Goal: Transaction & Acquisition: Book appointment/travel/reservation

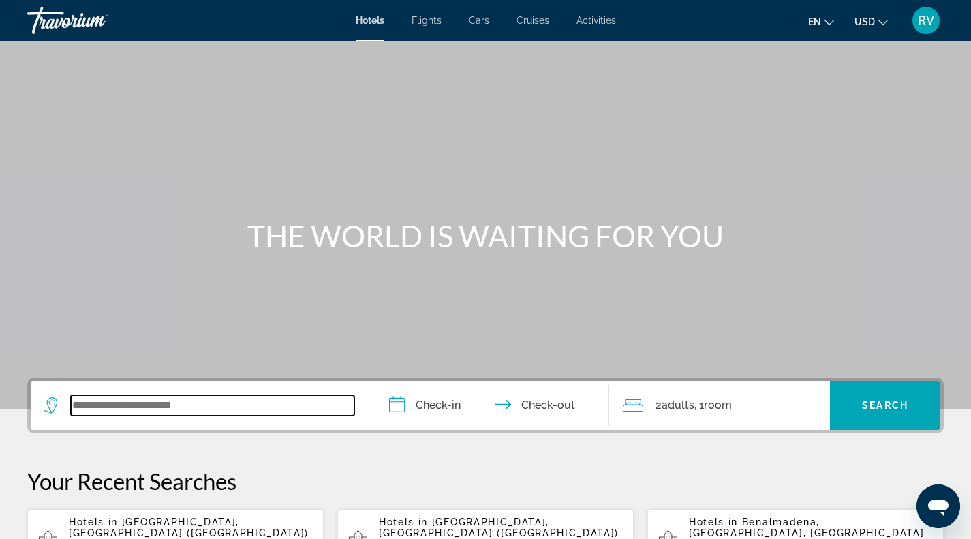
click at [172, 401] on input "Search widget" at bounding box center [212, 405] width 283 height 20
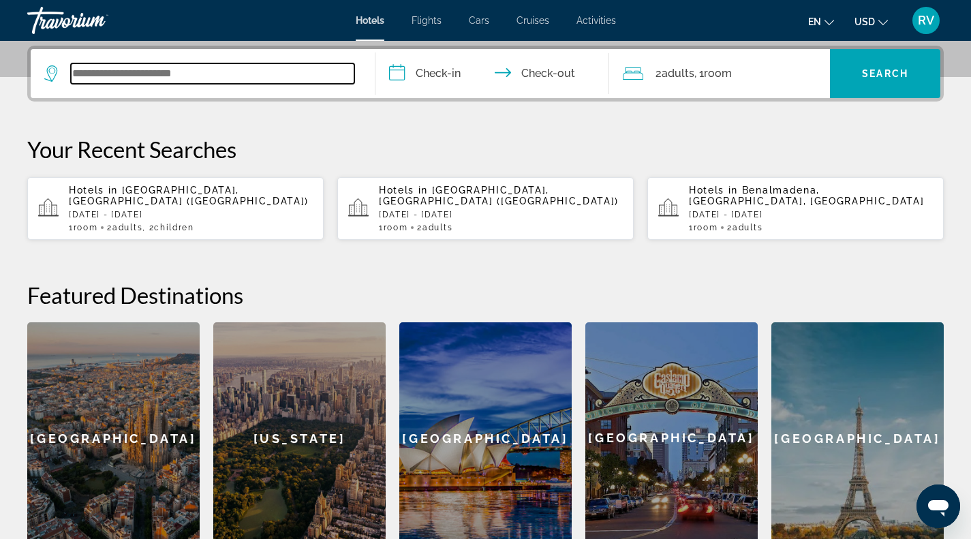
scroll to position [333, 0]
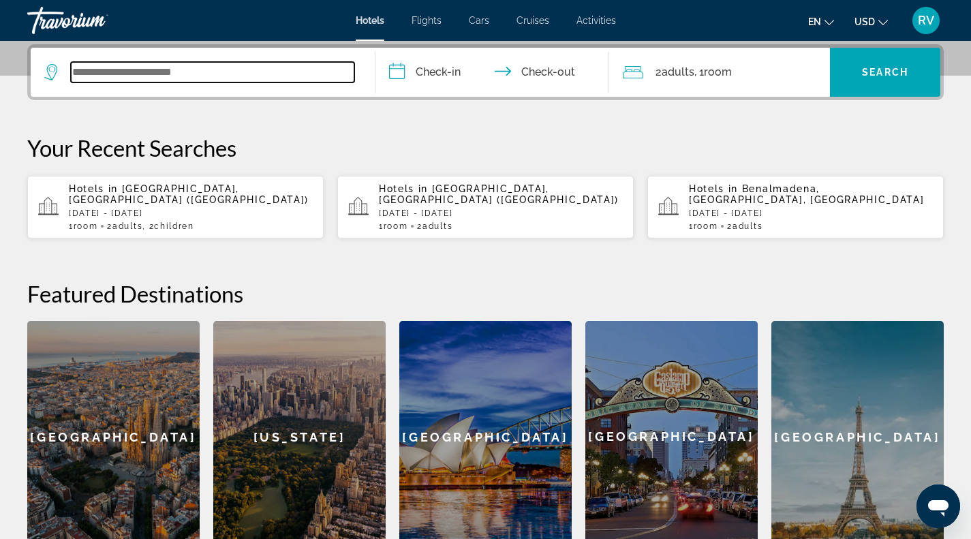
click at [183, 76] on input "Search widget" at bounding box center [212, 72] width 283 height 20
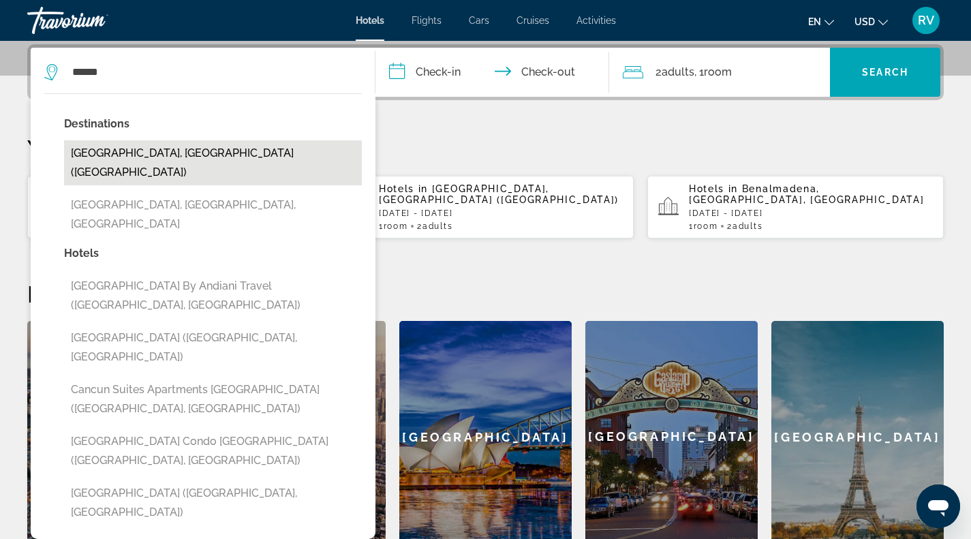
click at [137, 153] on button "[GEOGRAPHIC_DATA], [GEOGRAPHIC_DATA] ([GEOGRAPHIC_DATA])" at bounding box center [213, 162] width 298 height 45
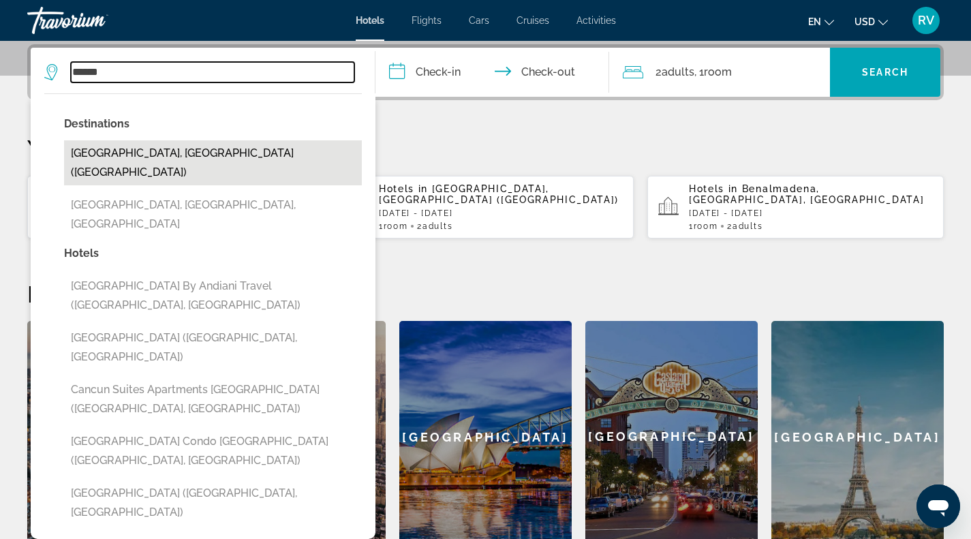
type input "**********"
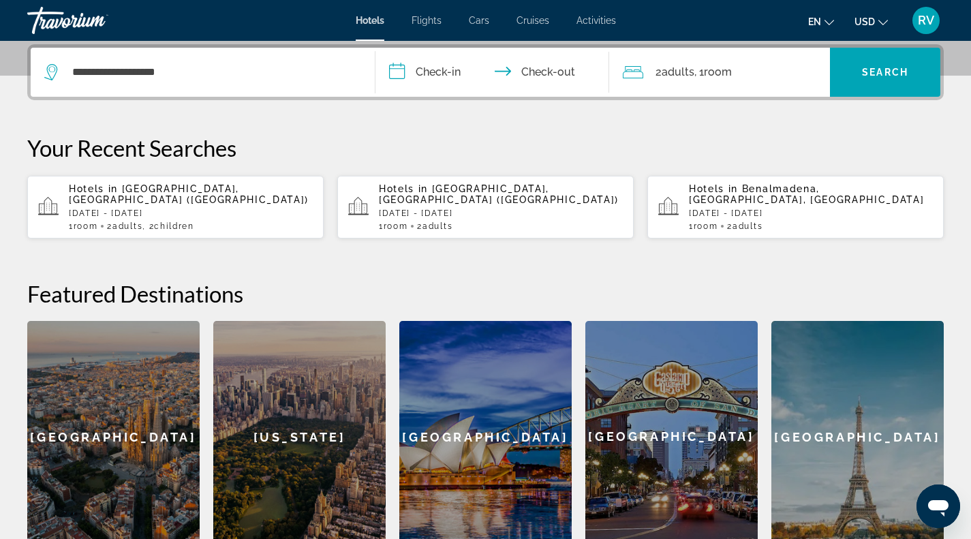
click at [453, 78] on input "**********" at bounding box center [495, 74] width 240 height 53
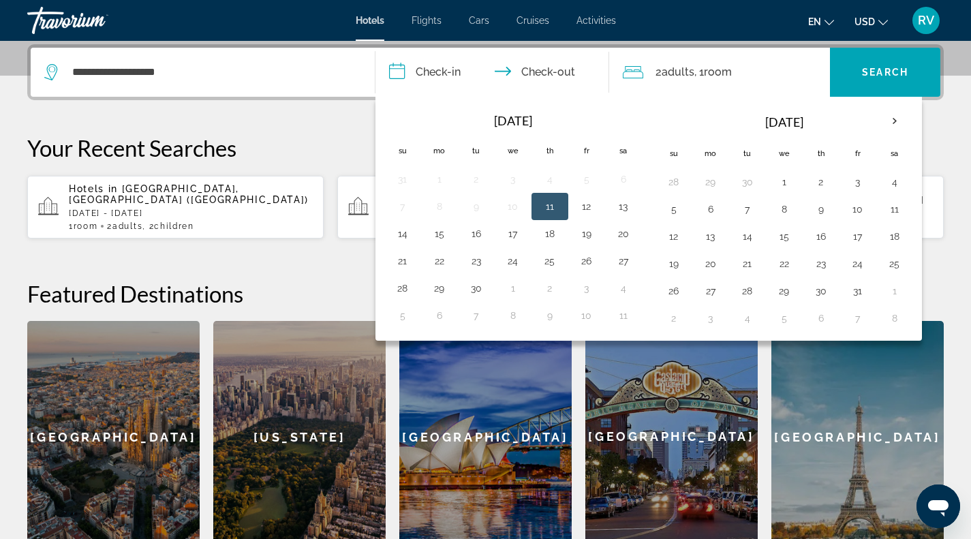
click at [317, 136] on p "Your Recent Searches" at bounding box center [485, 147] width 916 height 27
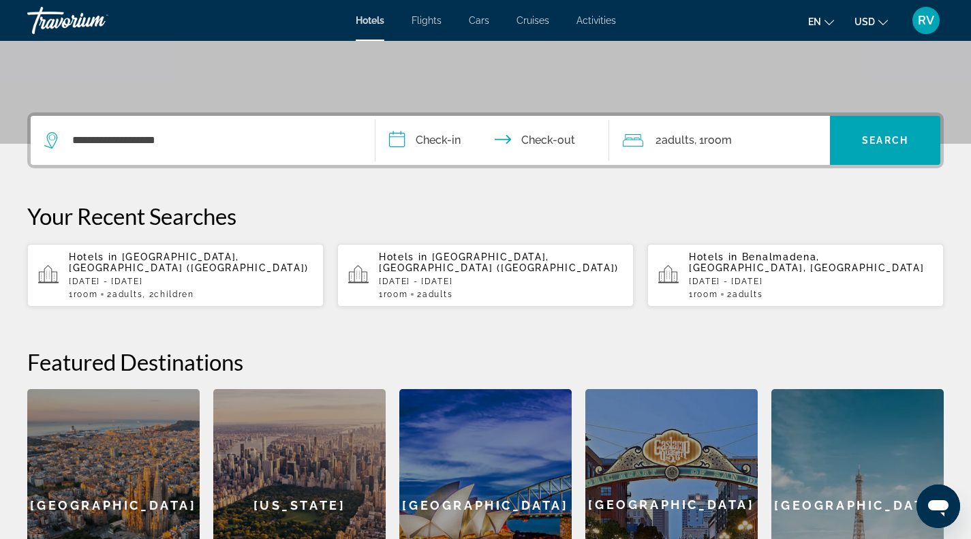
scroll to position [267, 0]
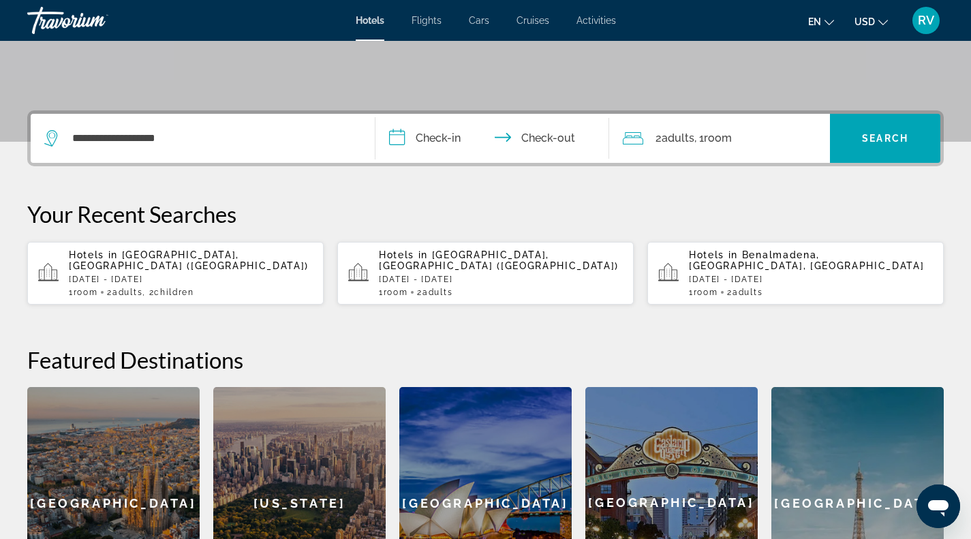
click at [525, 217] on p "Your Recent Searches" at bounding box center [485, 213] width 916 height 27
click at [438, 135] on input "**********" at bounding box center [495, 140] width 240 height 53
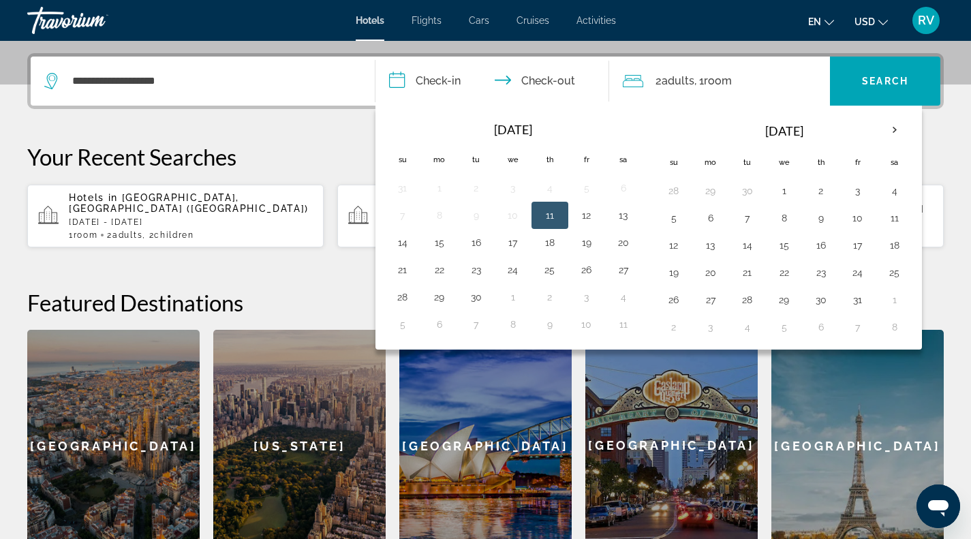
scroll to position [333, 0]
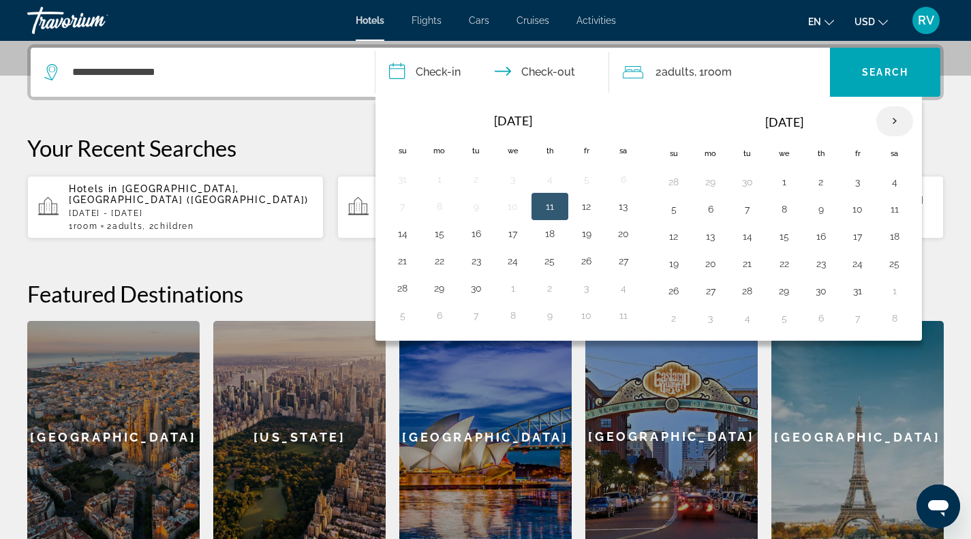
click at [901, 119] on th "Next month" at bounding box center [894, 121] width 37 height 30
click at [745, 238] on button "11" at bounding box center [747, 236] width 22 height 19
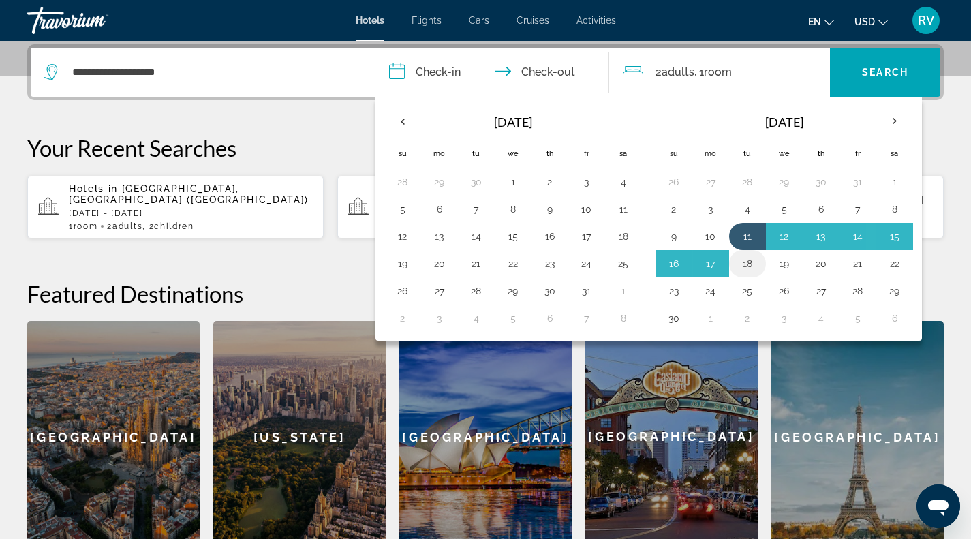
click at [747, 265] on button "18" at bounding box center [747, 263] width 22 height 19
type input "**********"
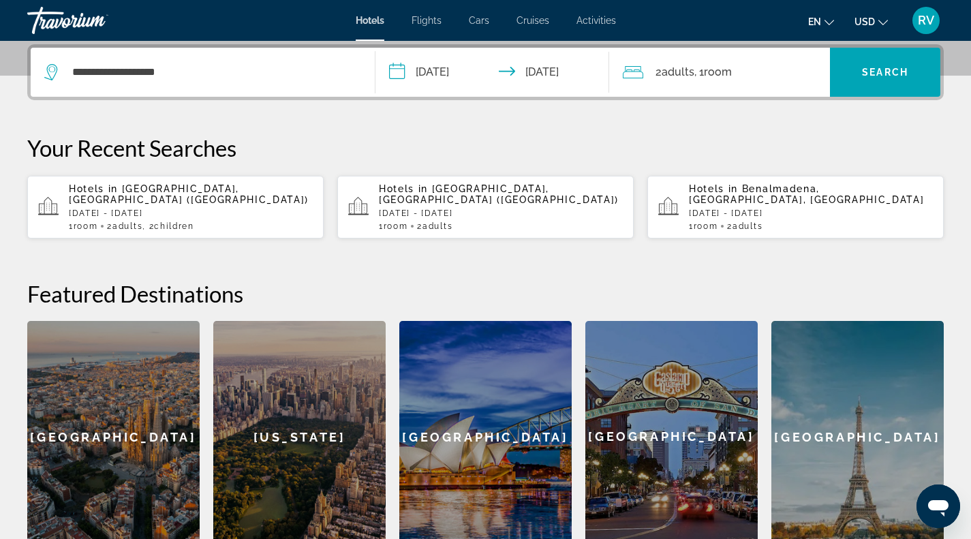
click at [759, 59] on div "2 Adult Adults , 1 Room rooms" at bounding box center [726, 72] width 207 height 49
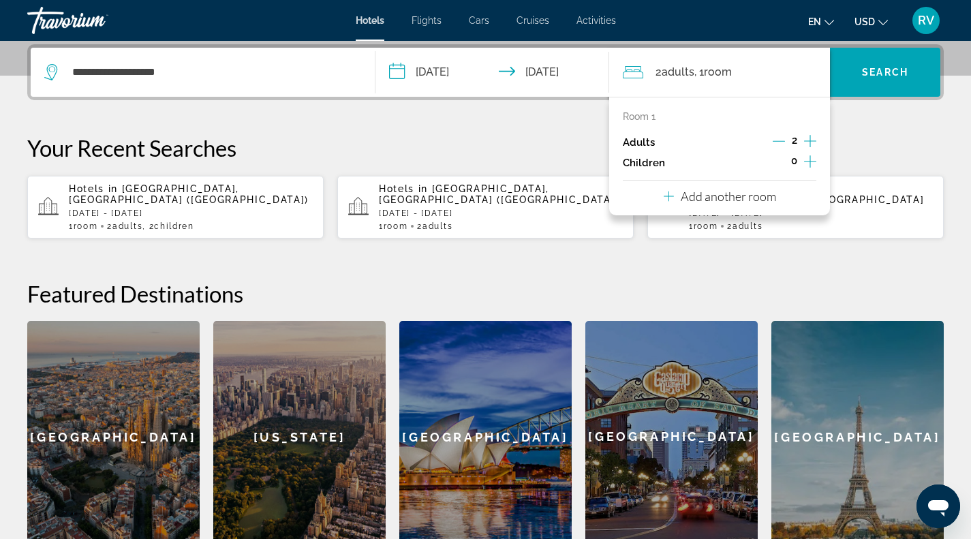
click at [813, 149] on button "Increment adults" at bounding box center [810, 142] width 12 height 20
click at [777, 146] on icon "Decrement adults" at bounding box center [779, 141] width 12 height 12
click at [811, 163] on icon "Increment children" at bounding box center [810, 161] width 12 height 16
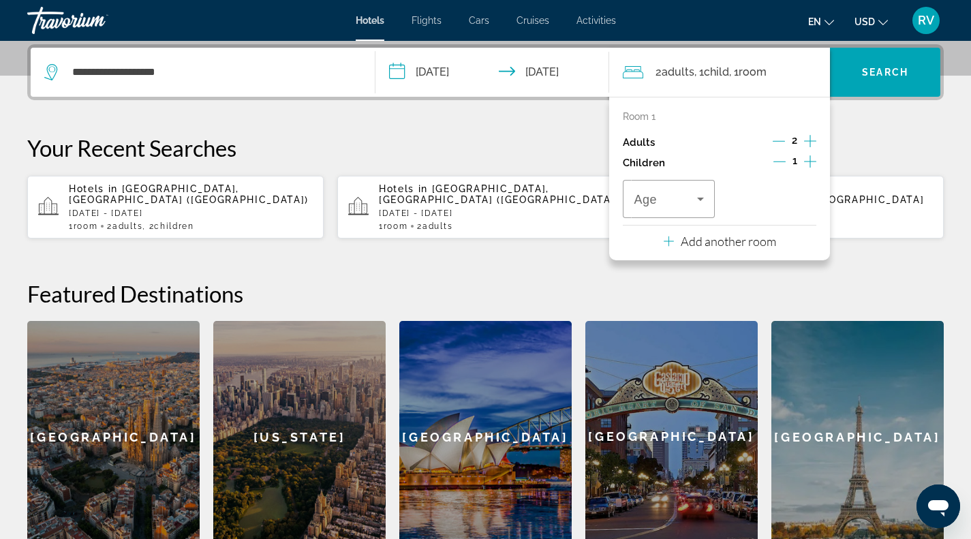
click at [811, 163] on icon "Increment children" at bounding box center [810, 161] width 12 height 16
click at [713, 200] on div "Age" at bounding box center [668, 199] width 91 height 38
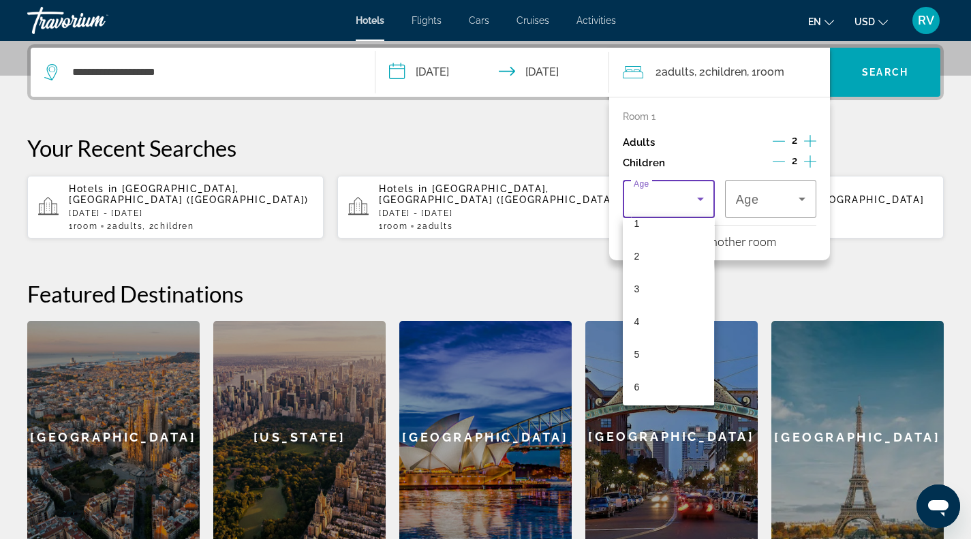
scroll to position [54, 0]
click at [683, 384] on mat-option "6" at bounding box center [668, 381] width 91 height 33
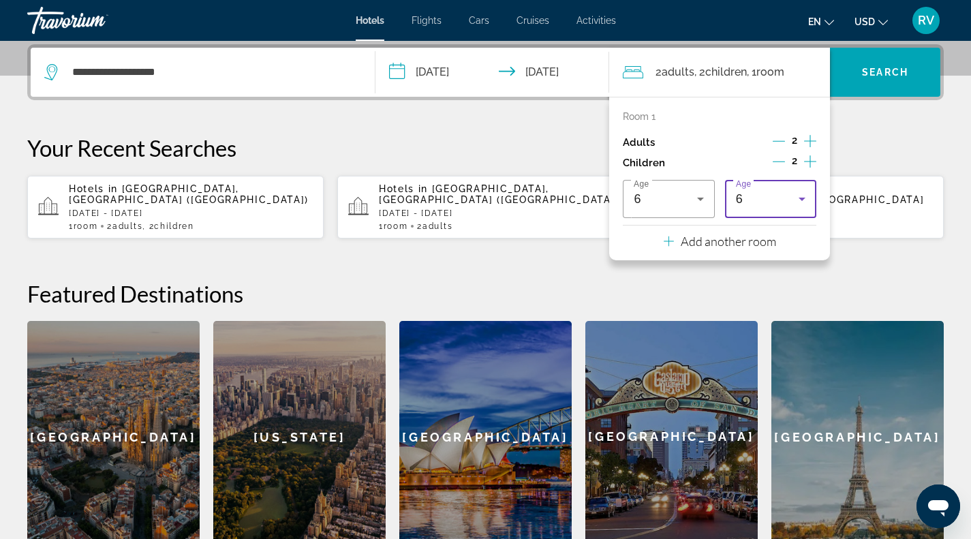
click at [801, 197] on icon "Travelers: 2 adults, 2 children" at bounding box center [802, 199] width 16 height 16
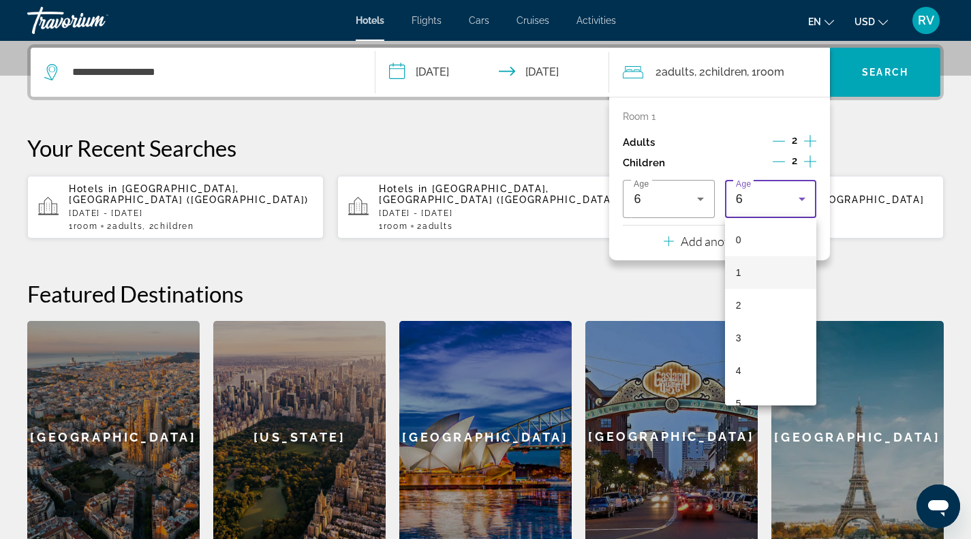
scroll to position [47, 0]
click at [771, 255] on mat-option "2" at bounding box center [770, 258] width 91 height 33
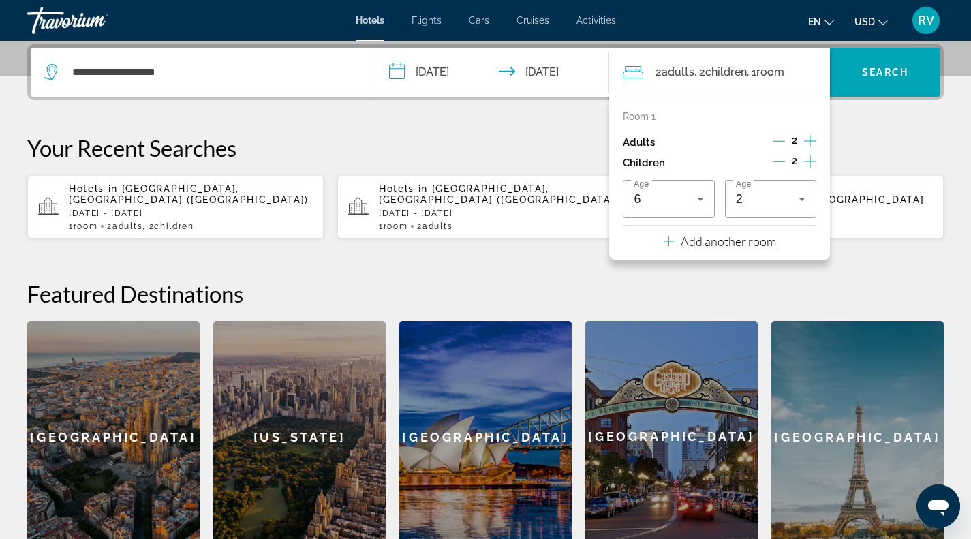
click at [740, 243] on p "Add another room" at bounding box center [728, 241] width 95 height 15
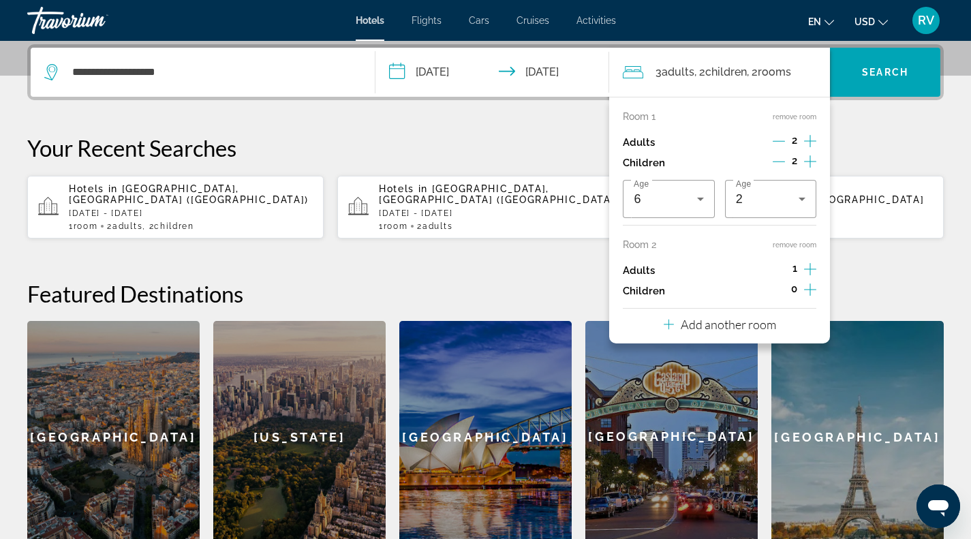
click at [892, 138] on p "Your Recent Searches" at bounding box center [485, 147] width 916 height 27
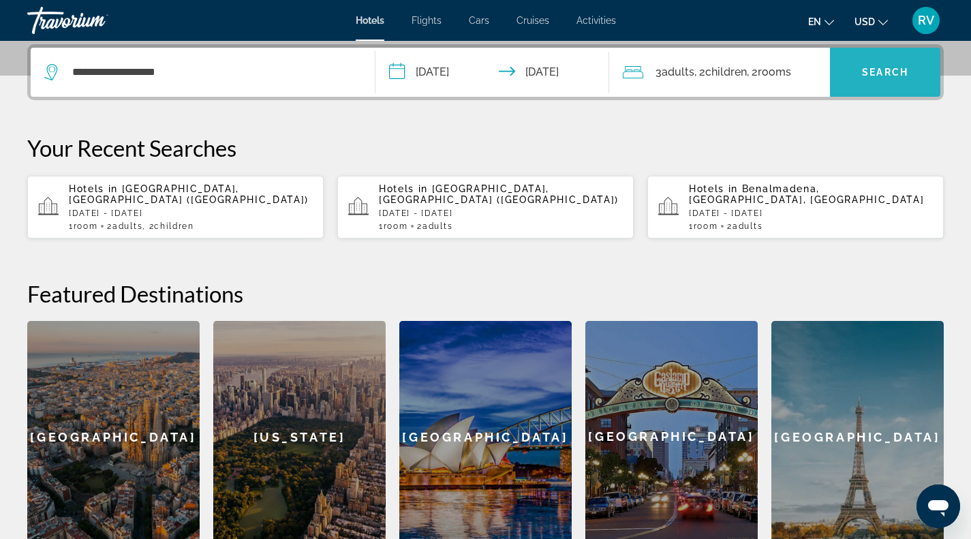
click at [884, 93] on span "Search widget" at bounding box center [885, 72] width 110 height 49
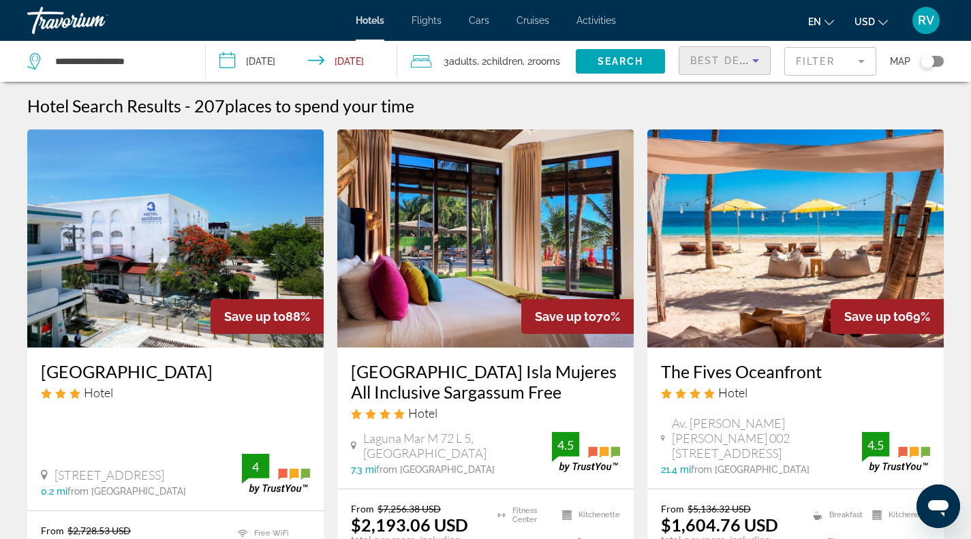
click at [760, 65] on icon "Sort by" at bounding box center [755, 60] width 16 height 16
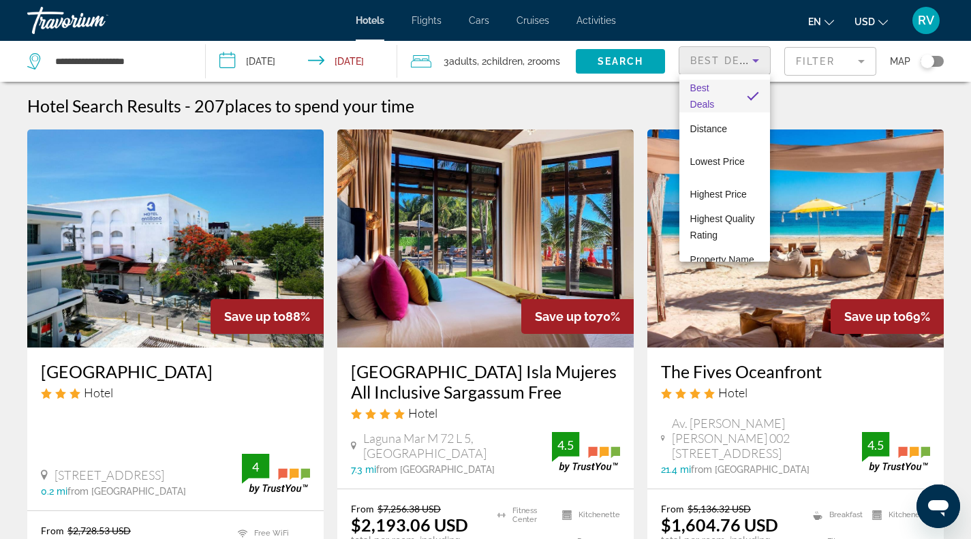
click at [829, 75] on div at bounding box center [485, 269] width 971 height 539
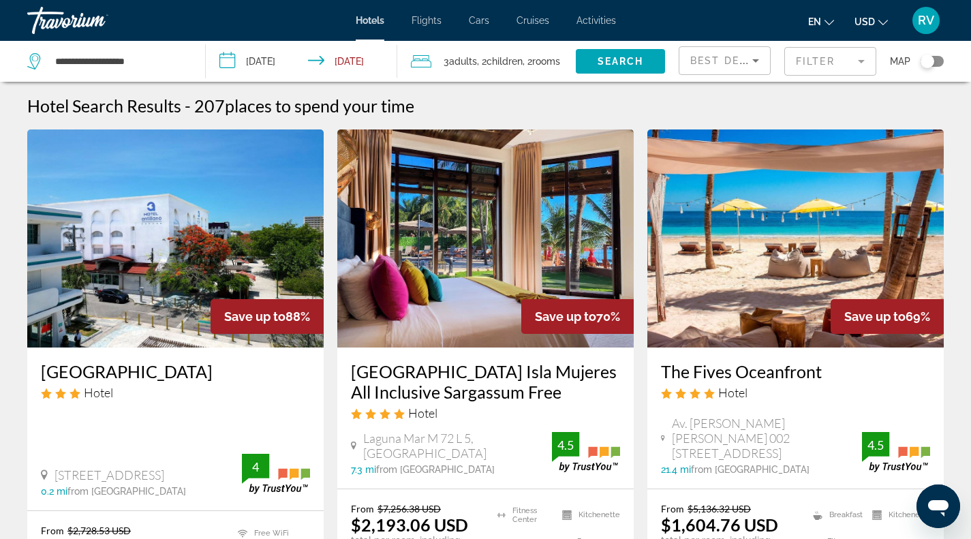
click at [826, 65] on mat-form-field "Filter" at bounding box center [830, 61] width 92 height 29
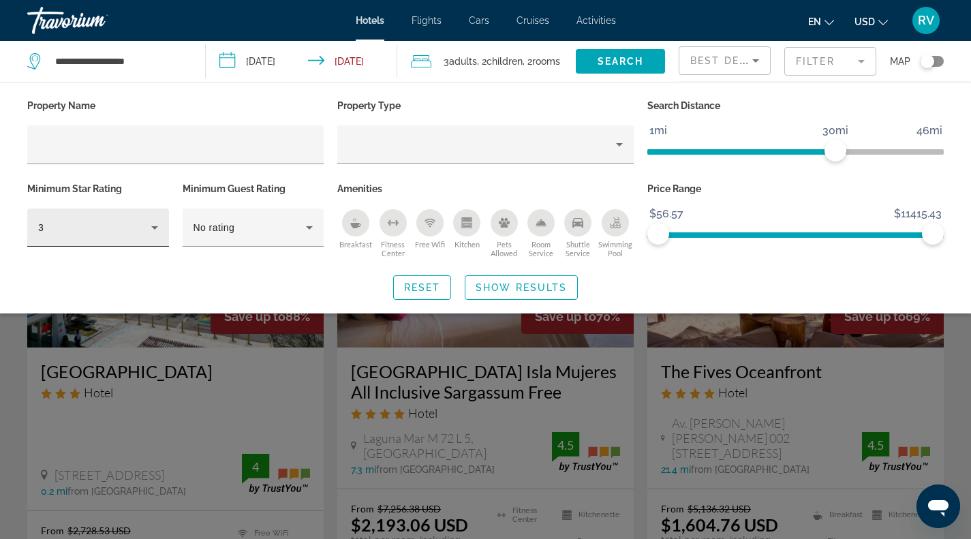
click at [167, 236] on div "3" at bounding box center [98, 227] width 142 height 38
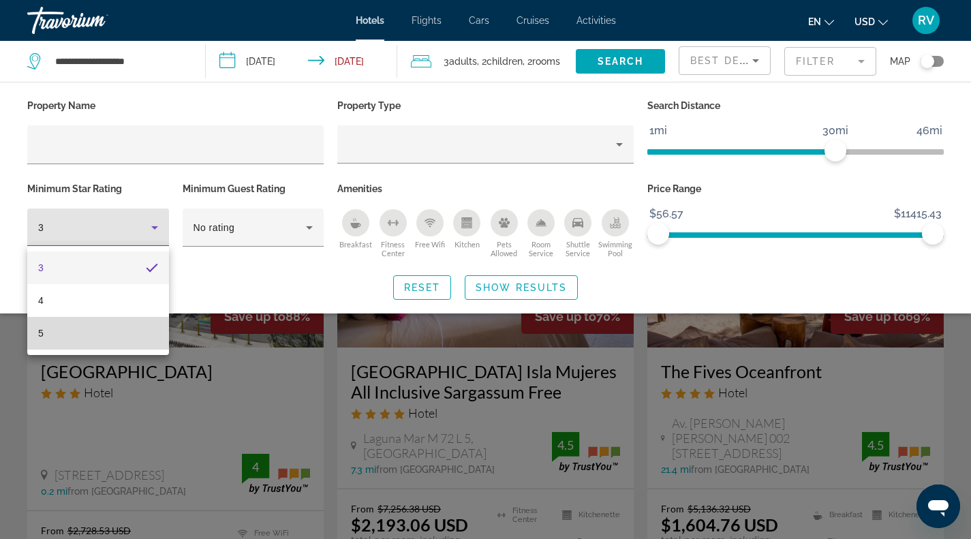
click at [82, 334] on mat-option "5" at bounding box center [98, 333] width 142 height 33
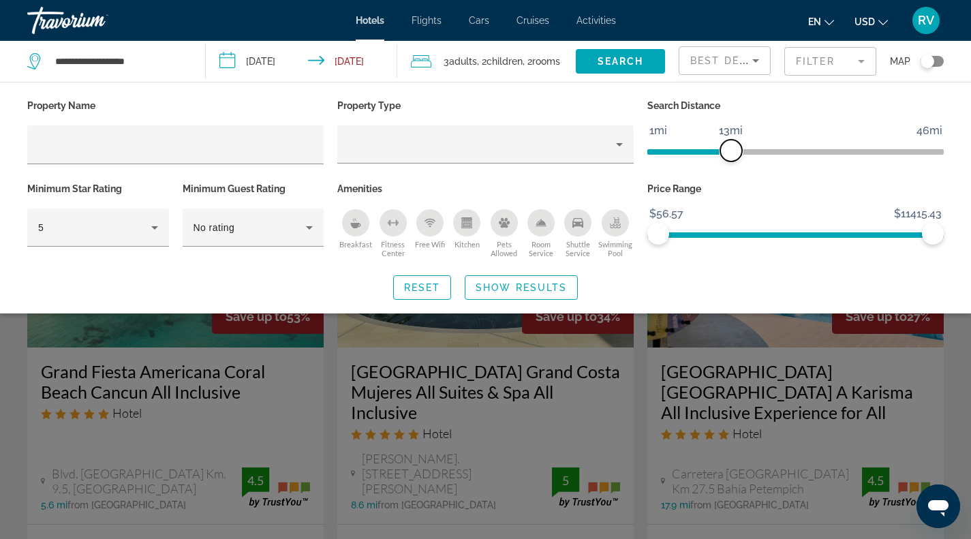
drag, startPoint x: 833, startPoint y: 146, endPoint x: 730, endPoint y: 153, distance: 103.8
click at [730, 153] on span "ngx-slider" at bounding box center [731, 151] width 22 height 22
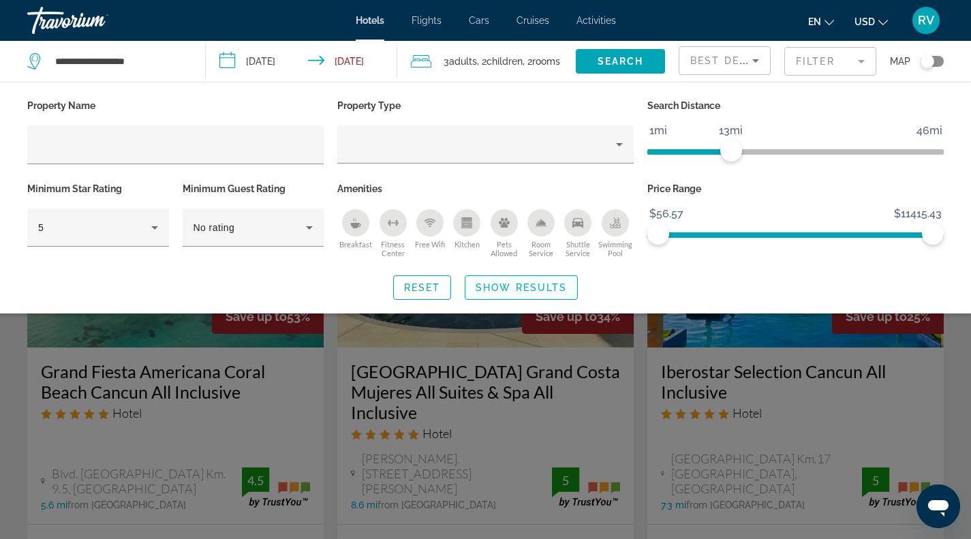
click at [514, 282] on span "Show Results" at bounding box center [520, 287] width 91 height 11
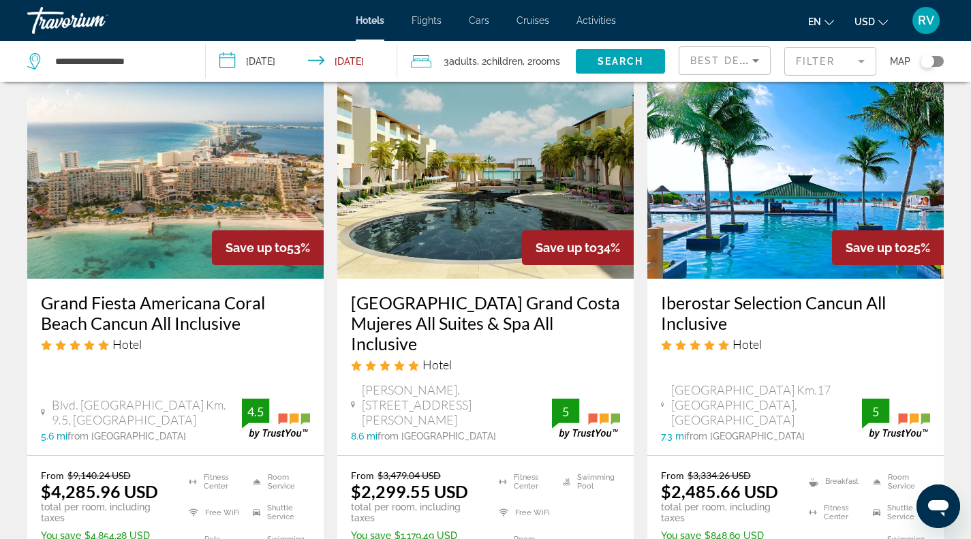
scroll to position [59, 0]
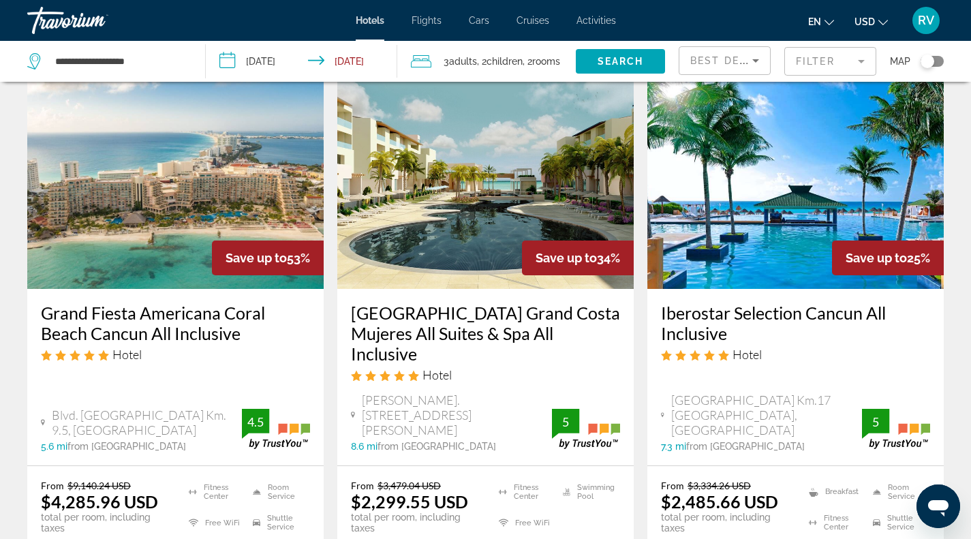
click at [173, 72] on div "**********" at bounding box center [109, 61] width 164 height 41
click at [804, 62] on mat-form-field "Filter" at bounding box center [830, 61] width 92 height 29
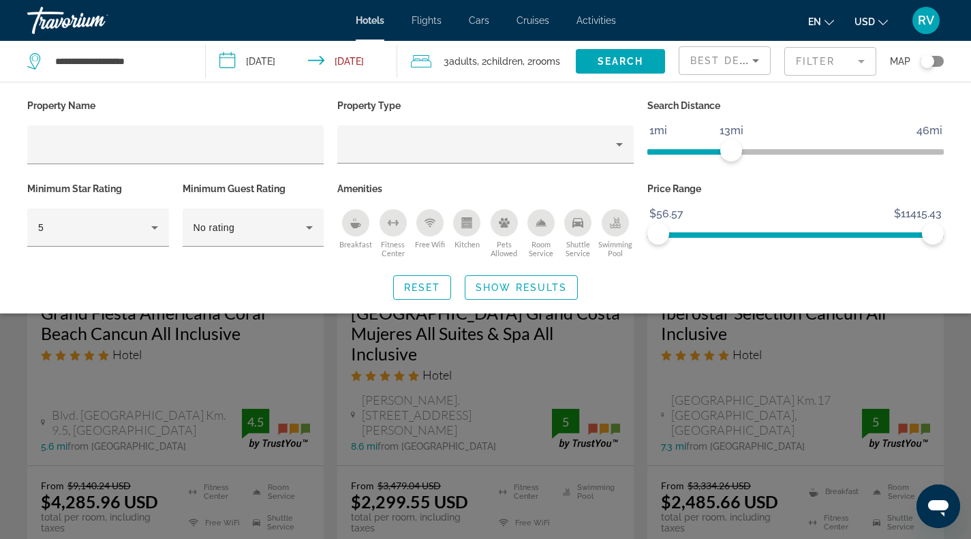
click at [633, 384] on div "Search widget" at bounding box center [485, 371] width 971 height 334
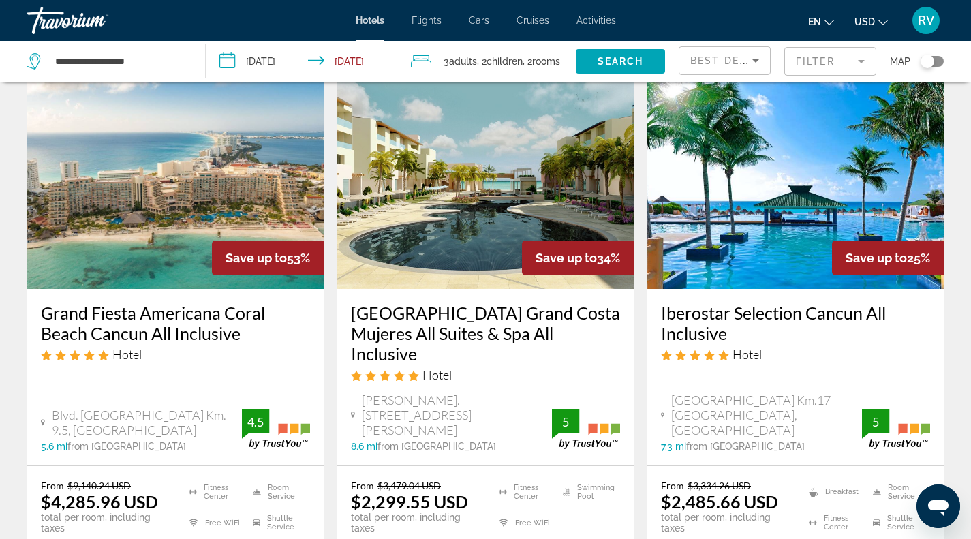
scroll to position [0, 0]
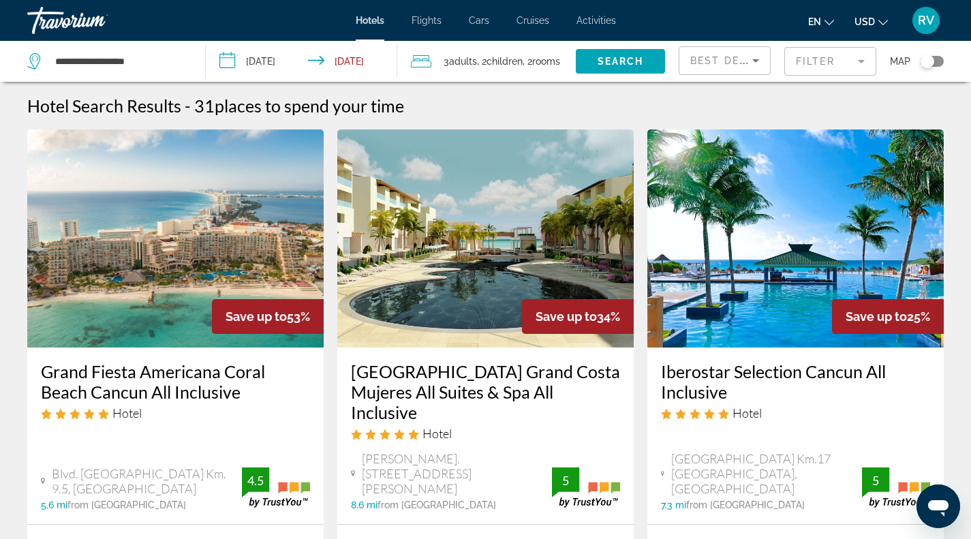
click at [523, 60] on span "Children" at bounding box center [504, 61] width 36 height 11
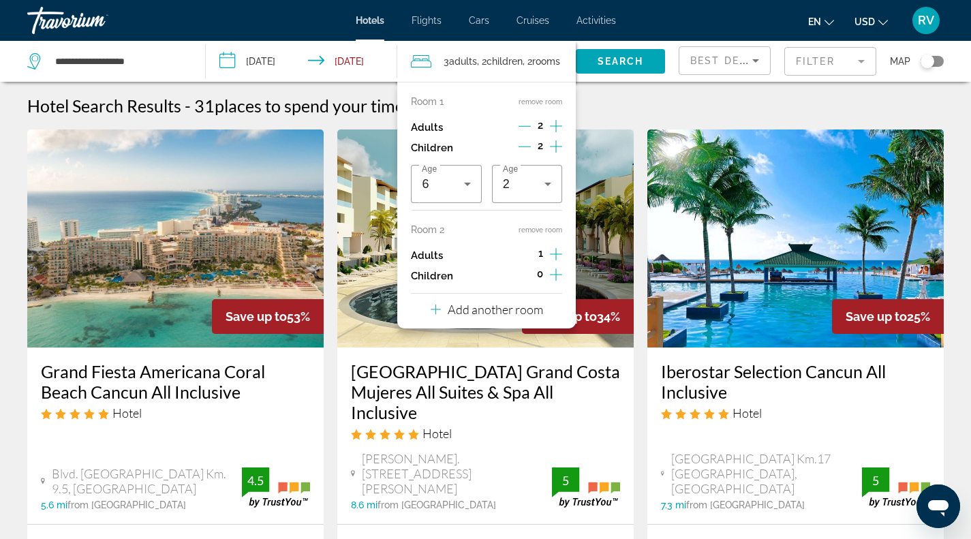
click at [672, 102] on div "Hotel Search Results - 31 places to spend your time" at bounding box center [485, 105] width 916 height 20
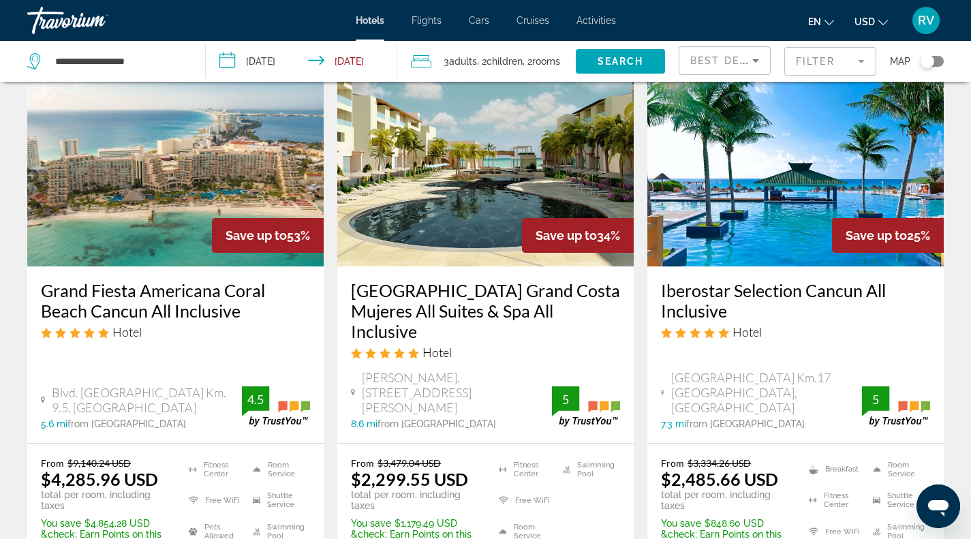
scroll to position [87, 0]
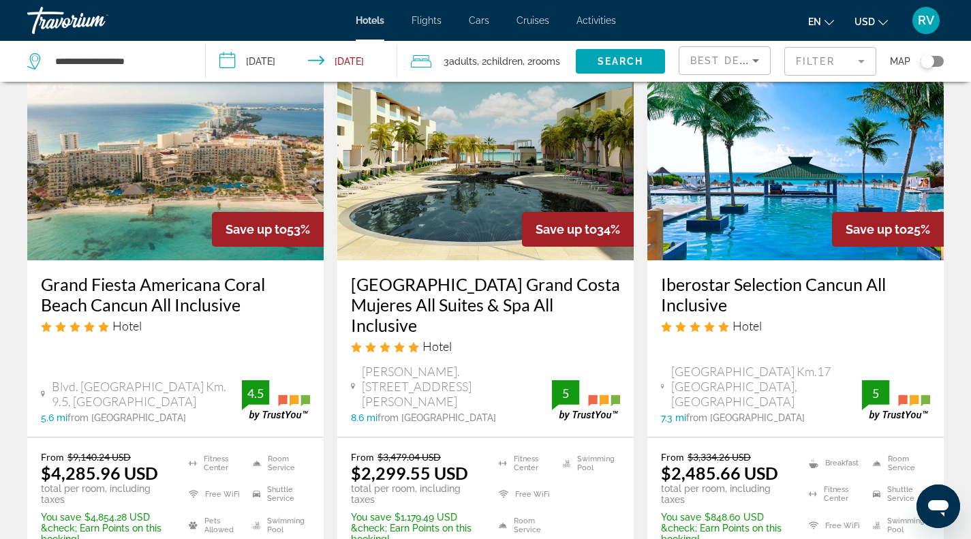
click at [506, 252] on img "Main content" at bounding box center [485, 151] width 296 height 218
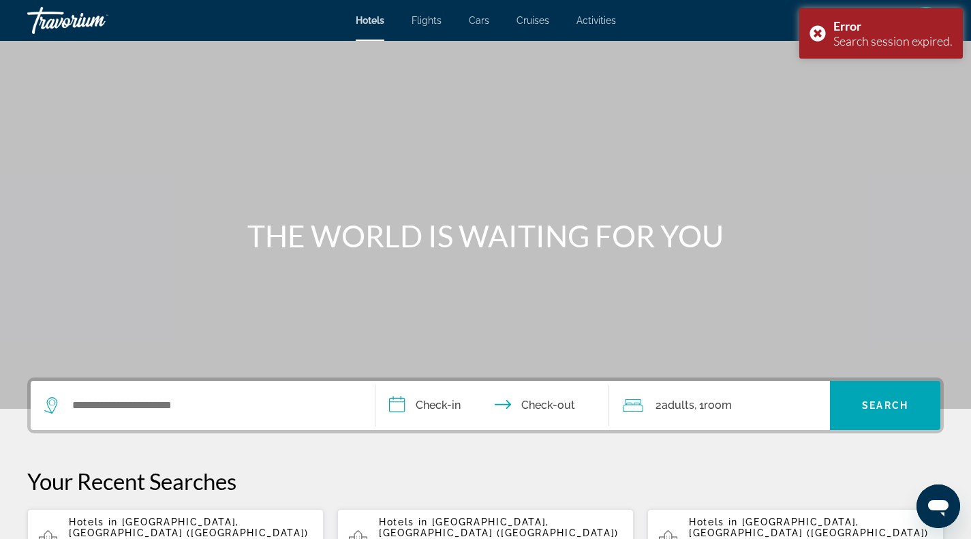
click at [174, 525] on span "[GEOGRAPHIC_DATA], [GEOGRAPHIC_DATA] ([GEOGRAPHIC_DATA])" at bounding box center [189, 527] width 240 height 22
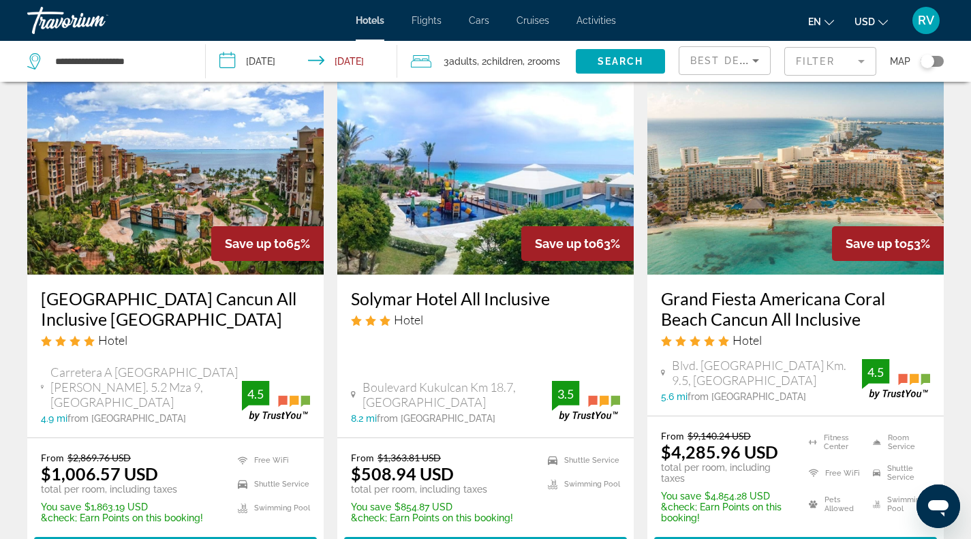
scroll to position [620, 0]
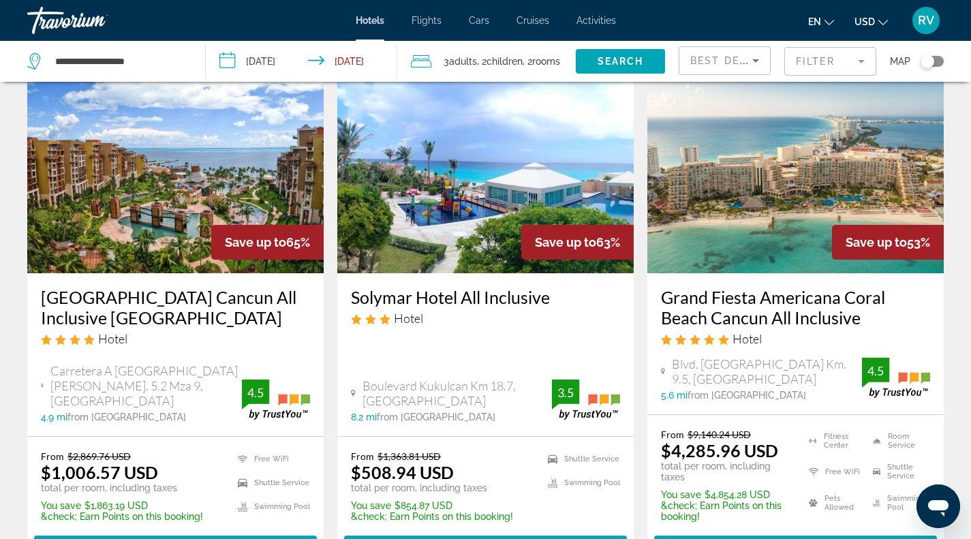
click at [840, 62] on mat-form-field "Filter" at bounding box center [830, 61] width 92 height 29
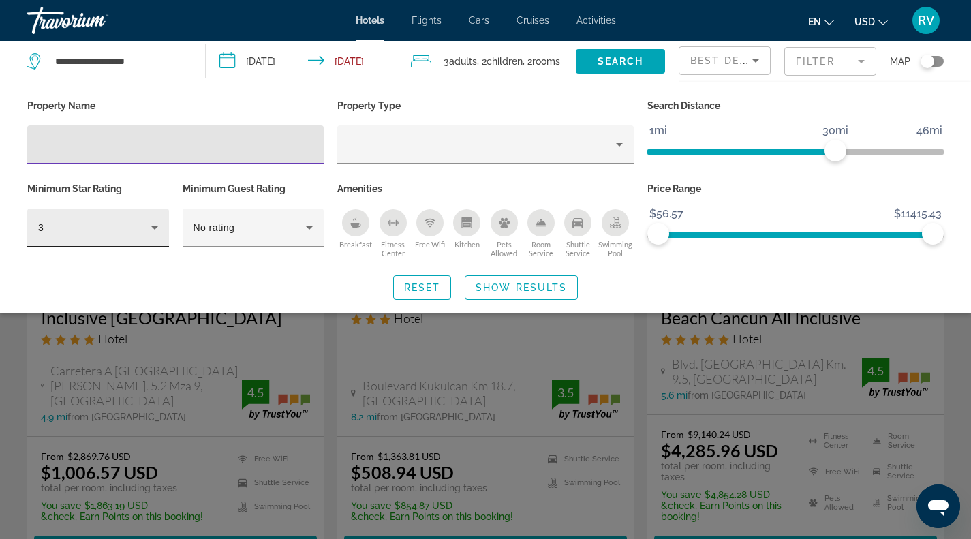
click at [139, 240] on div "3" at bounding box center [98, 227] width 120 height 38
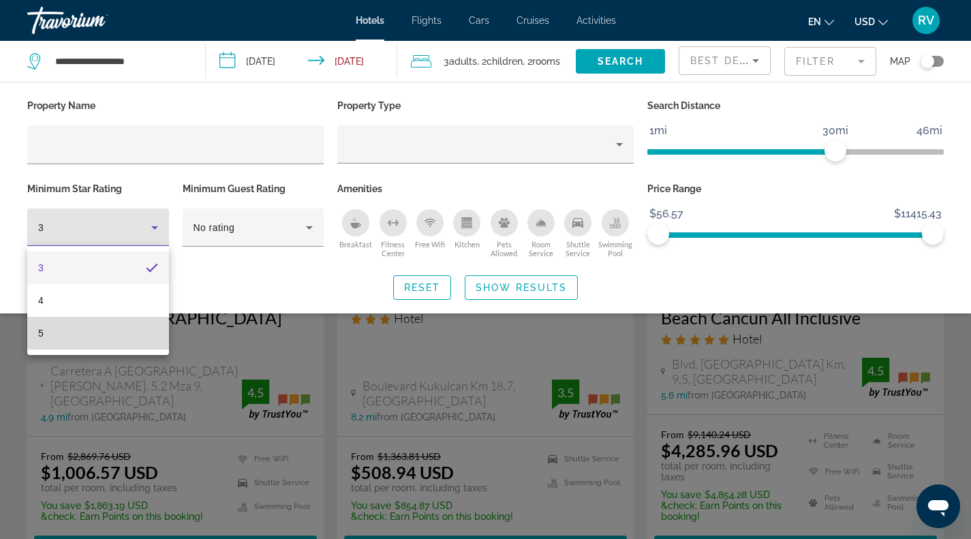
click at [103, 333] on mat-option "5" at bounding box center [98, 333] width 142 height 33
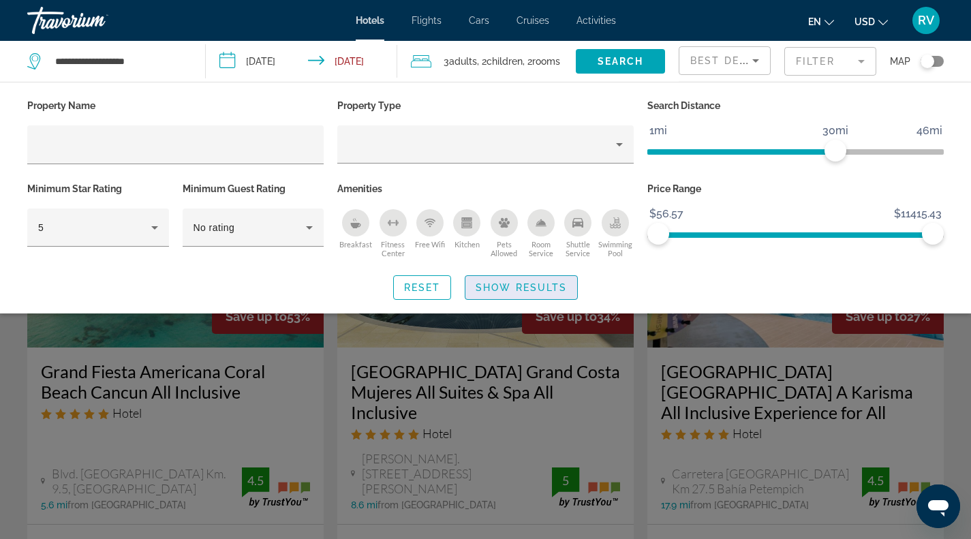
click at [540, 294] on span "Search widget" at bounding box center [521, 287] width 112 height 33
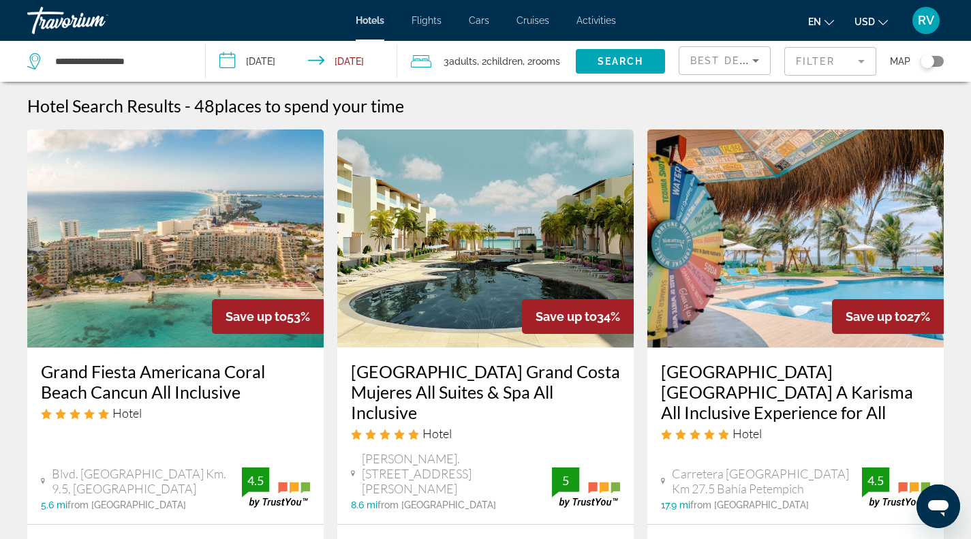
click at [489, 287] on img "Main content" at bounding box center [485, 238] width 296 height 218
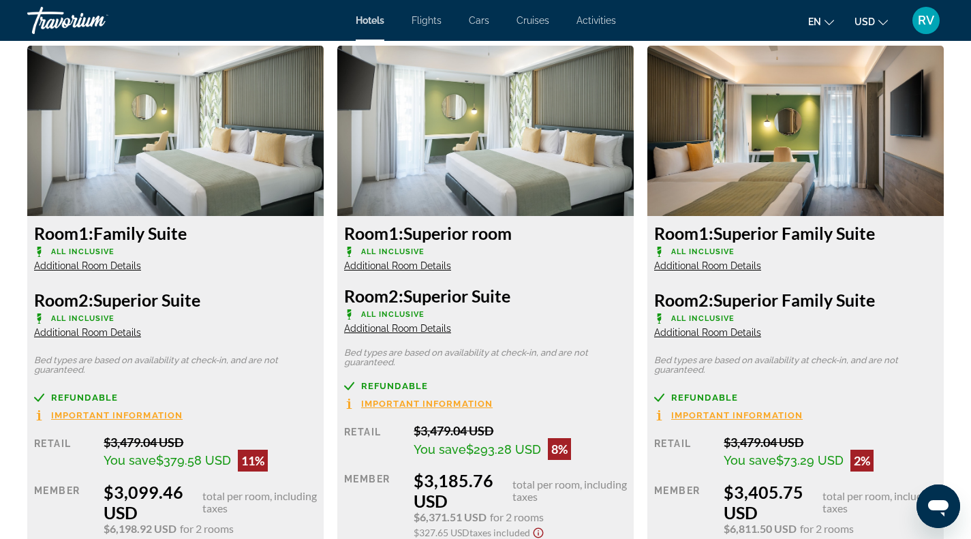
scroll to position [4269, 0]
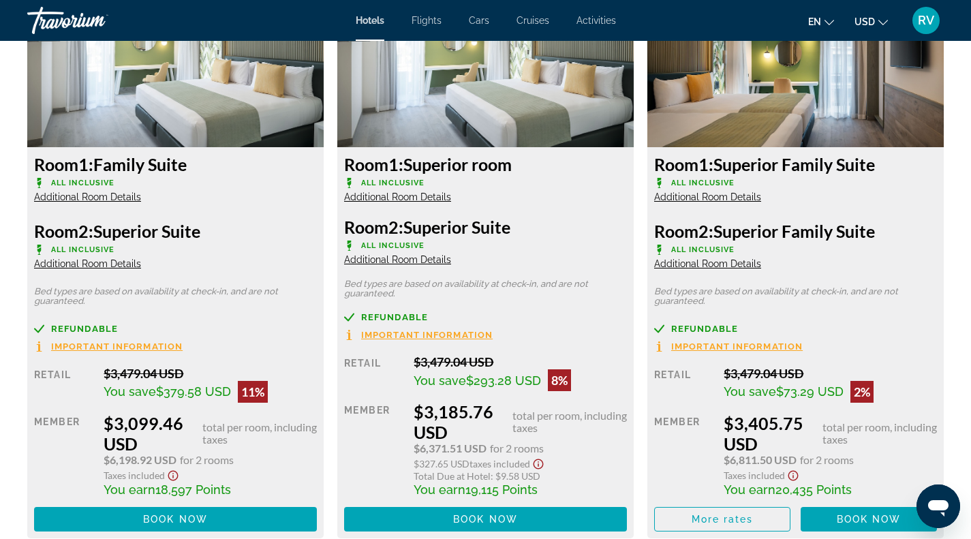
click at [715, 344] on span "Important Information" at bounding box center [736, 346] width 131 height 9
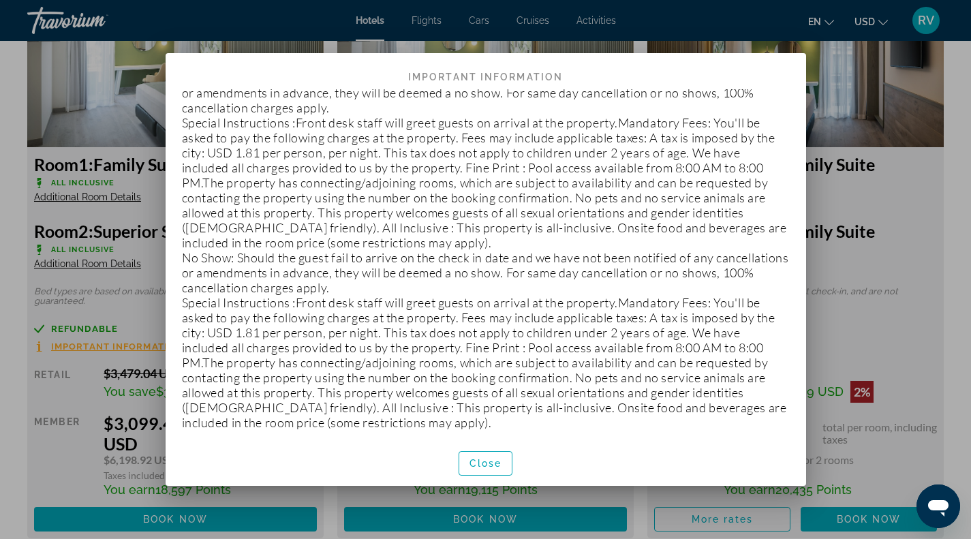
scroll to position [36, 0]
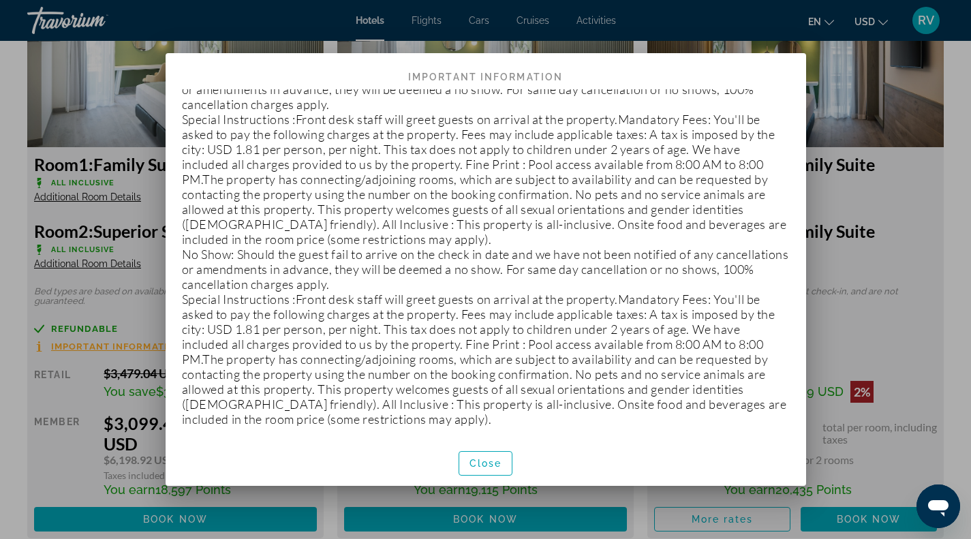
click at [858, 239] on div at bounding box center [485, 269] width 971 height 539
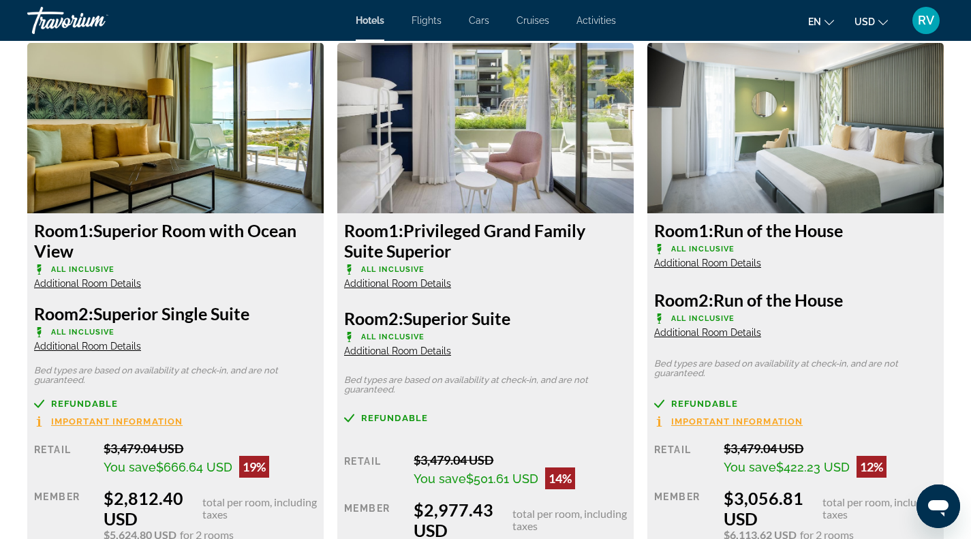
scroll to position [3632, 0]
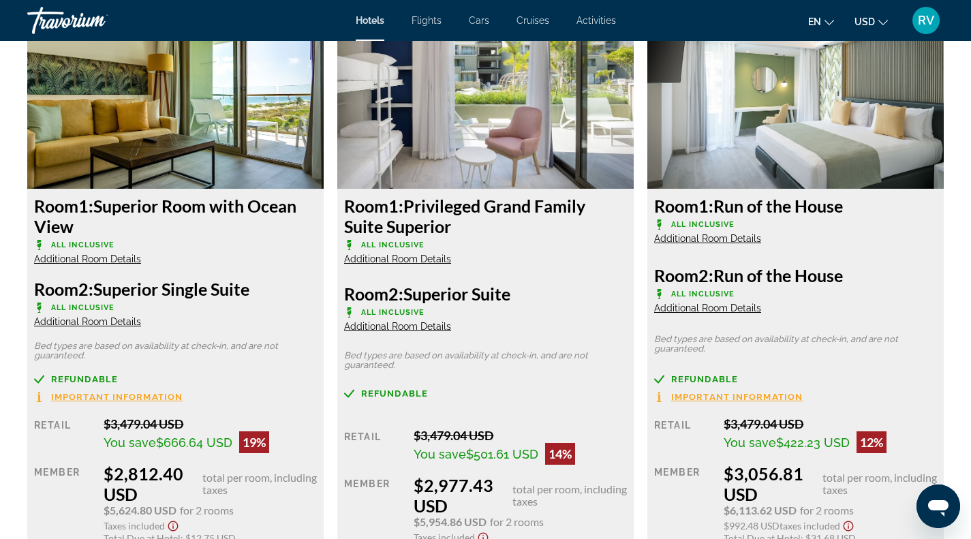
click at [727, 240] on span "Additional Room Details" at bounding box center [707, 238] width 107 height 11
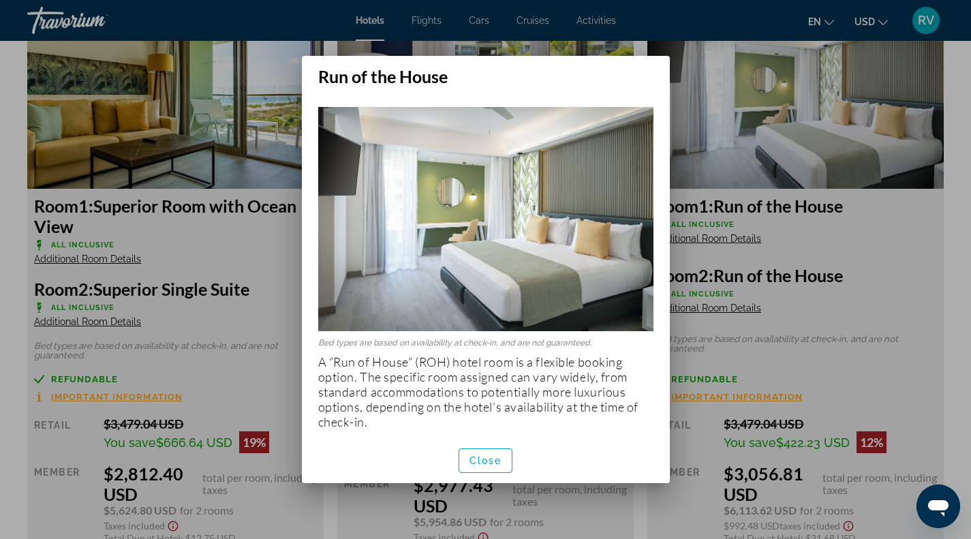
scroll to position [0, 0]
click at [490, 464] on span "Close" at bounding box center [485, 460] width 33 height 11
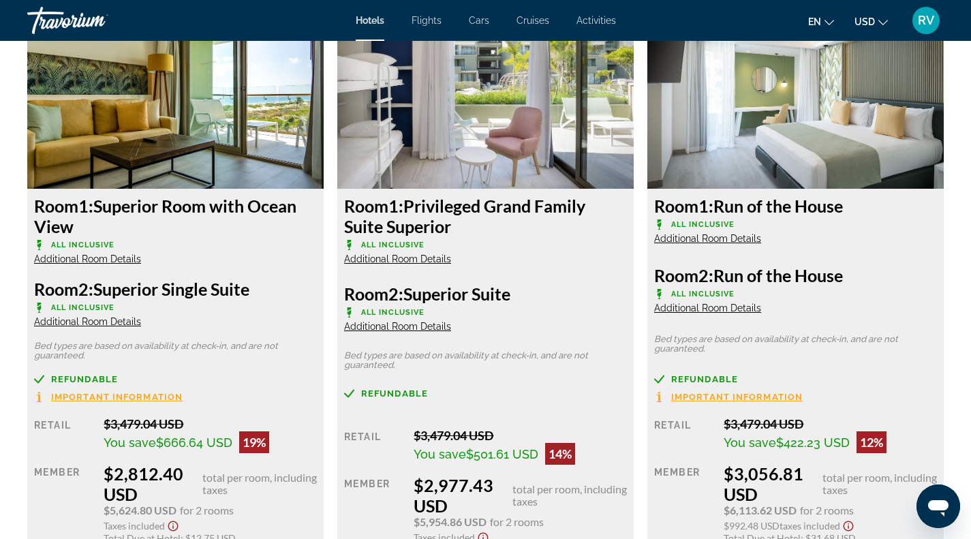
click at [416, 260] on span "Additional Room Details" at bounding box center [397, 258] width 107 height 11
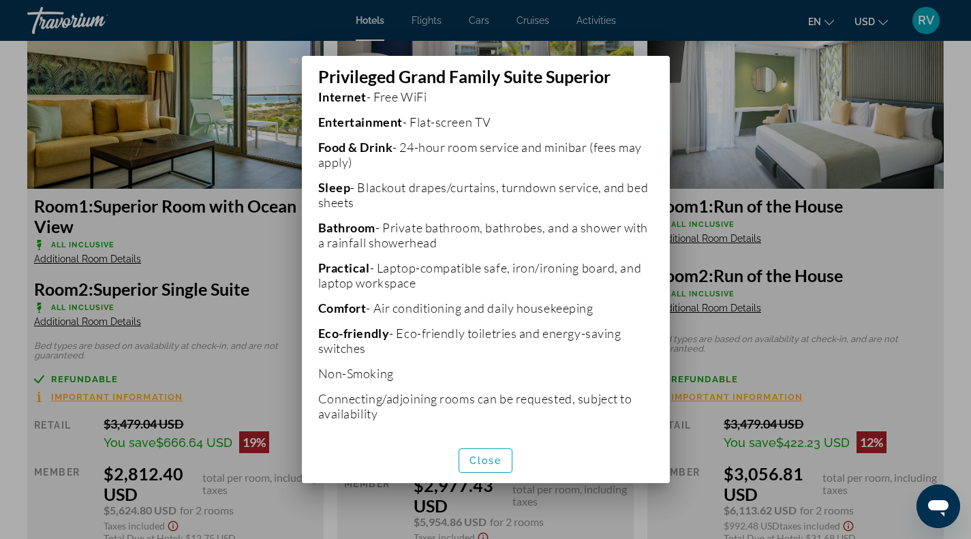
scroll to position [346, 0]
click at [500, 452] on span "button" at bounding box center [485, 460] width 53 height 33
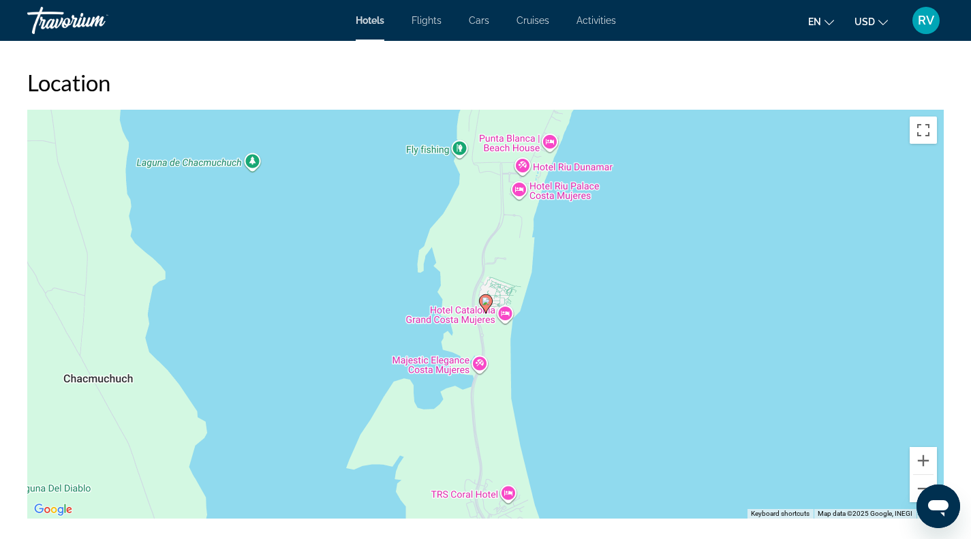
scroll to position [1294, 0]
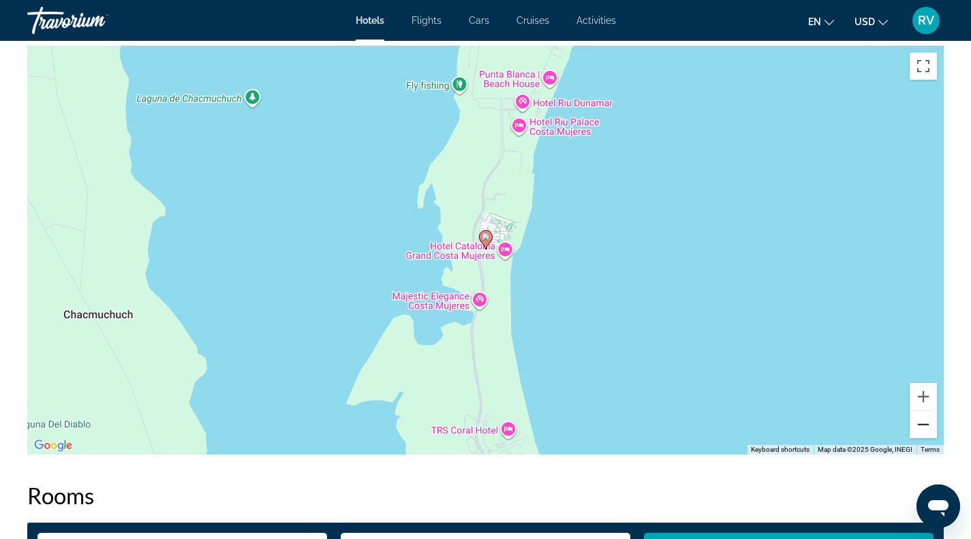
click at [926, 437] on button "Zoom out" at bounding box center [922, 424] width 27 height 27
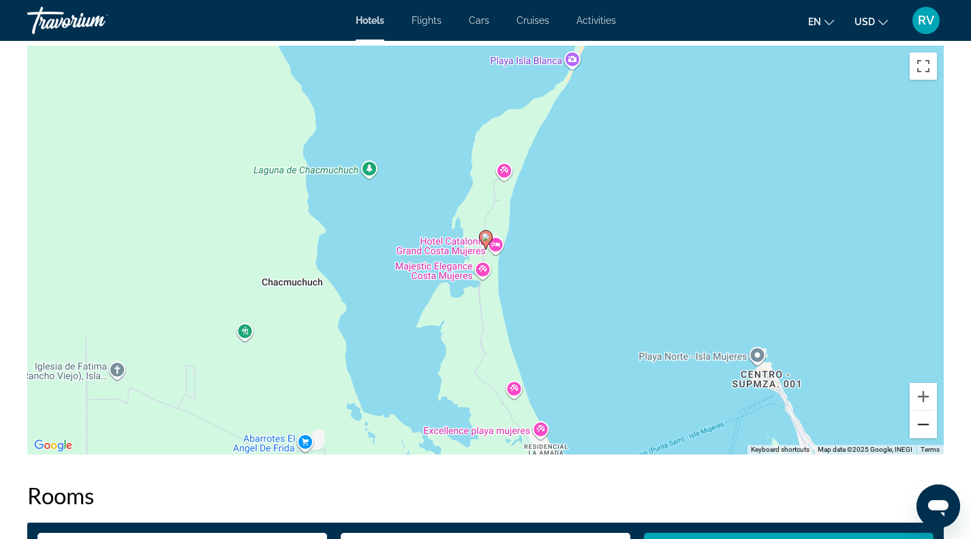
click at [926, 435] on button "Zoom out" at bounding box center [922, 424] width 27 height 27
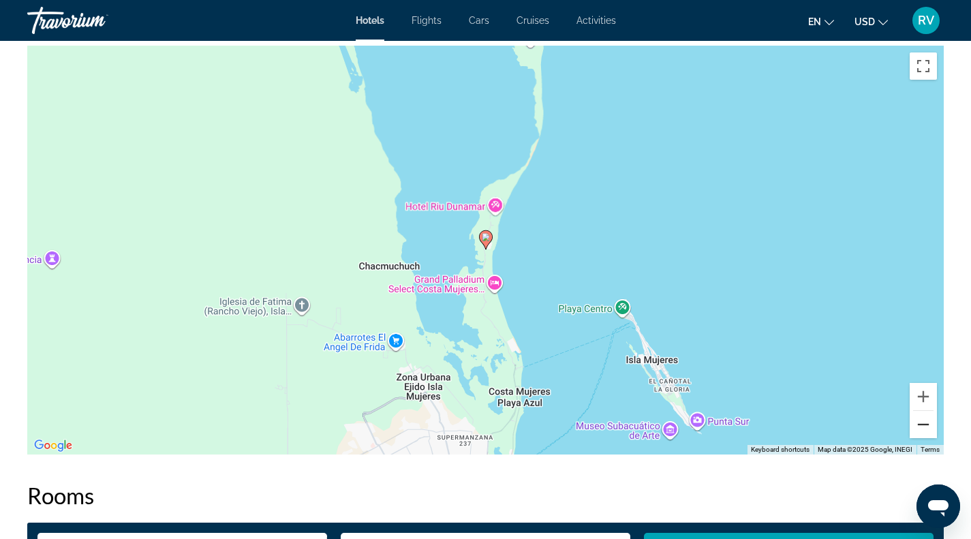
click at [926, 435] on button "Zoom out" at bounding box center [922, 424] width 27 height 27
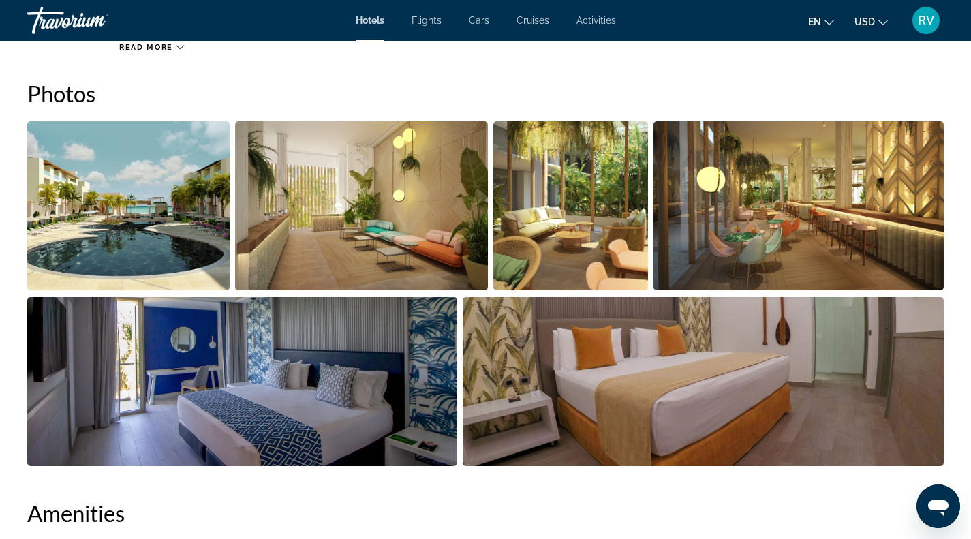
scroll to position [633, 0]
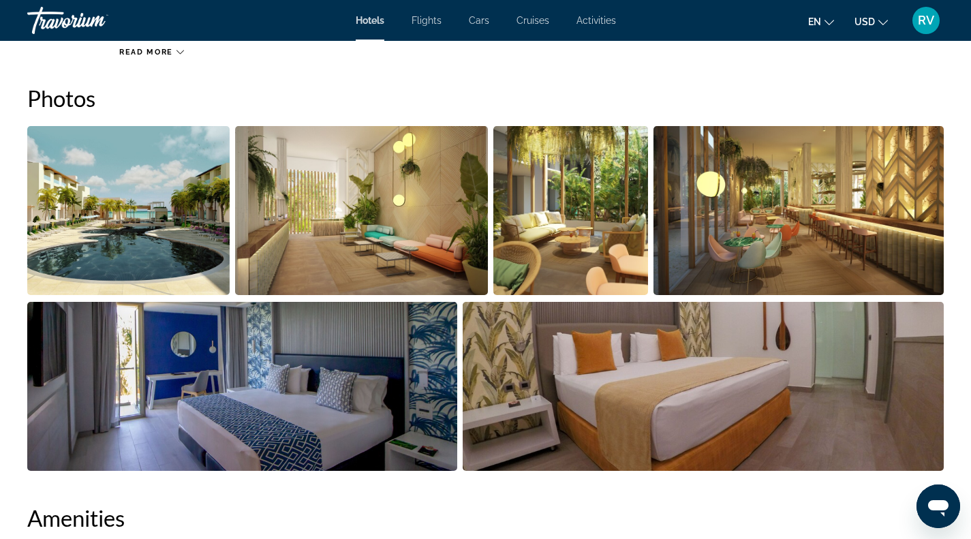
click at [176, 202] on img "Open full-screen image slider" at bounding box center [128, 210] width 202 height 169
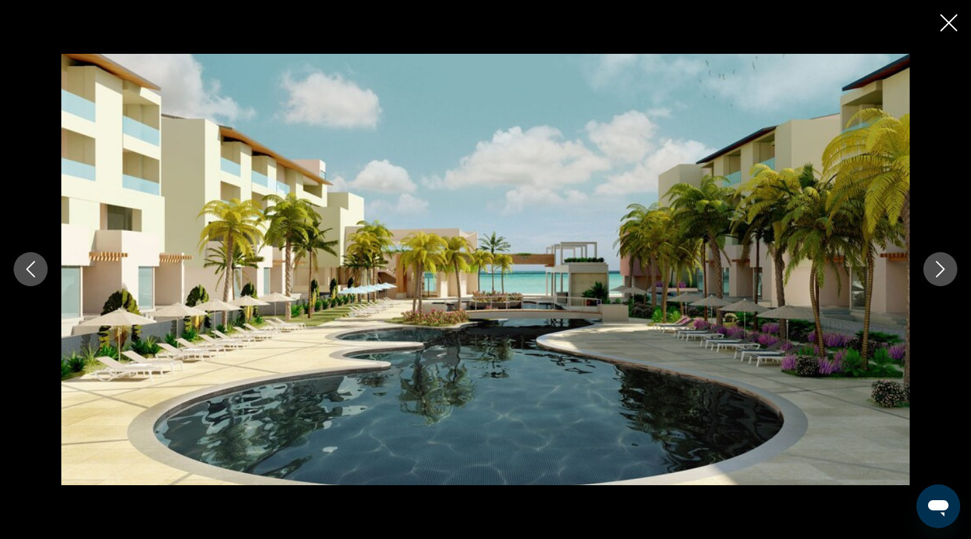
click at [940, 276] on icon "Next image" at bounding box center [940, 269] width 16 height 16
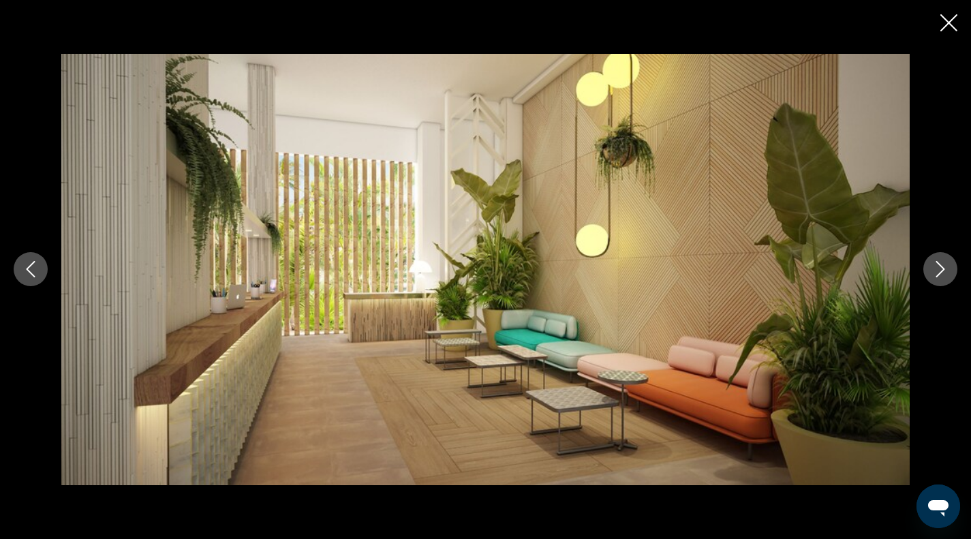
click at [940, 276] on icon "Next image" at bounding box center [940, 269] width 16 height 16
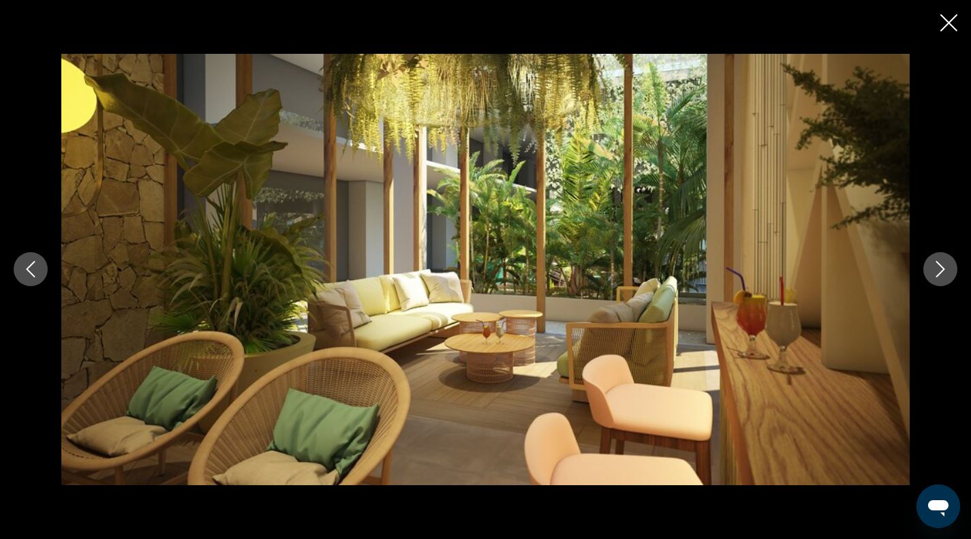
click at [940, 276] on icon "Next image" at bounding box center [940, 269] width 16 height 16
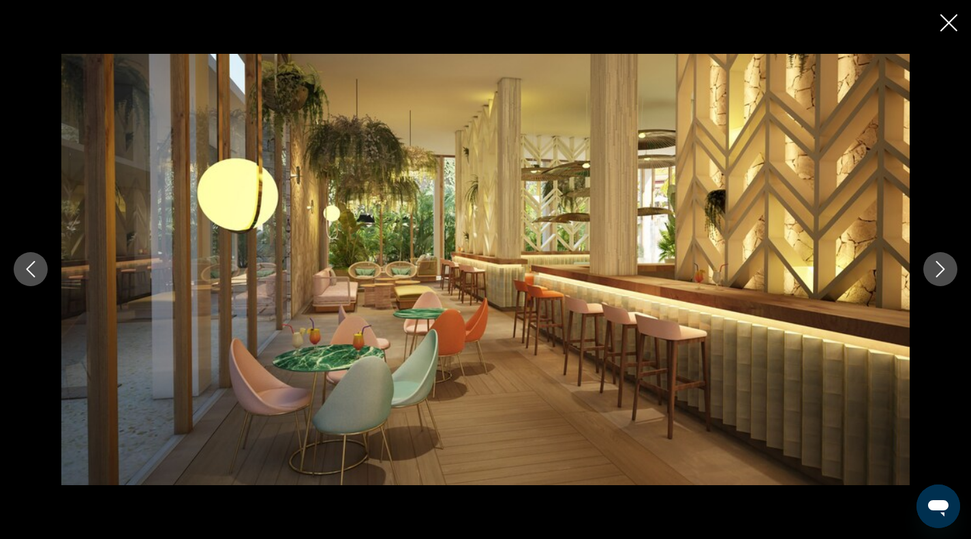
click at [940, 276] on icon "Next image" at bounding box center [940, 269] width 16 height 16
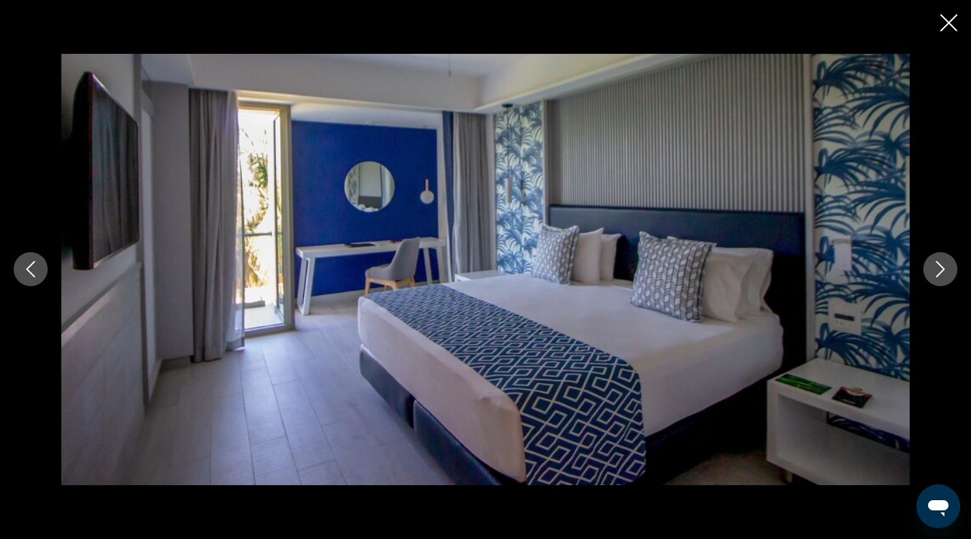
click at [940, 276] on icon "Next image" at bounding box center [940, 269] width 16 height 16
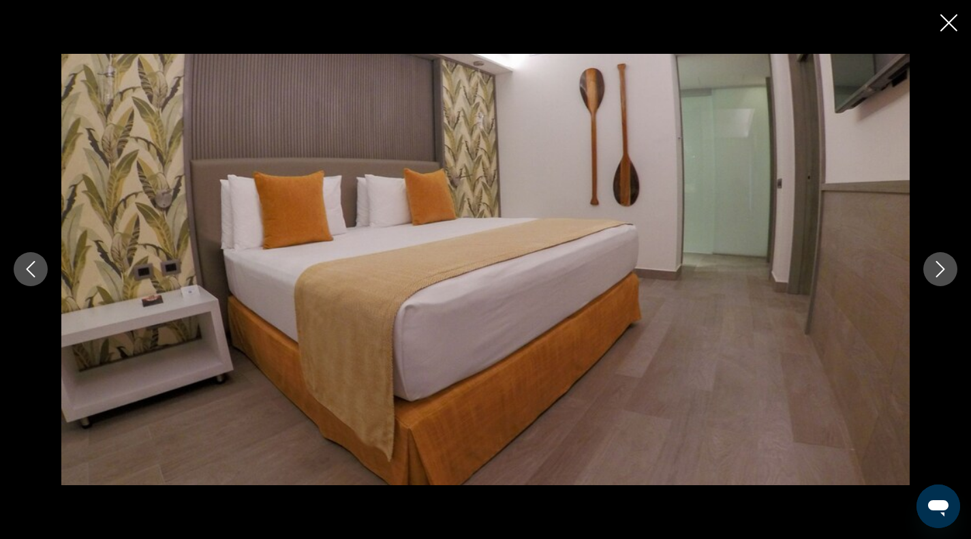
click at [940, 276] on icon "Next image" at bounding box center [940, 269] width 16 height 16
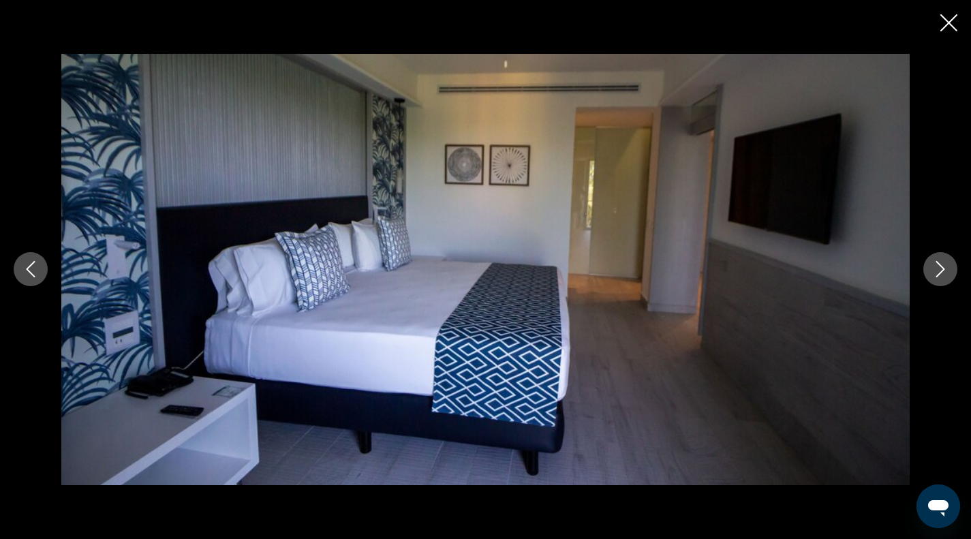
click at [940, 276] on icon "Next image" at bounding box center [940, 269] width 16 height 16
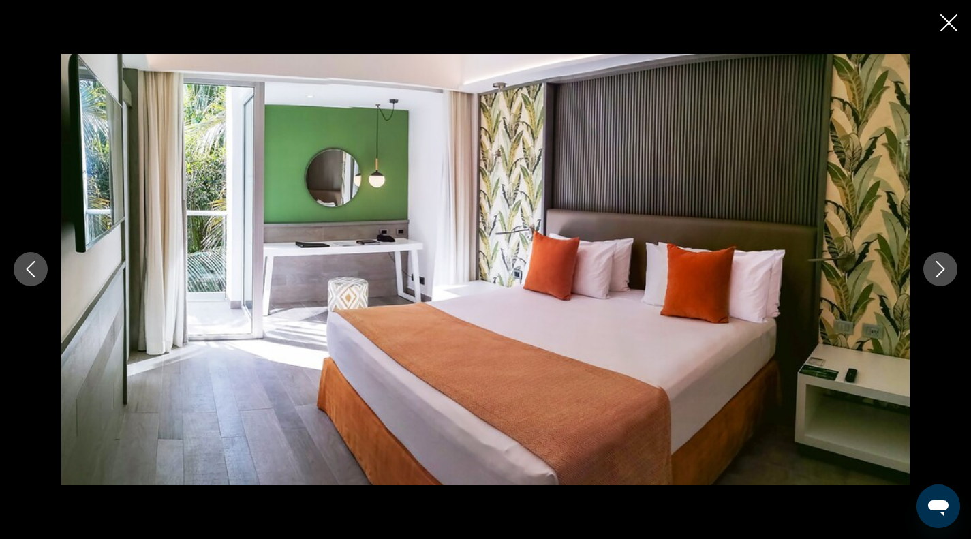
click at [940, 276] on icon "Next image" at bounding box center [940, 269] width 16 height 16
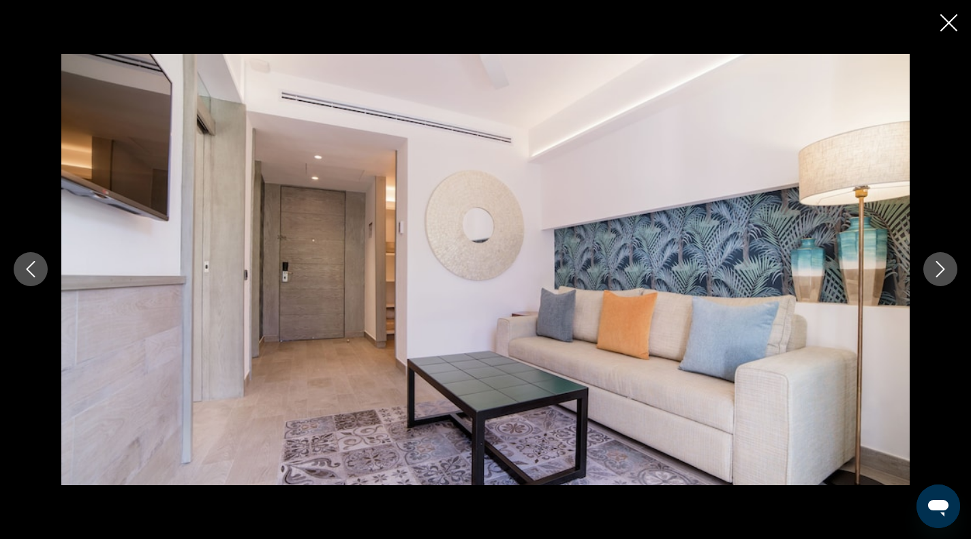
click at [940, 276] on icon "Next image" at bounding box center [940, 269] width 16 height 16
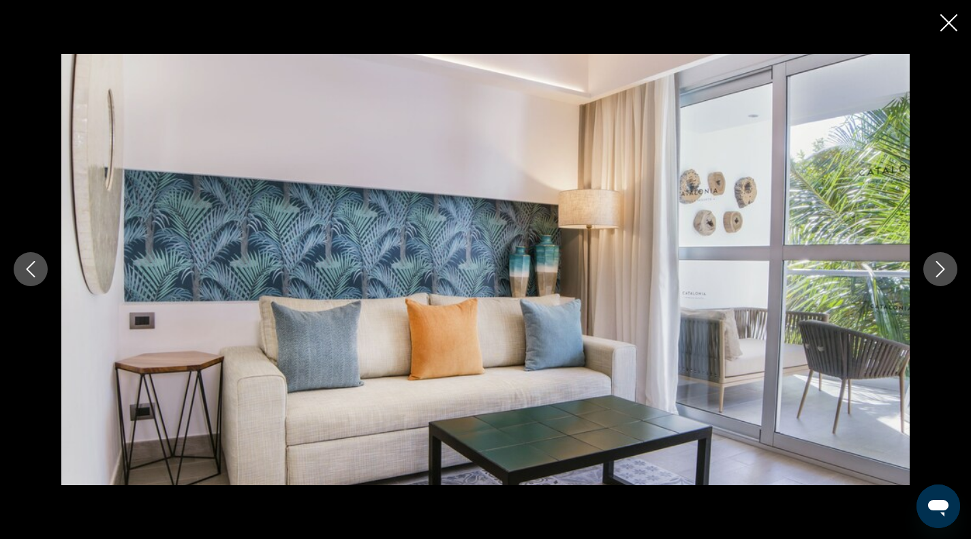
click at [940, 276] on icon "Next image" at bounding box center [940, 269] width 16 height 16
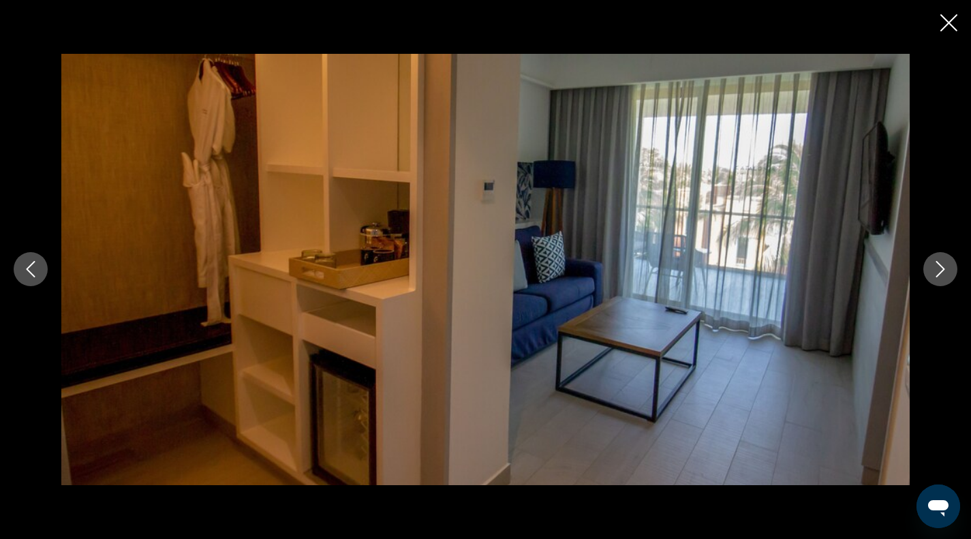
click at [940, 276] on icon "Next image" at bounding box center [940, 269] width 16 height 16
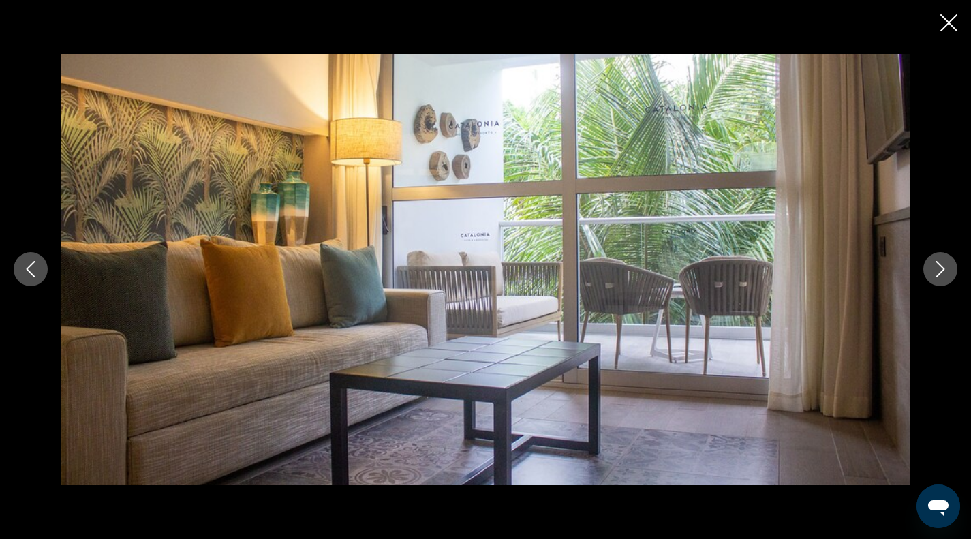
click at [940, 276] on icon "Next image" at bounding box center [940, 269] width 16 height 16
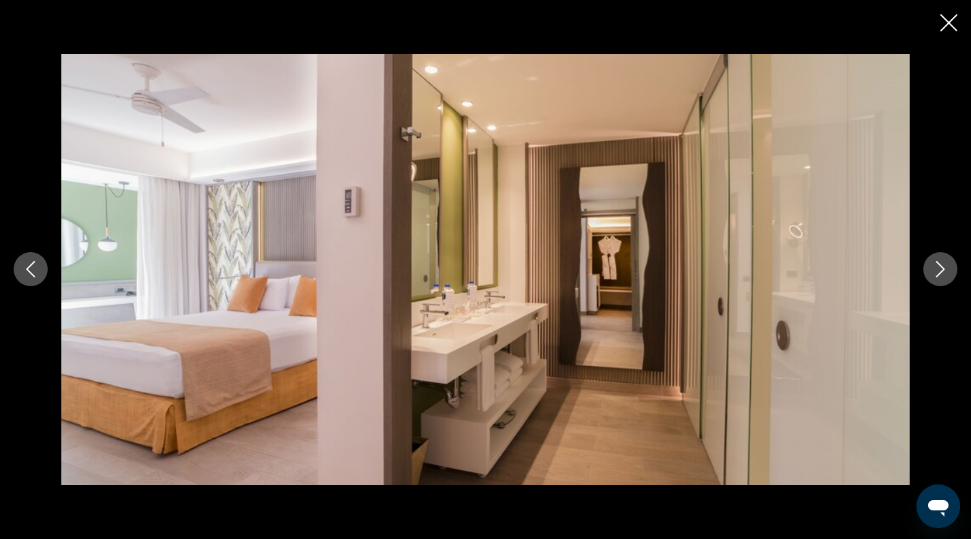
click at [940, 276] on icon "Next image" at bounding box center [940, 269] width 16 height 16
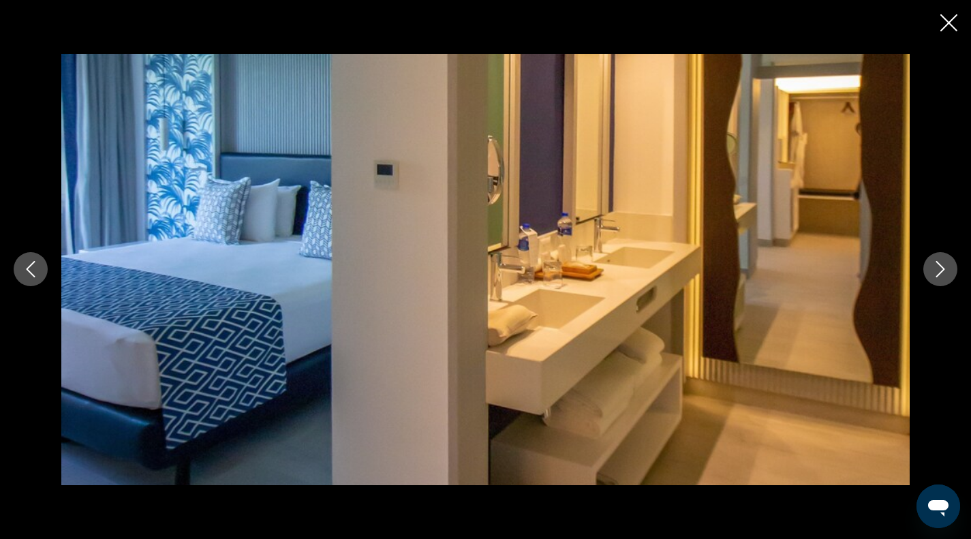
click at [940, 276] on icon "Next image" at bounding box center [940, 269] width 16 height 16
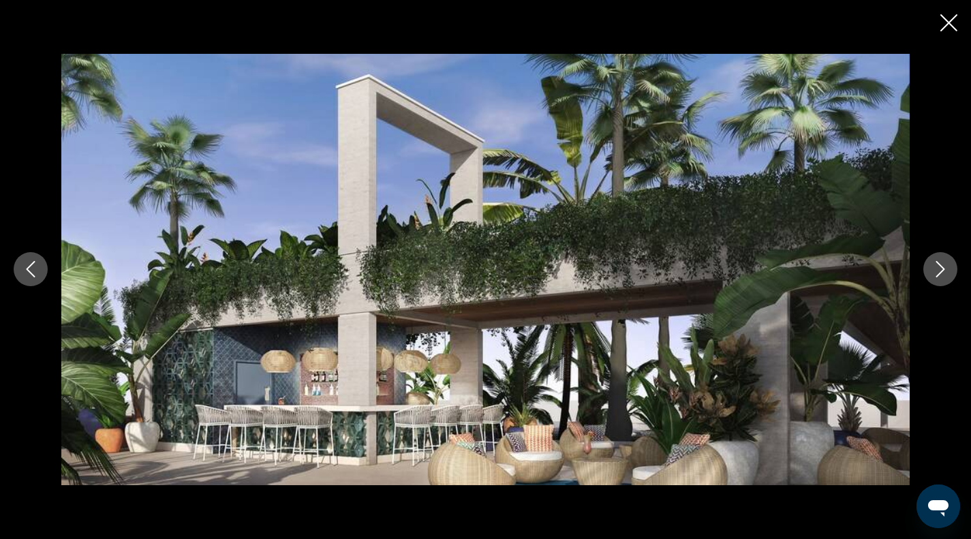
click at [940, 276] on icon "Next image" at bounding box center [940, 269] width 16 height 16
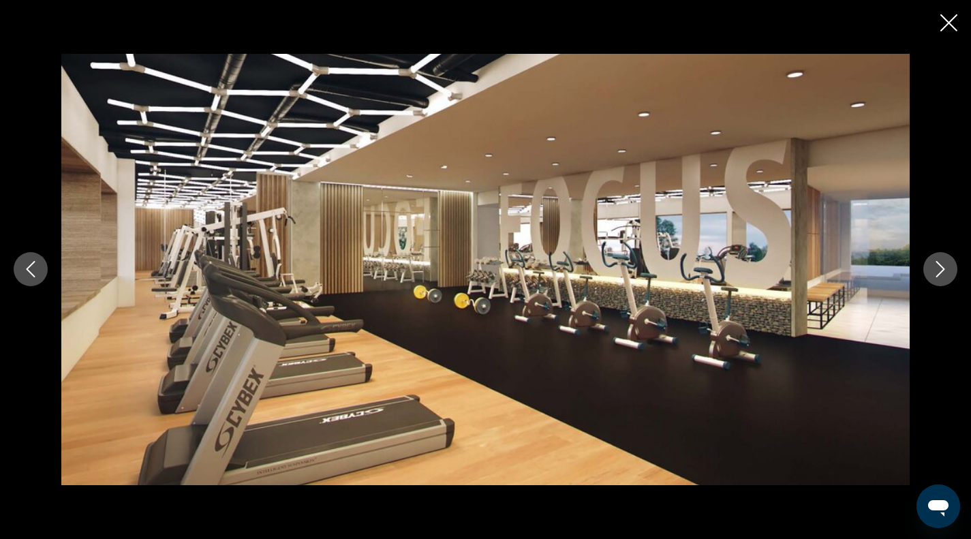
click at [940, 276] on icon "Next image" at bounding box center [940, 269] width 16 height 16
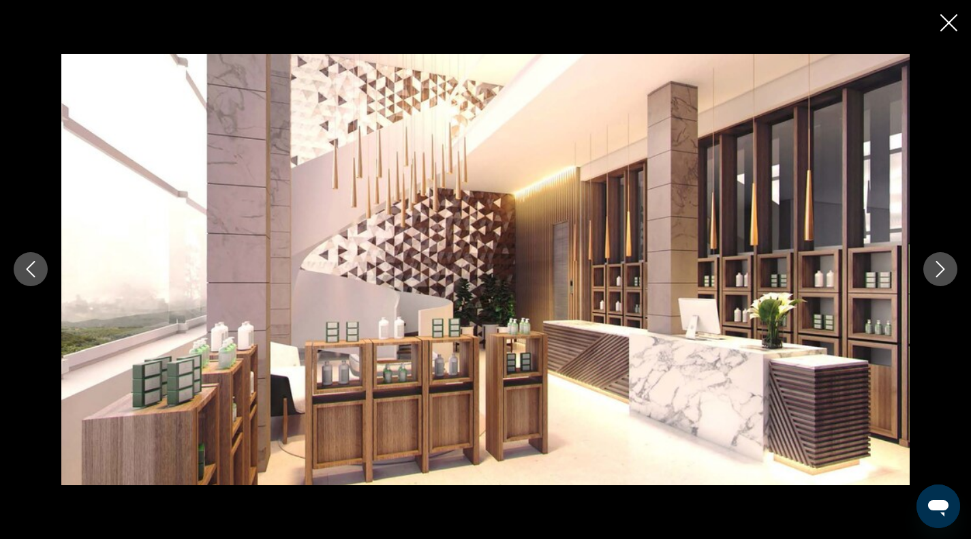
click at [940, 276] on icon "Next image" at bounding box center [940, 269] width 16 height 16
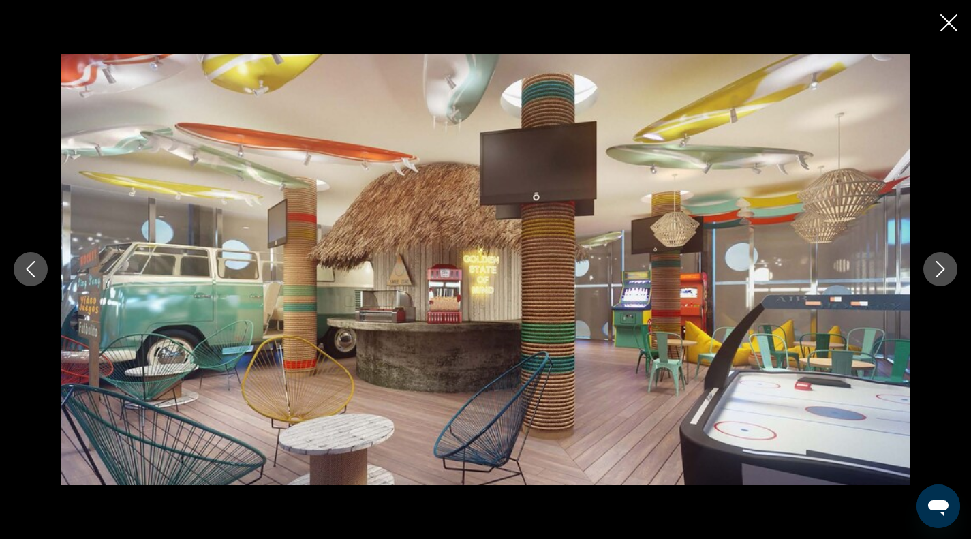
click at [940, 276] on icon "Next image" at bounding box center [940, 269] width 16 height 16
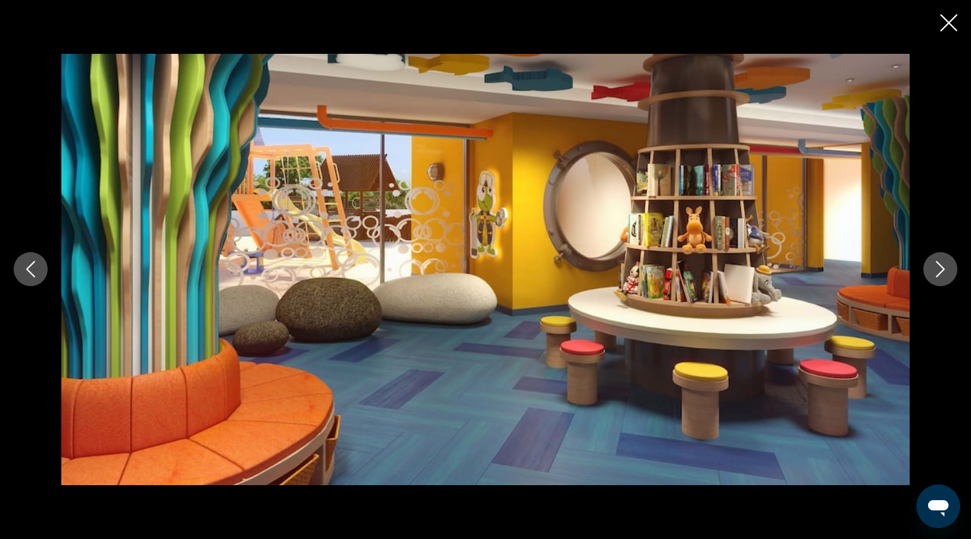
click at [940, 276] on icon "Next image" at bounding box center [940, 269] width 16 height 16
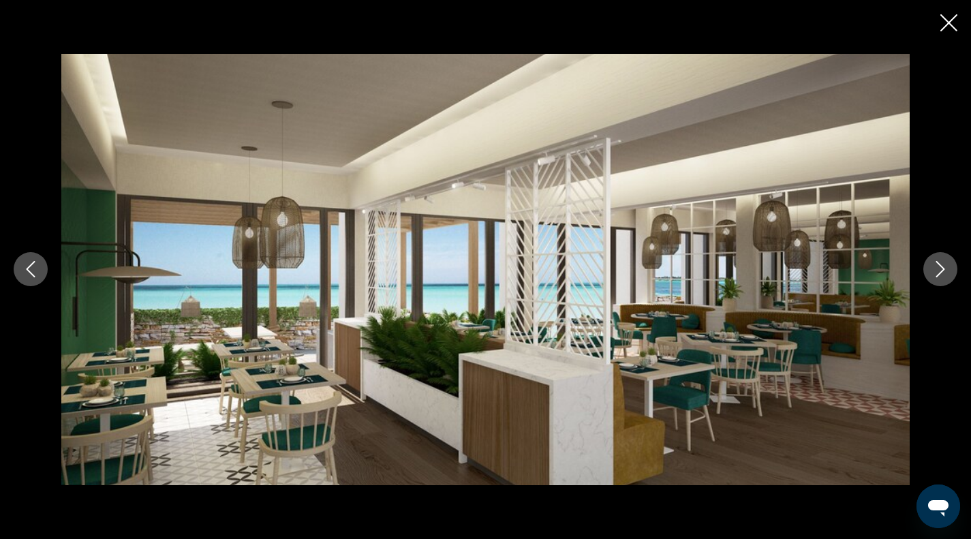
click at [940, 276] on icon "Next image" at bounding box center [940, 269] width 16 height 16
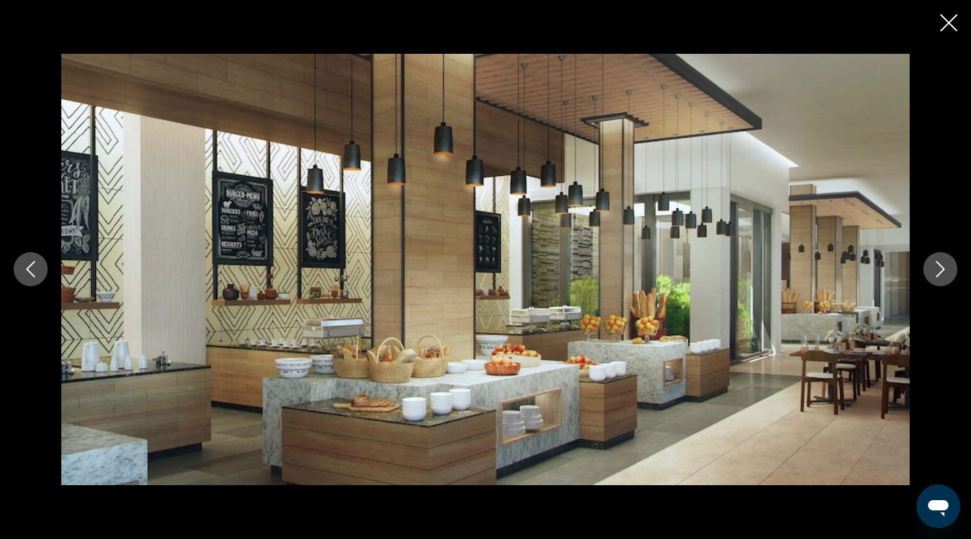
click at [940, 276] on icon "Next image" at bounding box center [940, 269] width 16 height 16
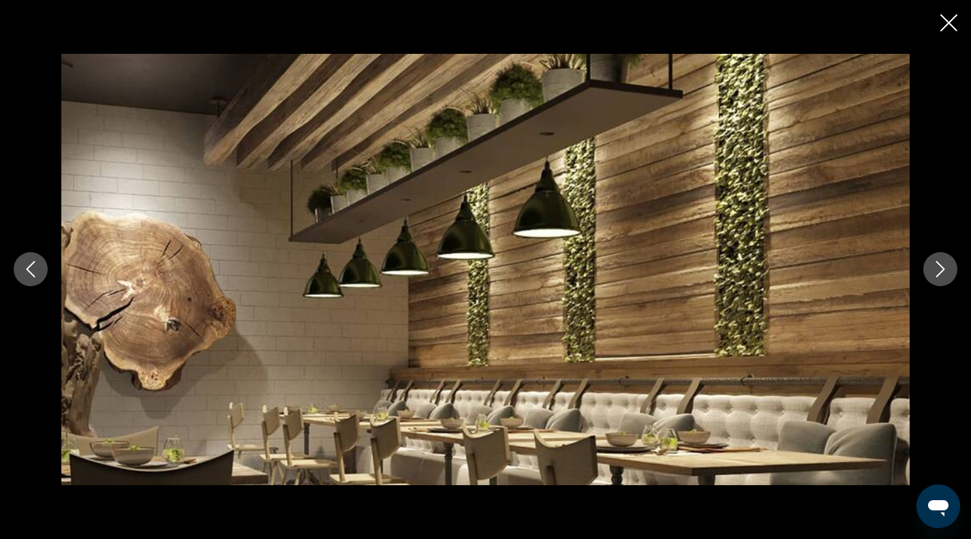
click at [24, 274] on icon "Previous image" at bounding box center [30, 269] width 16 height 16
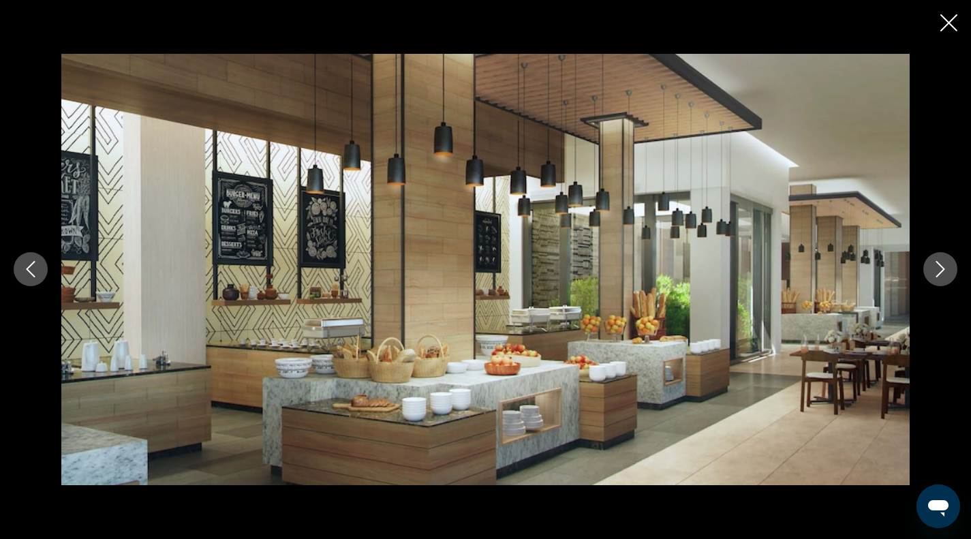
click at [942, 269] on icon "Next image" at bounding box center [940, 269] width 16 height 16
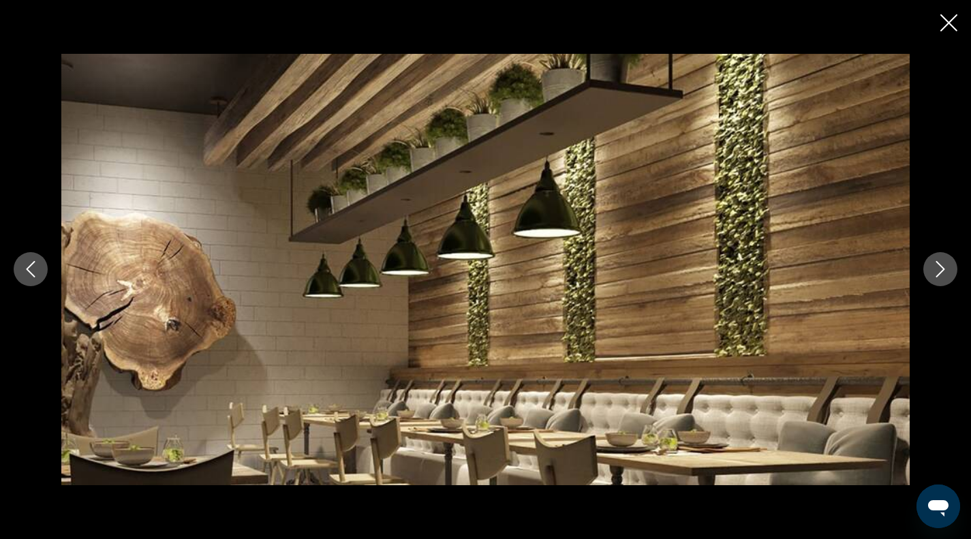
click at [942, 269] on icon "Next image" at bounding box center [940, 269] width 16 height 16
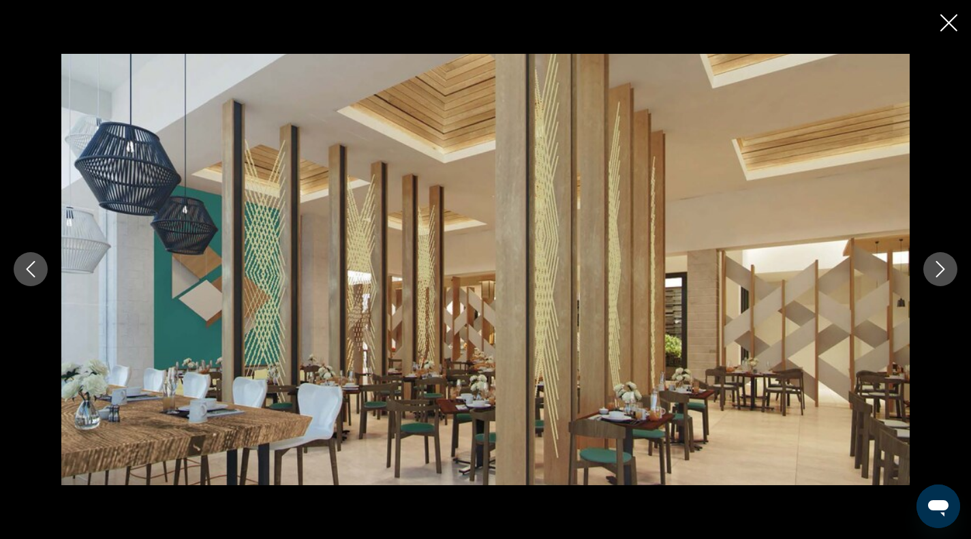
click at [942, 269] on icon "Next image" at bounding box center [940, 269] width 16 height 16
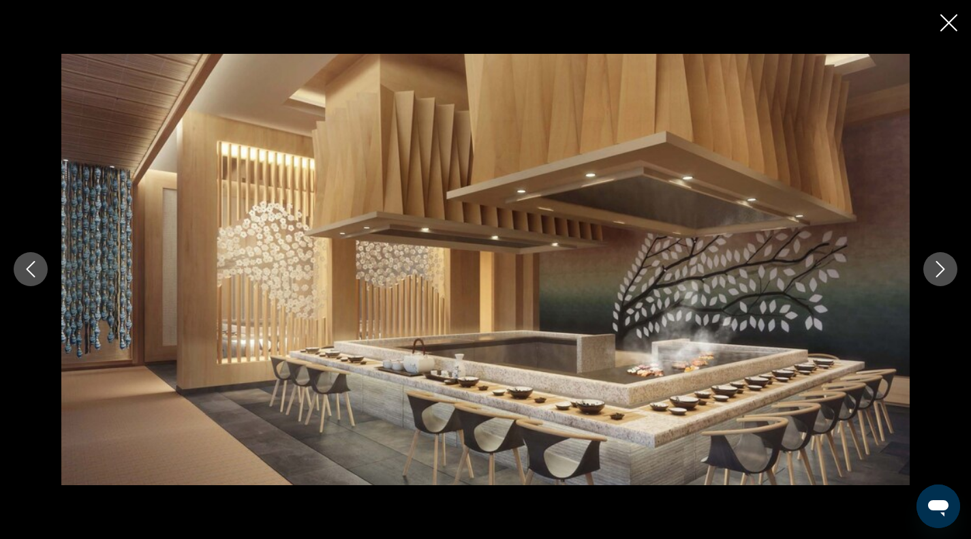
click at [942, 269] on icon "Next image" at bounding box center [940, 269] width 16 height 16
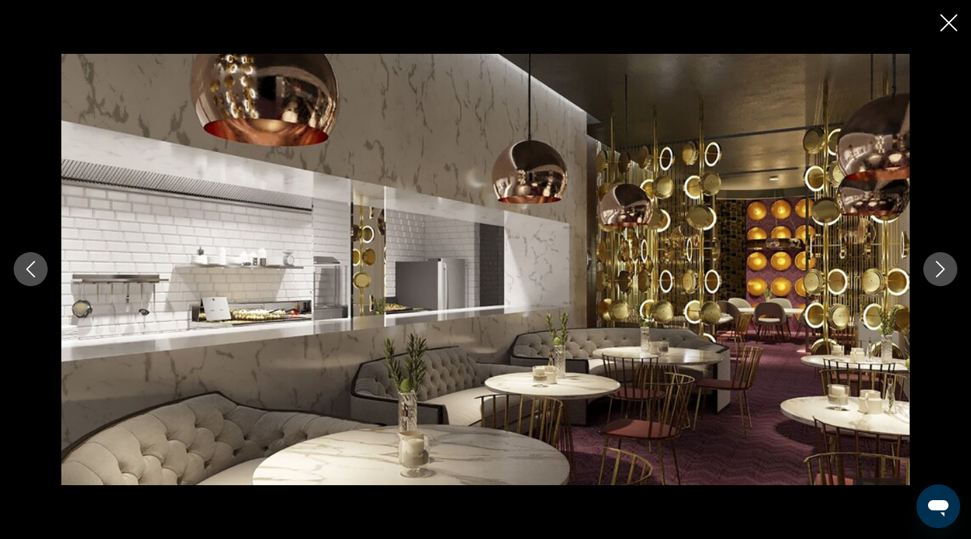
click at [942, 269] on icon "Next image" at bounding box center [940, 269] width 16 height 16
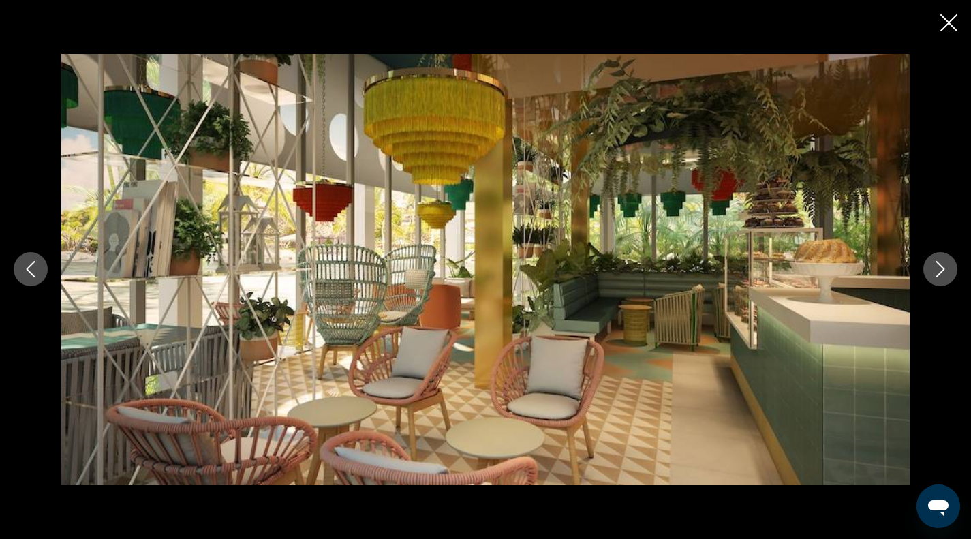
click at [942, 269] on icon "Next image" at bounding box center [940, 269] width 16 height 16
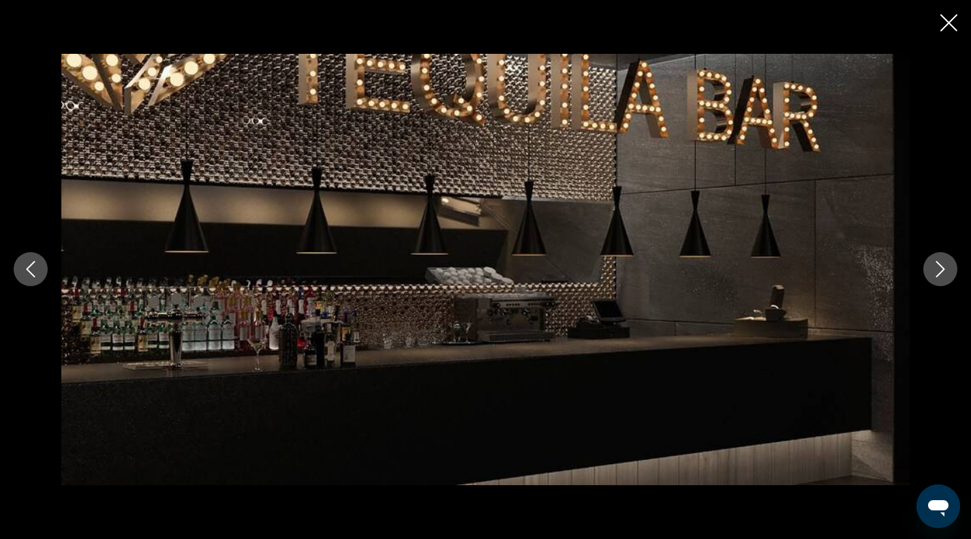
click at [942, 269] on icon "Next image" at bounding box center [940, 269] width 16 height 16
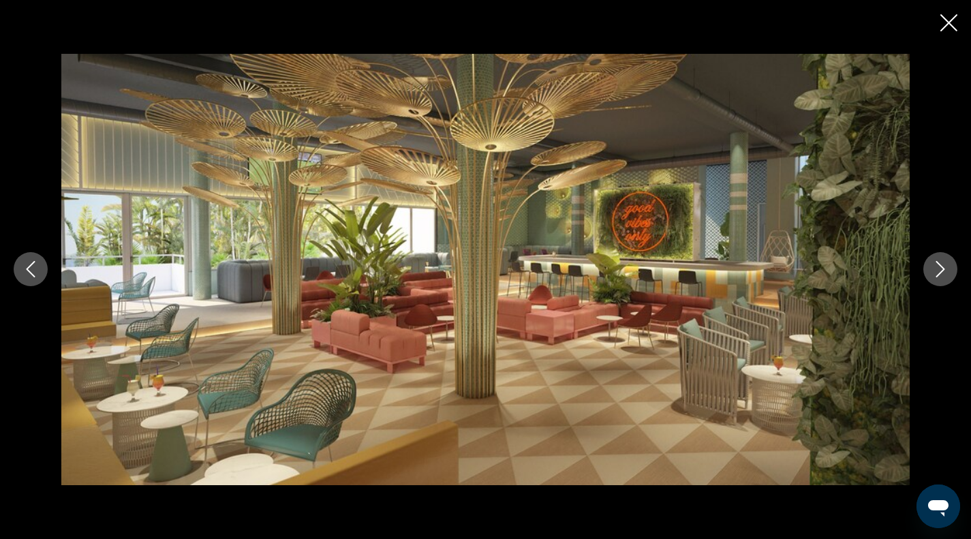
click at [942, 269] on icon "Next image" at bounding box center [940, 269] width 16 height 16
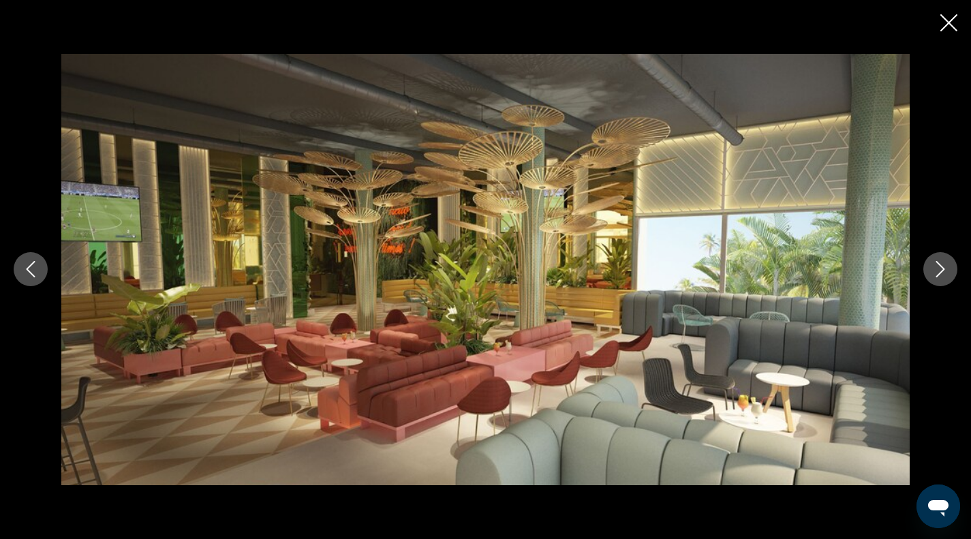
click at [942, 269] on icon "Next image" at bounding box center [940, 269] width 16 height 16
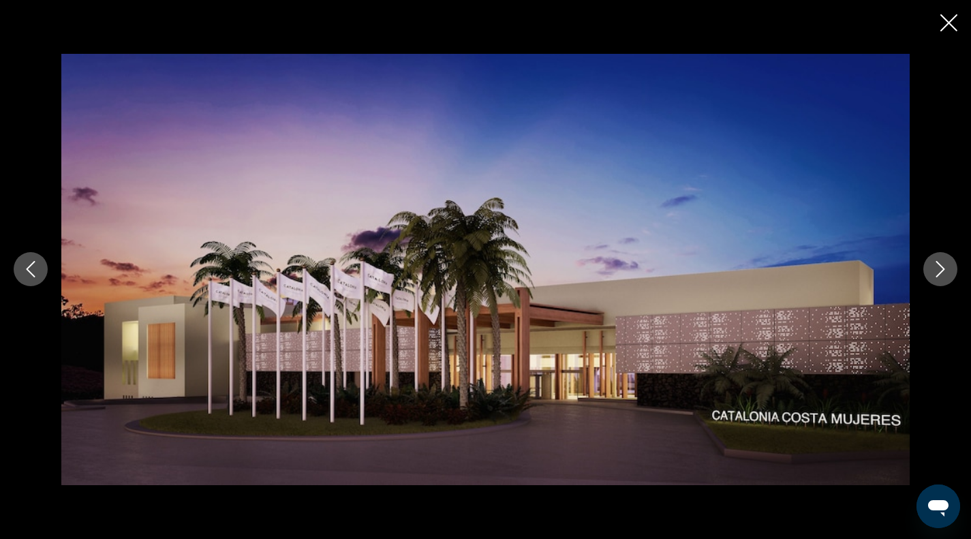
click at [942, 269] on icon "Next image" at bounding box center [940, 269] width 16 height 16
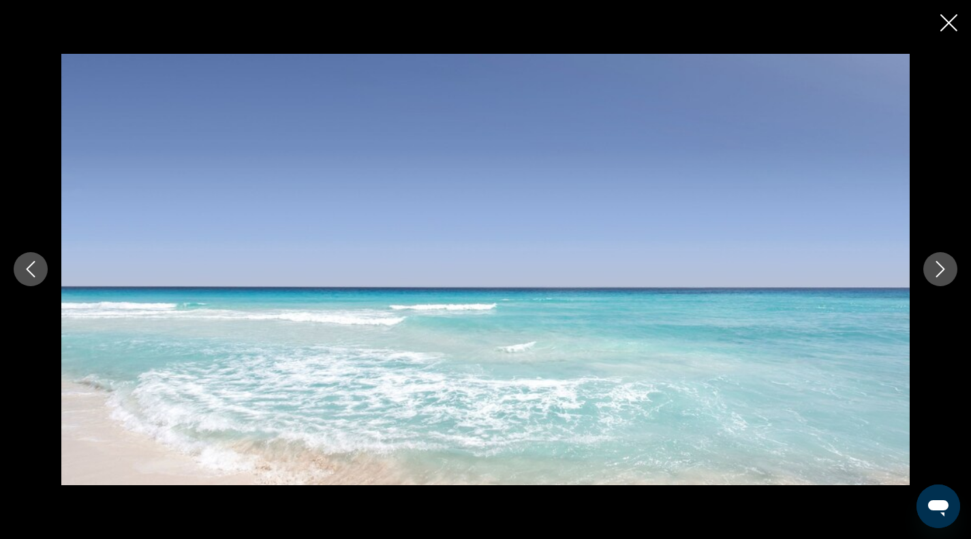
click at [942, 269] on icon "Next image" at bounding box center [940, 269] width 16 height 16
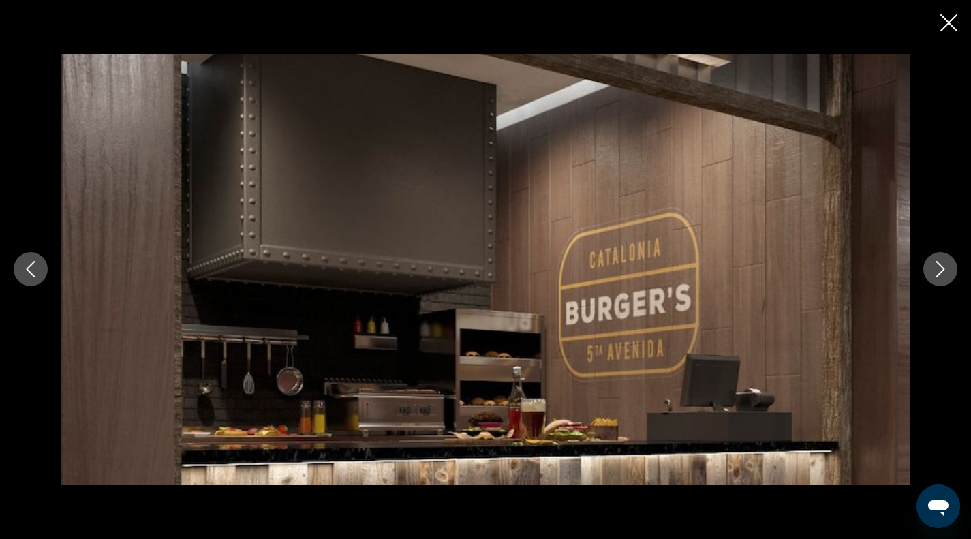
click at [938, 269] on icon "Next image" at bounding box center [940, 269] width 16 height 16
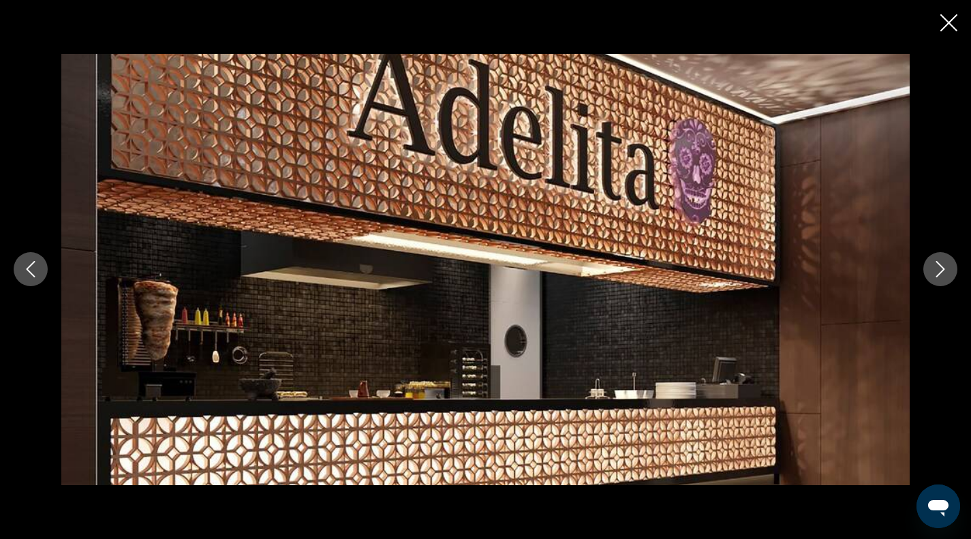
click at [938, 269] on icon "Next image" at bounding box center [940, 269] width 16 height 16
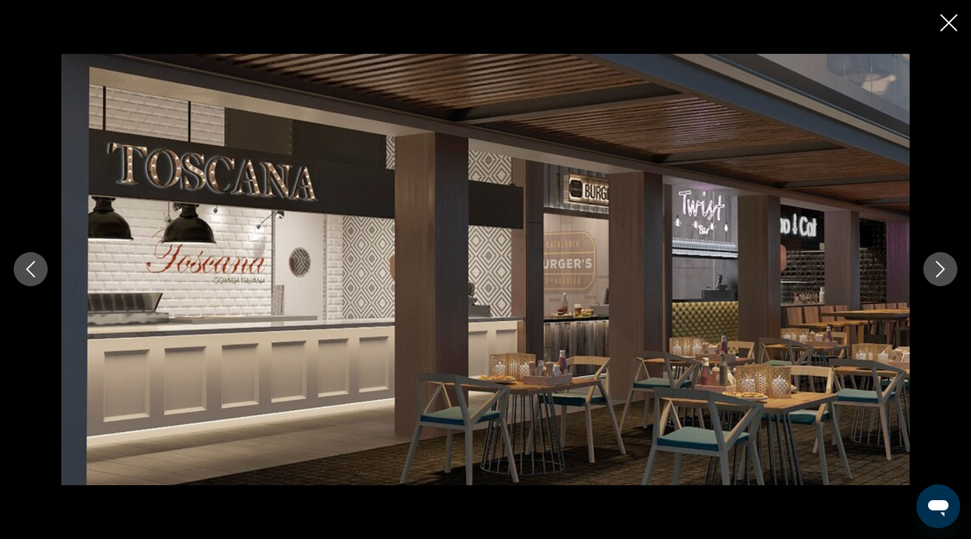
click at [938, 269] on icon "Next image" at bounding box center [940, 269] width 16 height 16
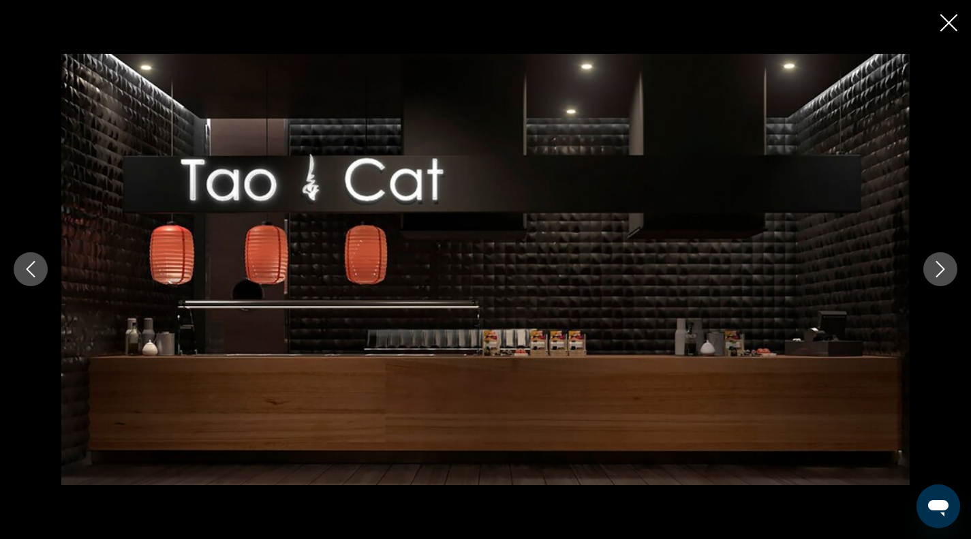
click at [938, 269] on icon "Next image" at bounding box center [940, 269] width 16 height 16
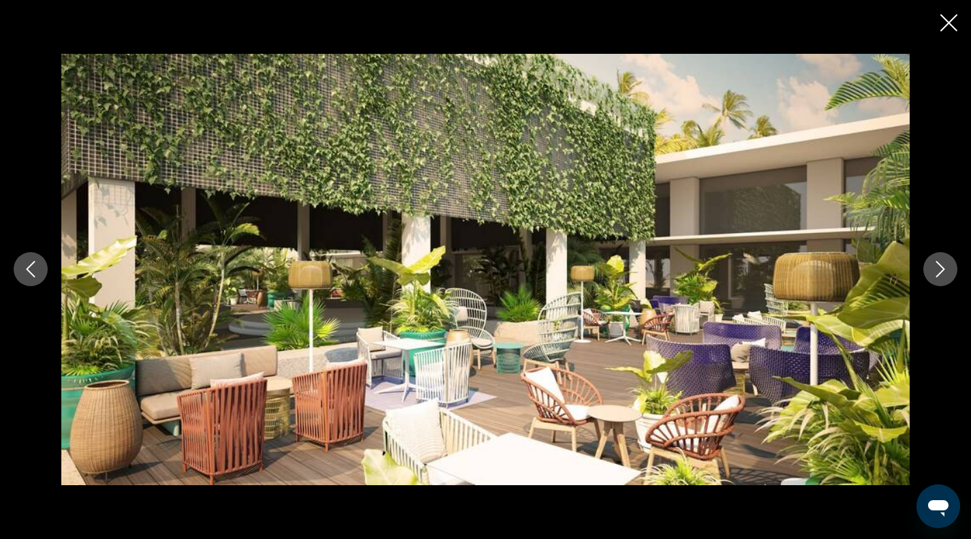
click at [938, 269] on icon "Next image" at bounding box center [940, 269] width 16 height 16
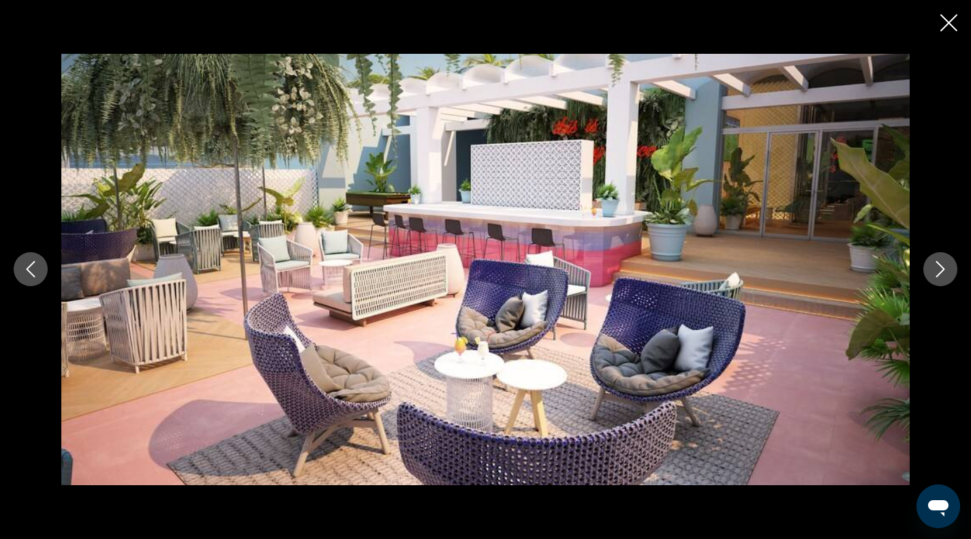
click at [938, 269] on icon "Next image" at bounding box center [940, 269] width 16 height 16
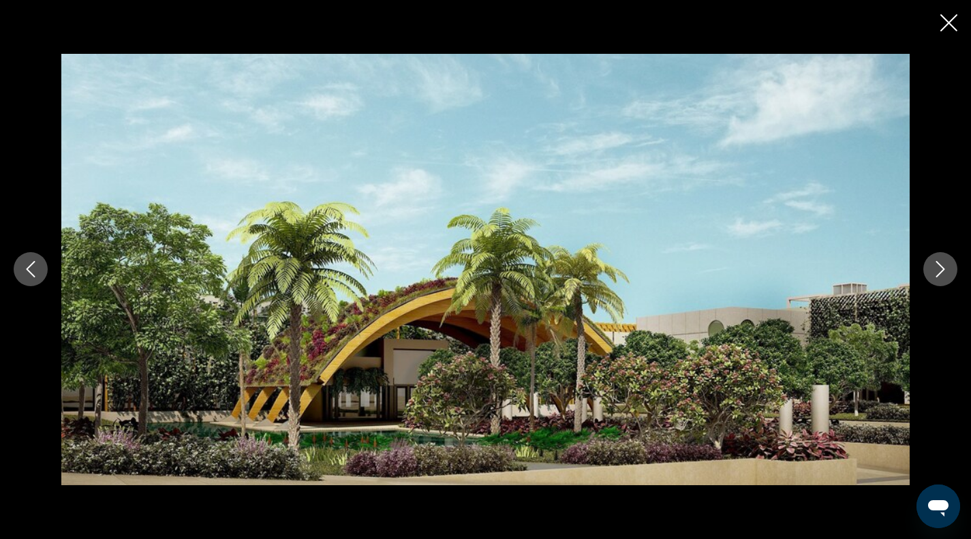
click at [938, 269] on icon "Next image" at bounding box center [940, 269] width 16 height 16
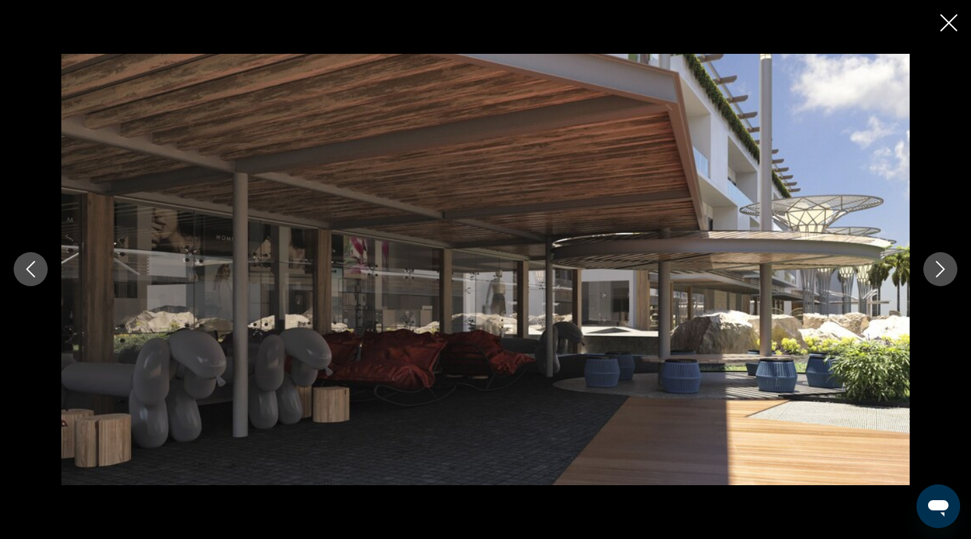
click at [938, 269] on icon "Next image" at bounding box center [940, 269] width 16 height 16
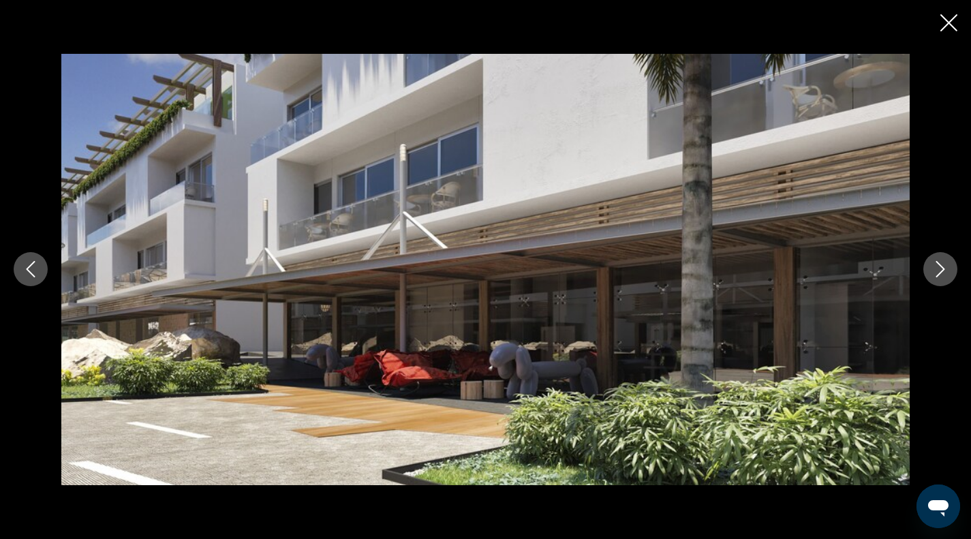
click at [938, 269] on icon "Next image" at bounding box center [940, 269] width 16 height 16
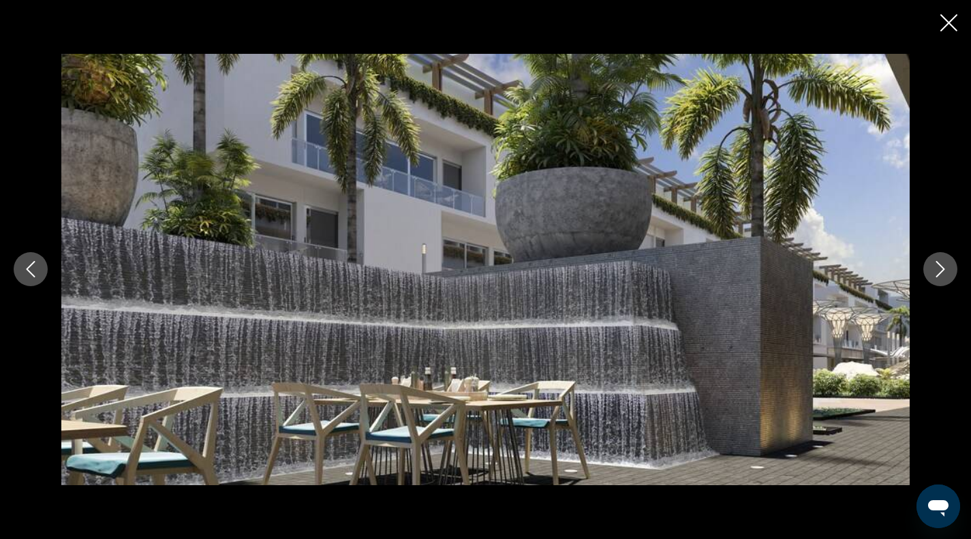
click at [938, 269] on icon "Next image" at bounding box center [940, 269] width 16 height 16
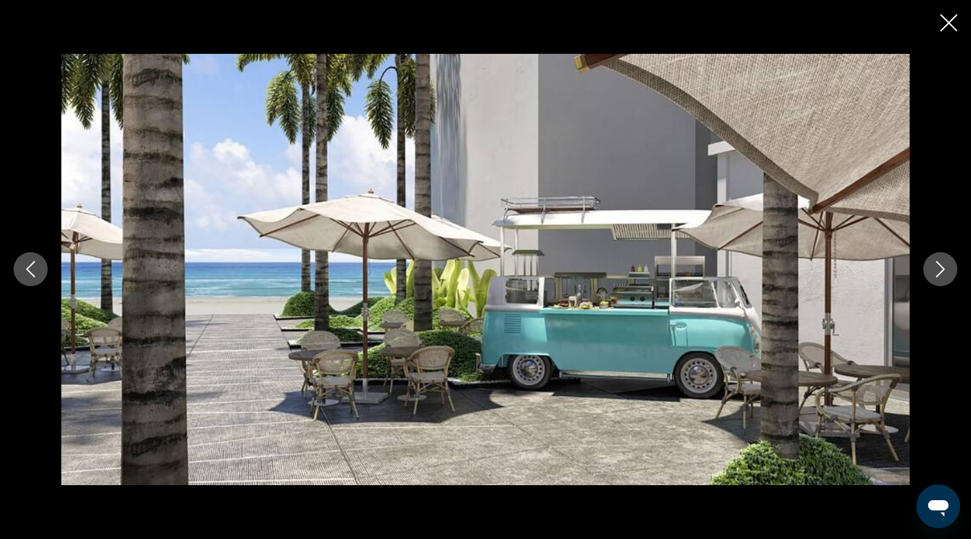
click at [938, 269] on icon "Next image" at bounding box center [940, 269] width 16 height 16
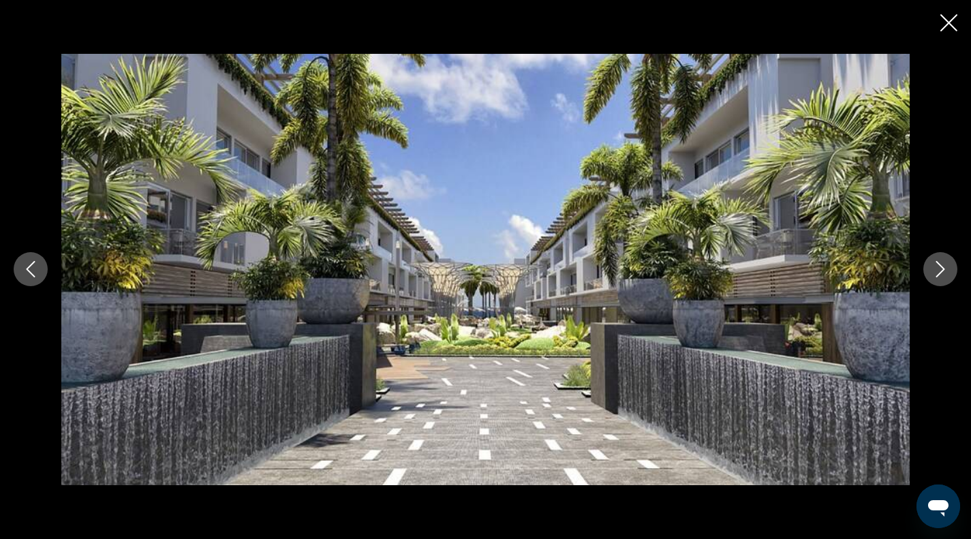
click at [938, 269] on icon "Next image" at bounding box center [940, 269] width 16 height 16
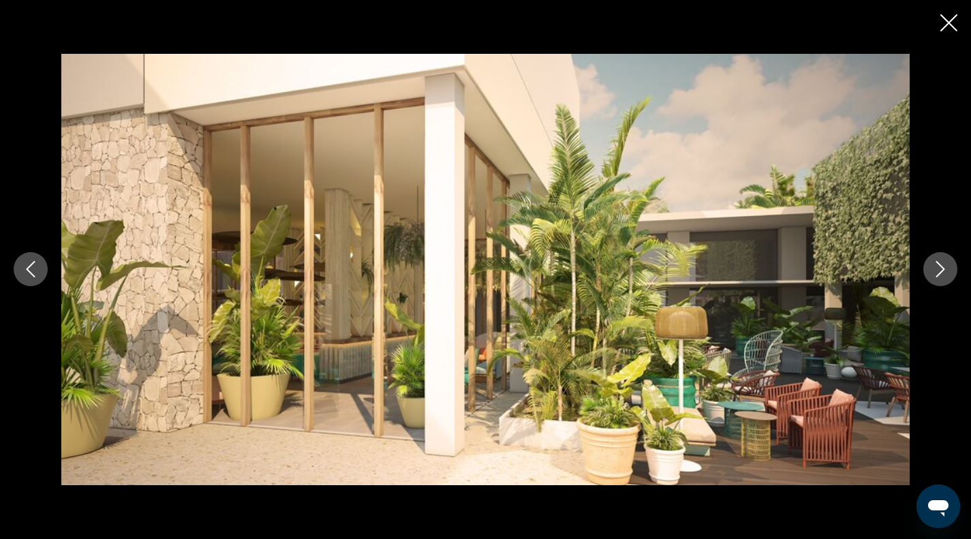
click at [938, 269] on icon "Next image" at bounding box center [940, 269] width 16 height 16
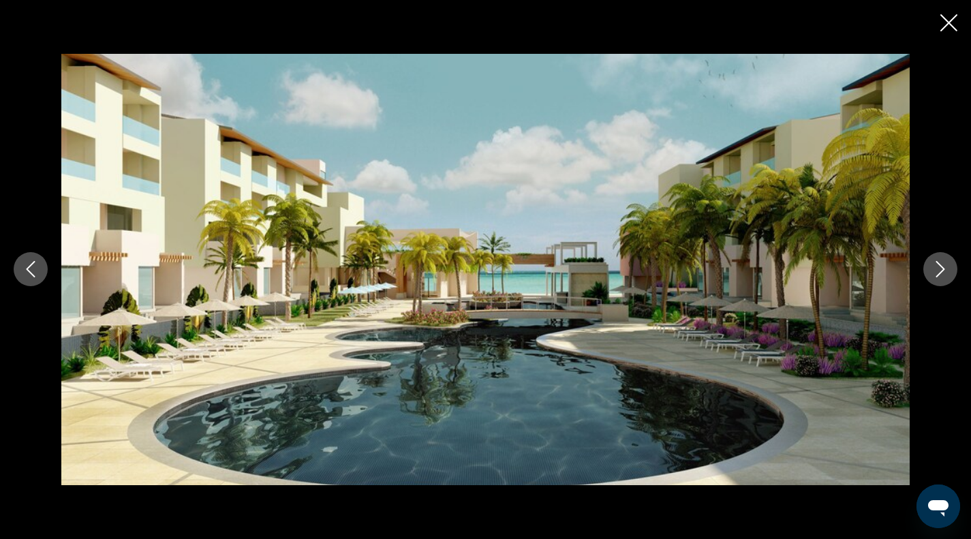
click at [947, 16] on icon "Close slideshow" at bounding box center [948, 22] width 17 height 17
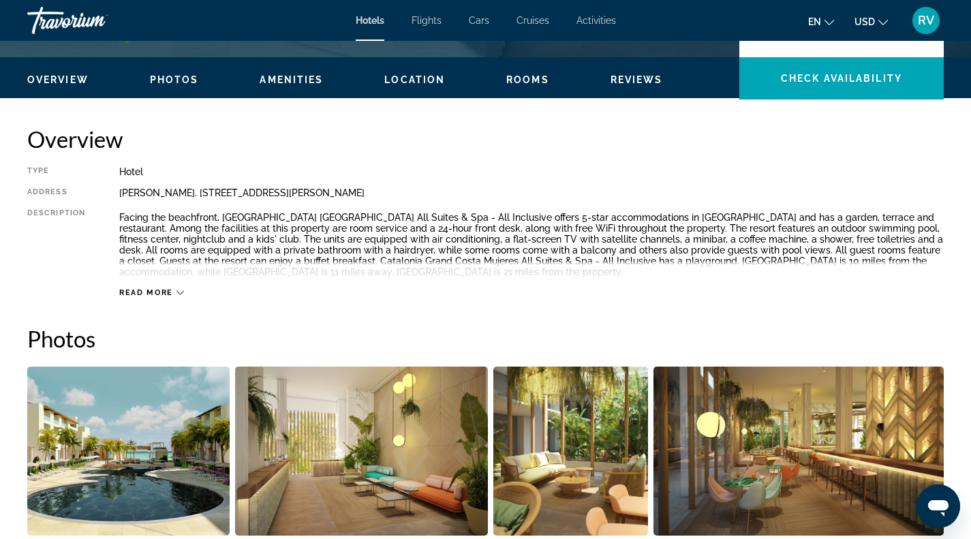
scroll to position [403, 0]
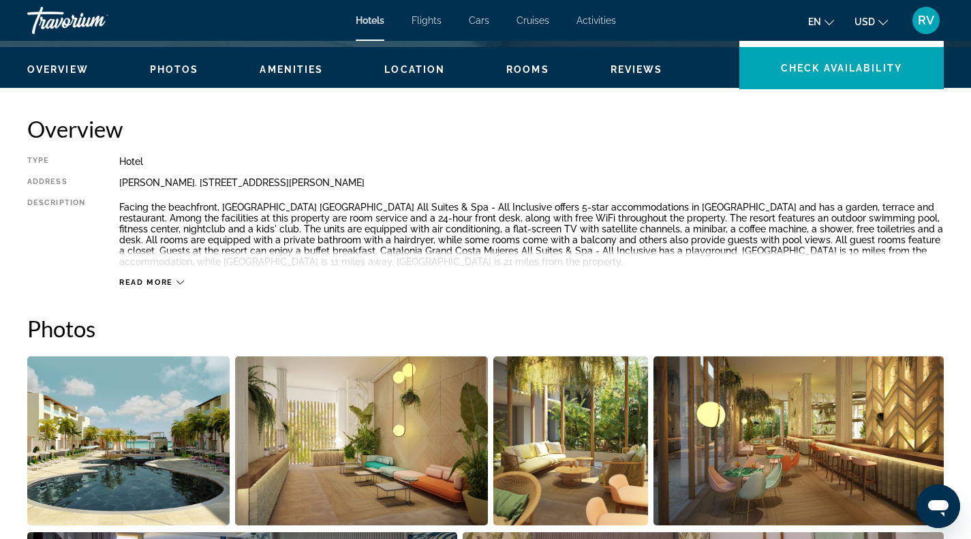
click at [168, 283] on span "Read more" at bounding box center [146, 282] width 54 height 9
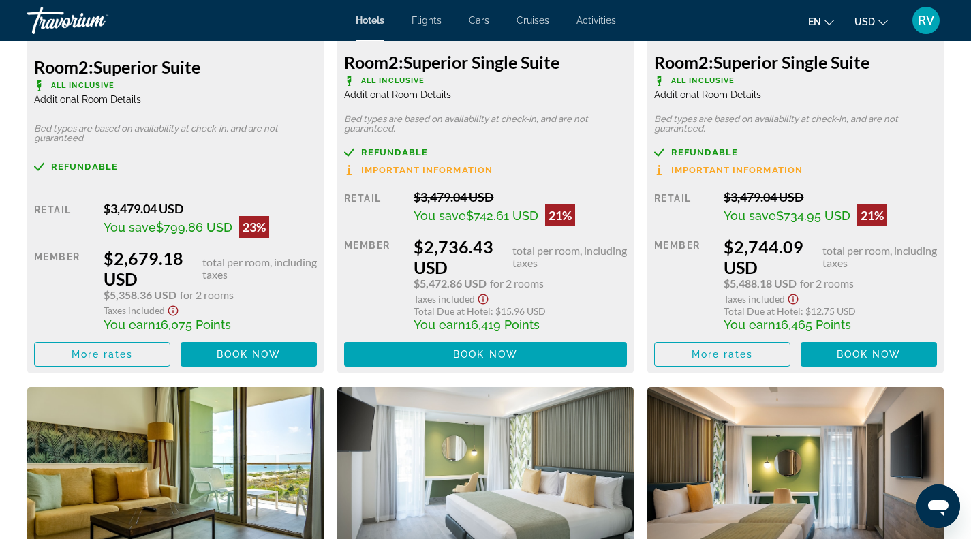
scroll to position [64, 0]
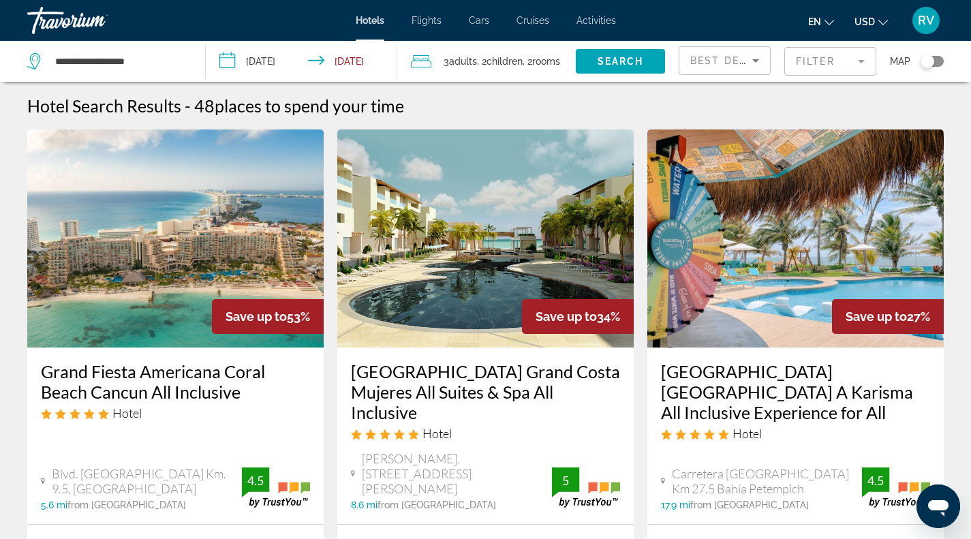
click at [181, 253] on img "Main content" at bounding box center [175, 238] width 296 height 218
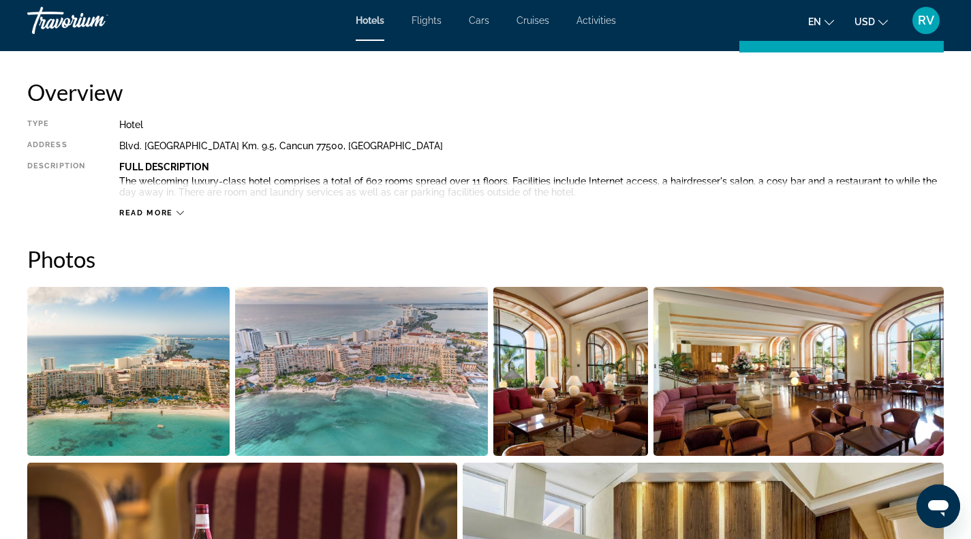
scroll to position [441, 0]
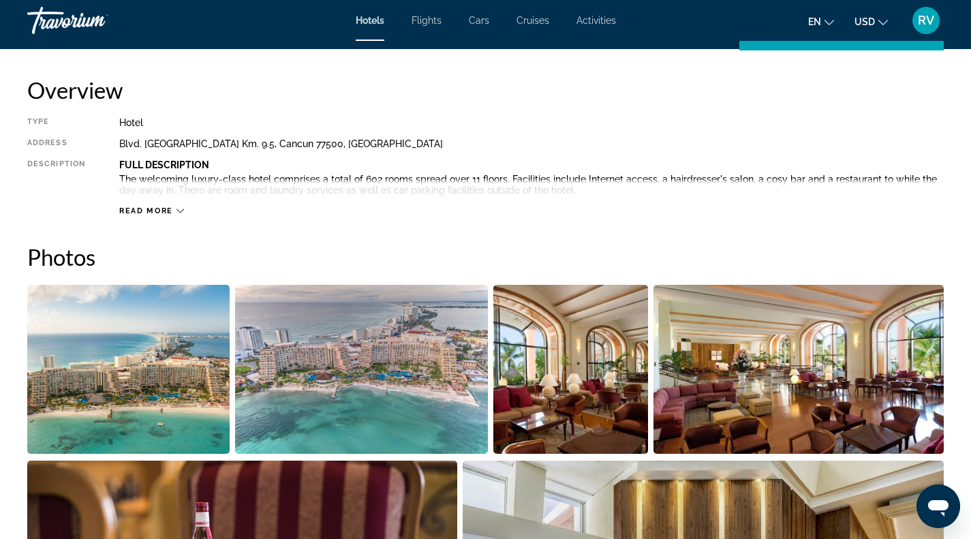
click at [165, 210] on span "Read more" at bounding box center [146, 210] width 54 height 9
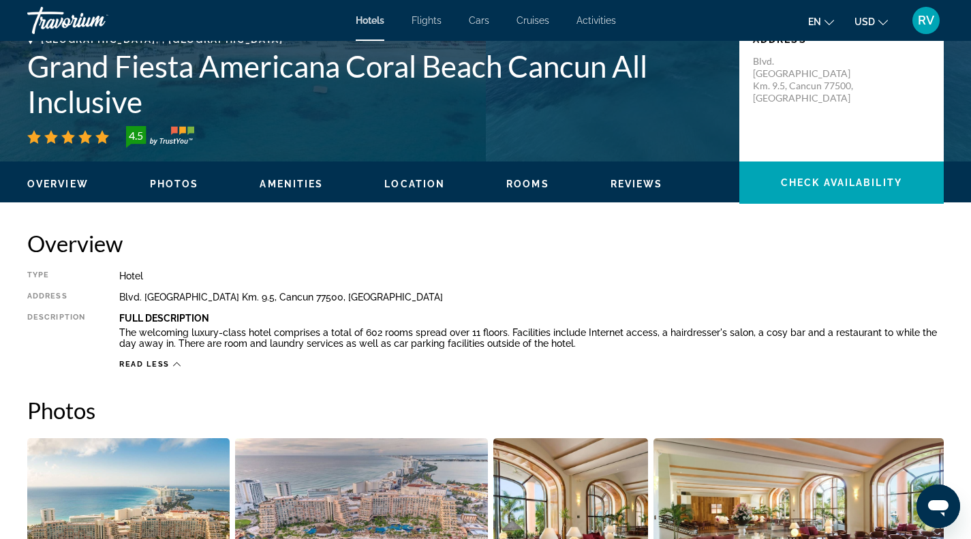
scroll to position [0, 0]
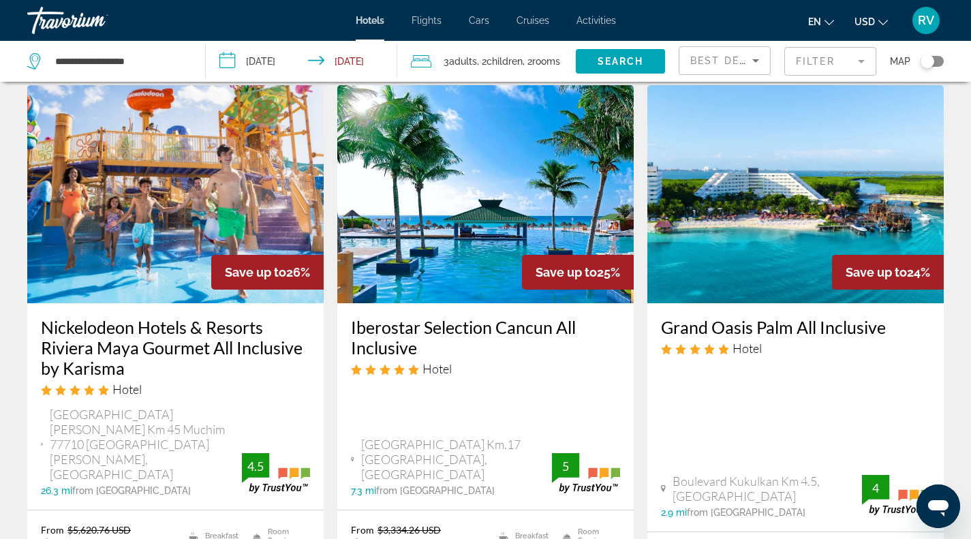
scroll to position [632, 0]
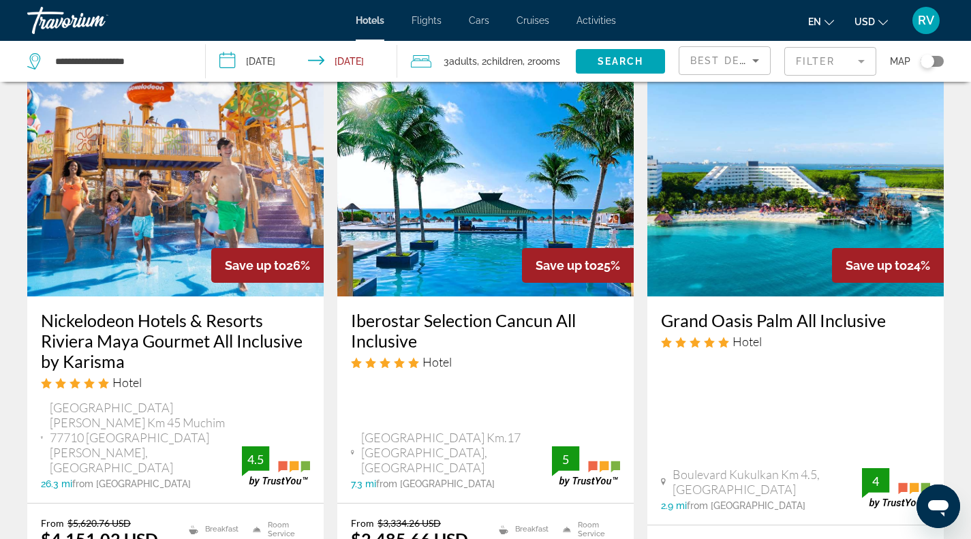
click at [858, 63] on mat-form-field "Filter" at bounding box center [830, 61] width 92 height 29
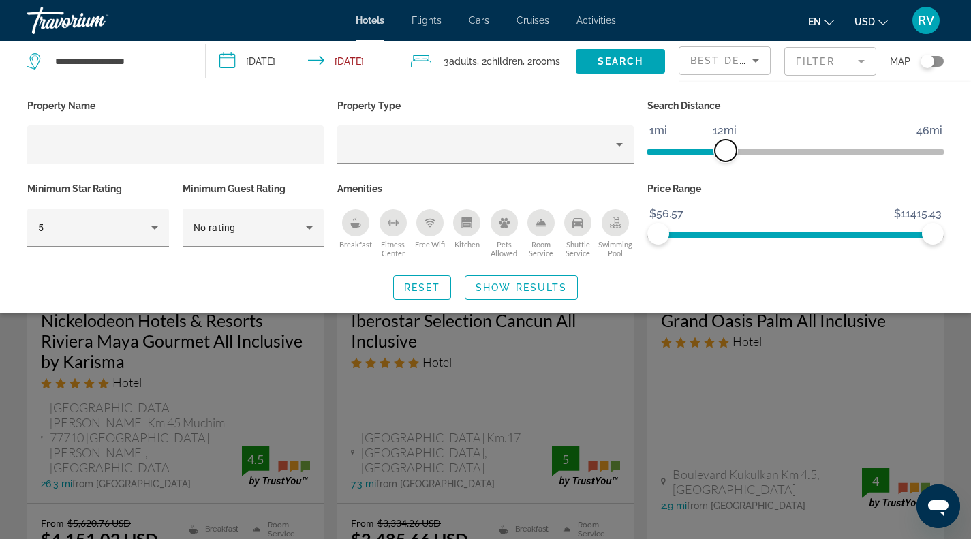
drag, startPoint x: 832, startPoint y: 148, endPoint x: 728, endPoint y: 141, distance: 105.1
click at [728, 141] on span "ngx-slider" at bounding box center [726, 151] width 22 height 22
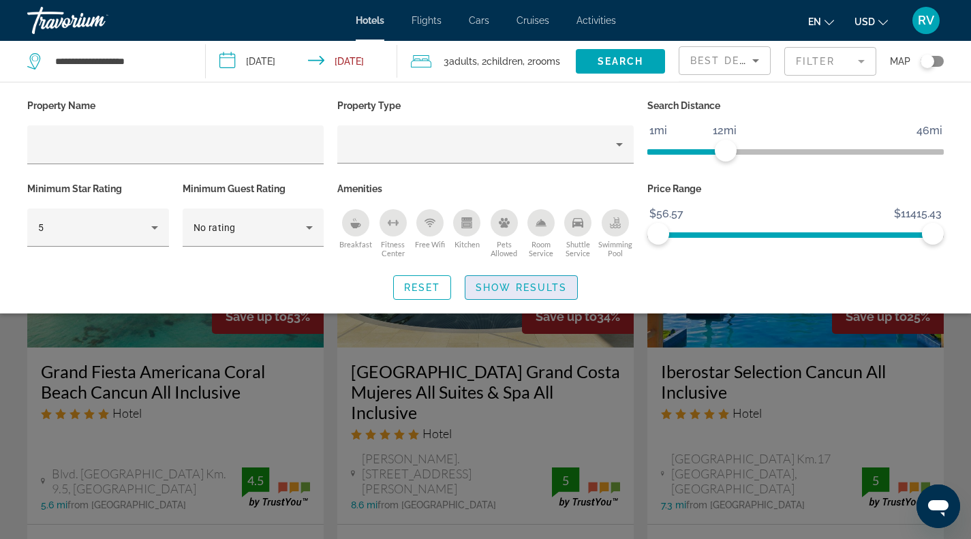
click at [534, 283] on span "Show Results" at bounding box center [520, 287] width 91 height 11
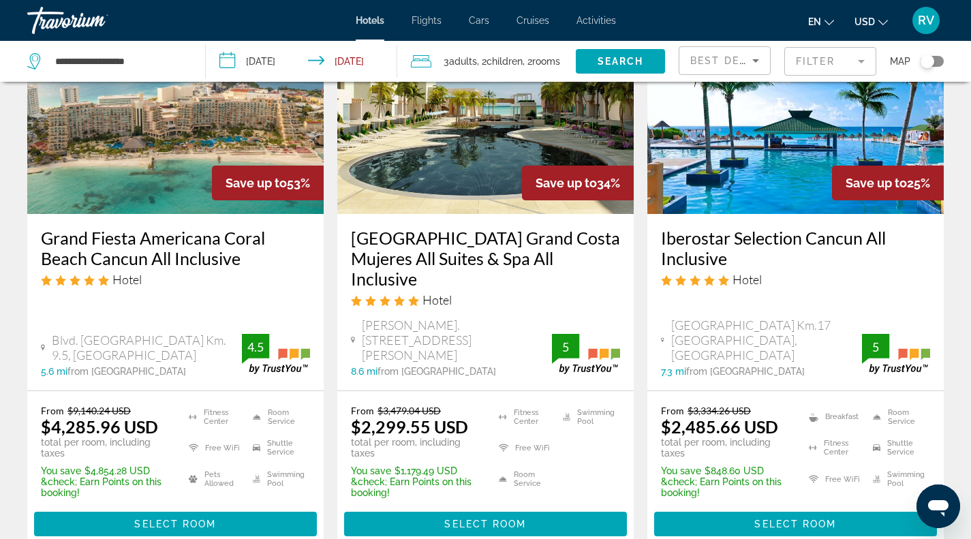
scroll to position [113, 0]
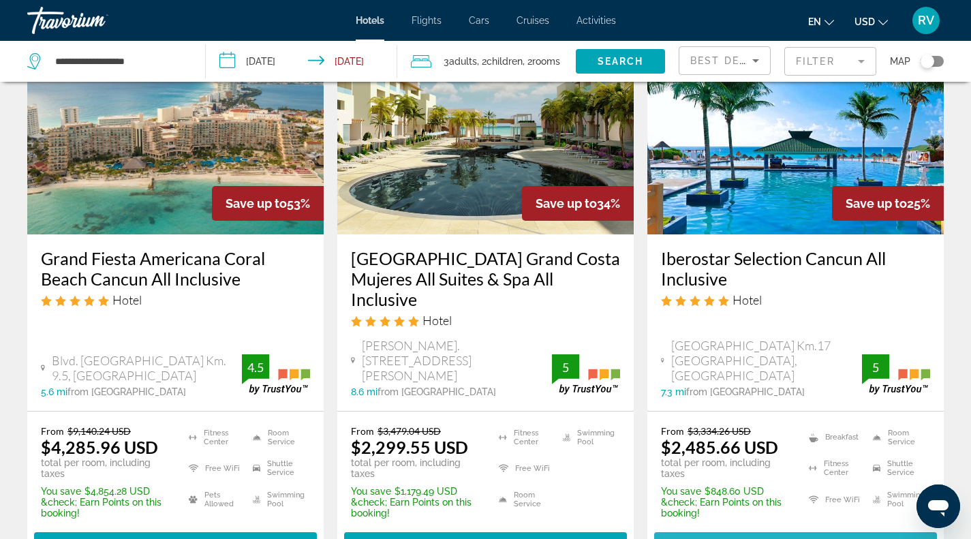
click at [758, 538] on span "Select Room" at bounding box center [795, 544] width 82 height 11
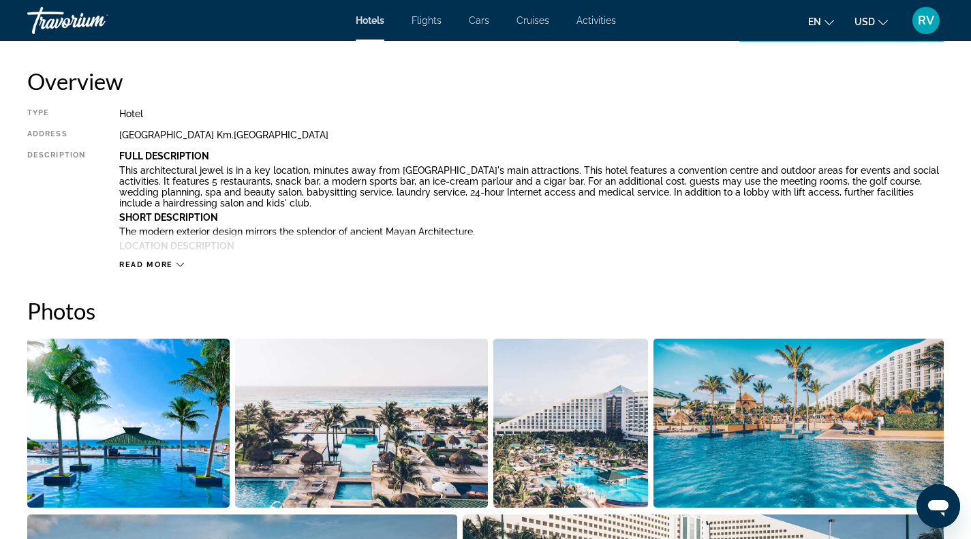
scroll to position [466, 0]
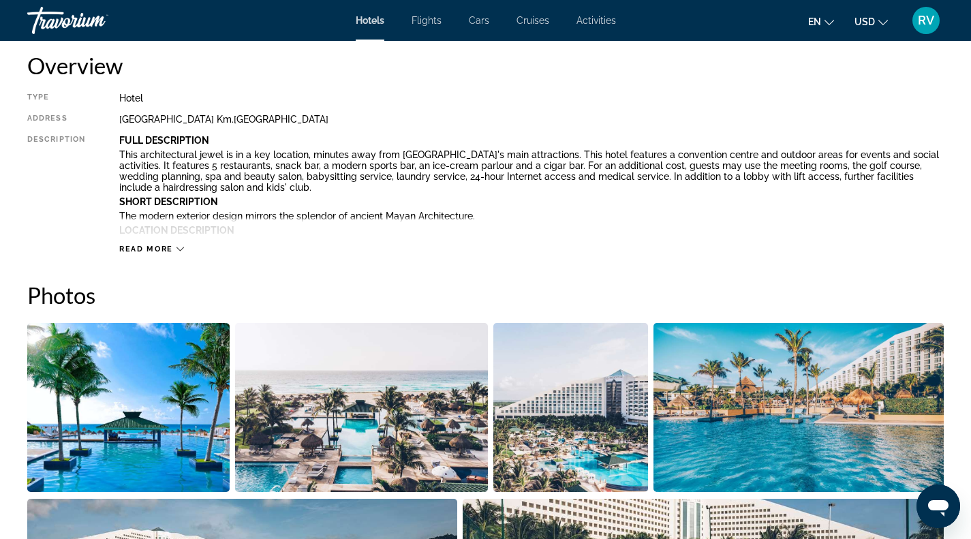
click at [155, 247] on span "Read more" at bounding box center [146, 249] width 54 height 9
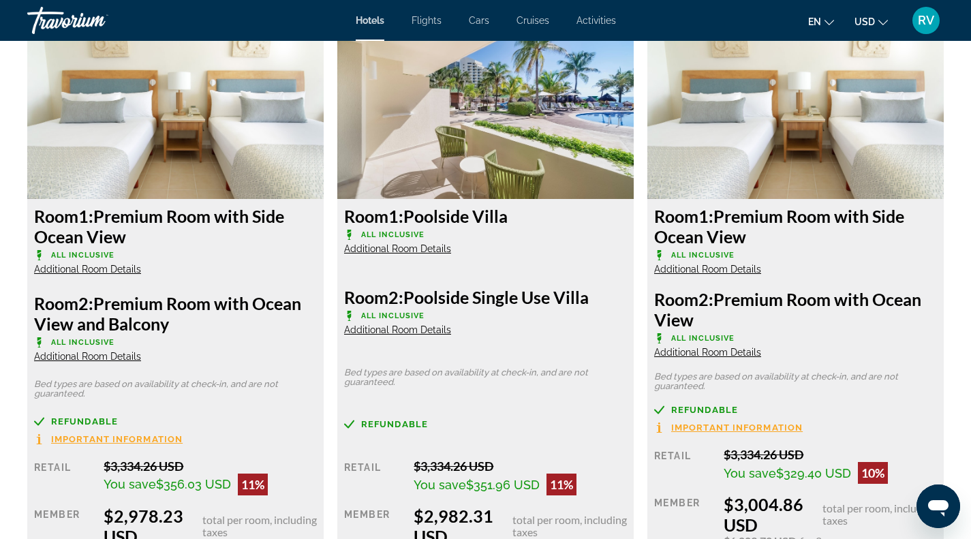
scroll to position [4655, 0]
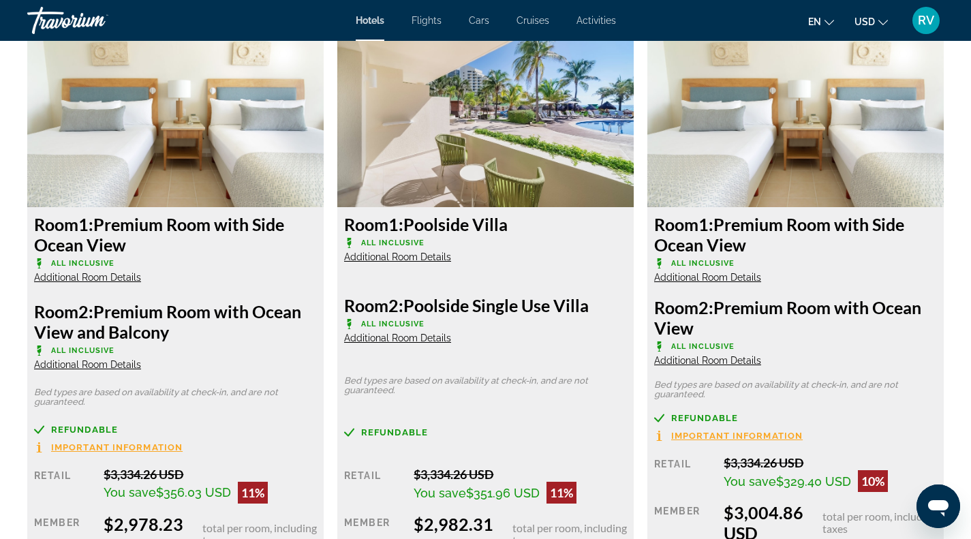
click at [431, 334] on span "Additional Room Details" at bounding box center [397, 337] width 107 height 11
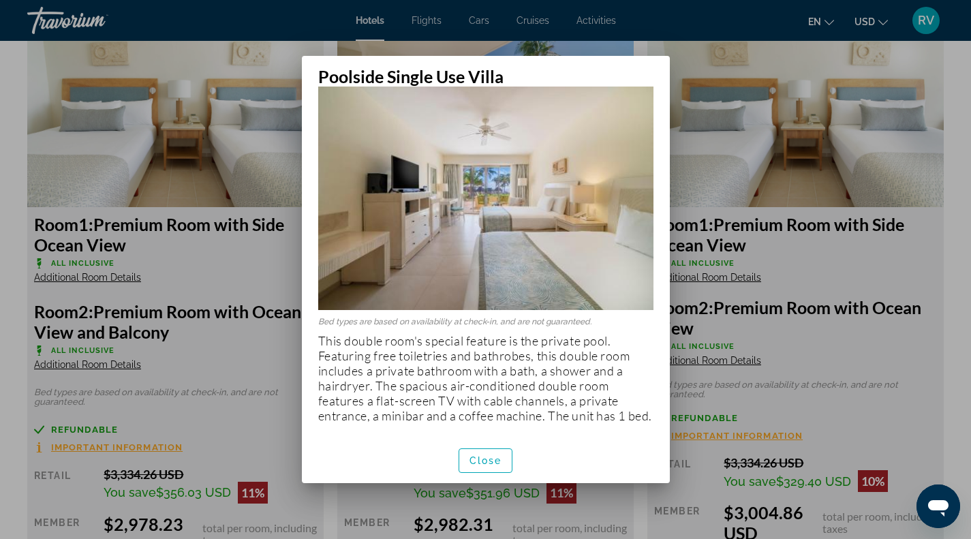
scroll to position [28, 0]
click at [677, 279] on div at bounding box center [485, 269] width 971 height 539
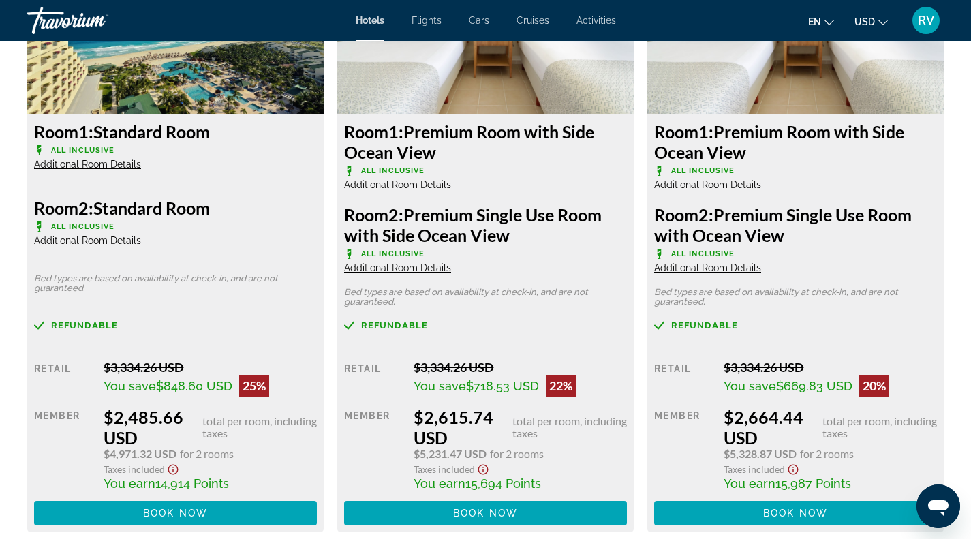
scroll to position [2355, 0]
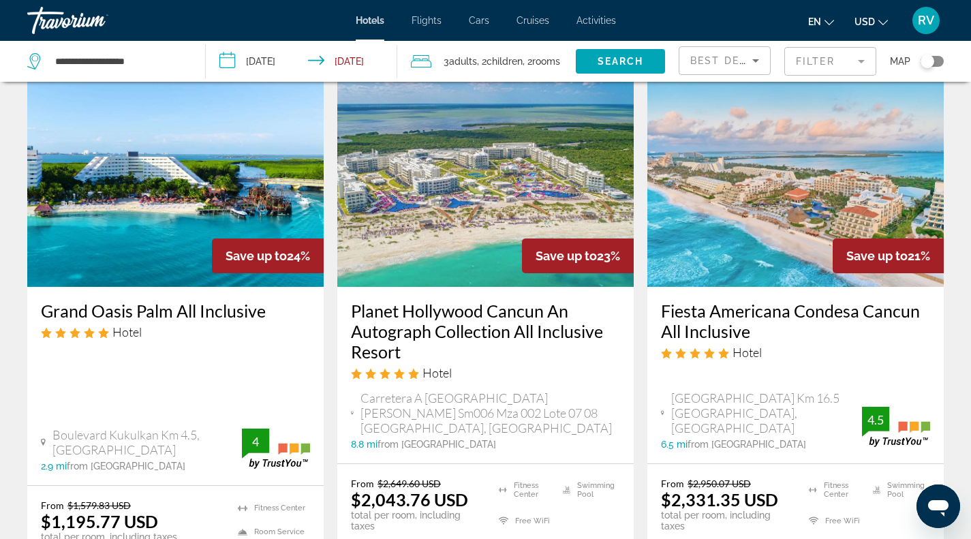
scroll to position [643, 0]
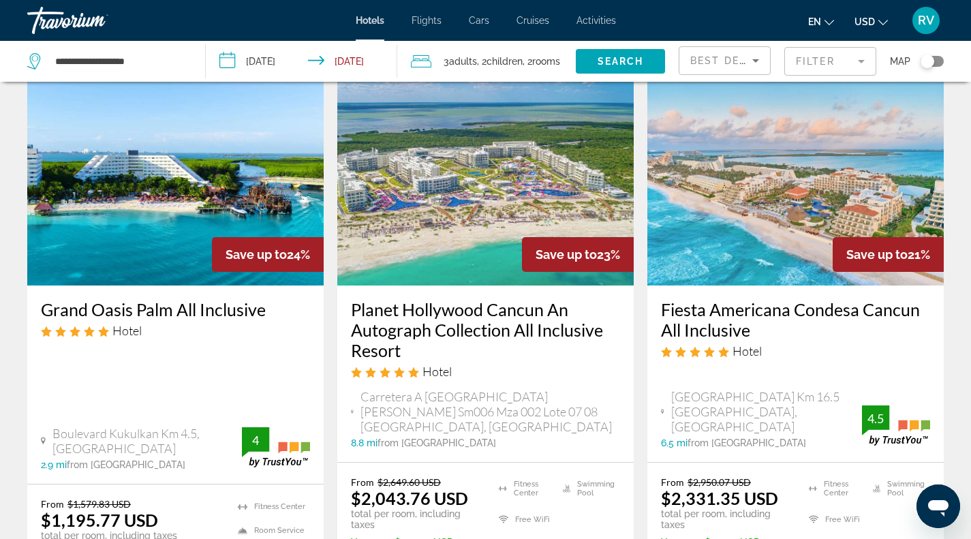
click at [481, 194] on img "Main content" at bounding box center [485, 176] width 296 height 218
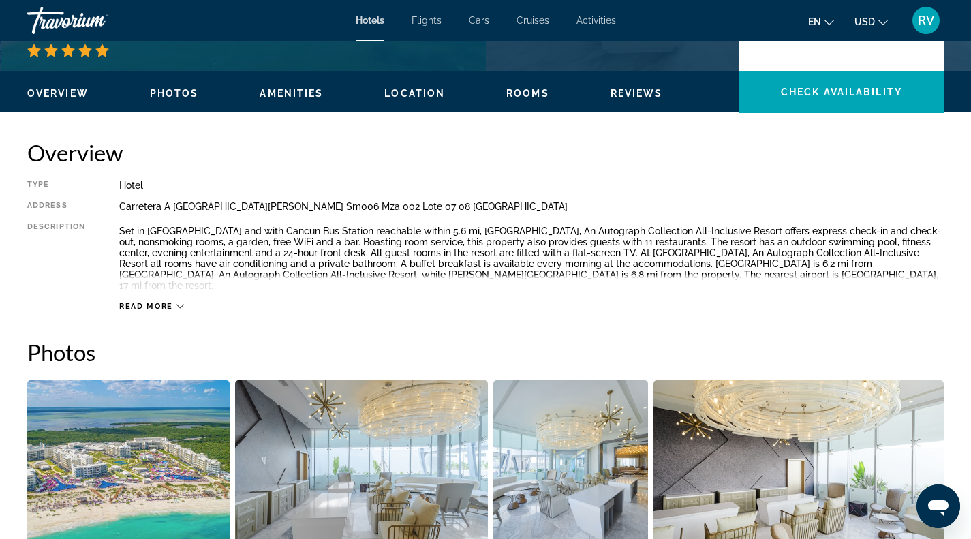
scroll to position [380, 0]
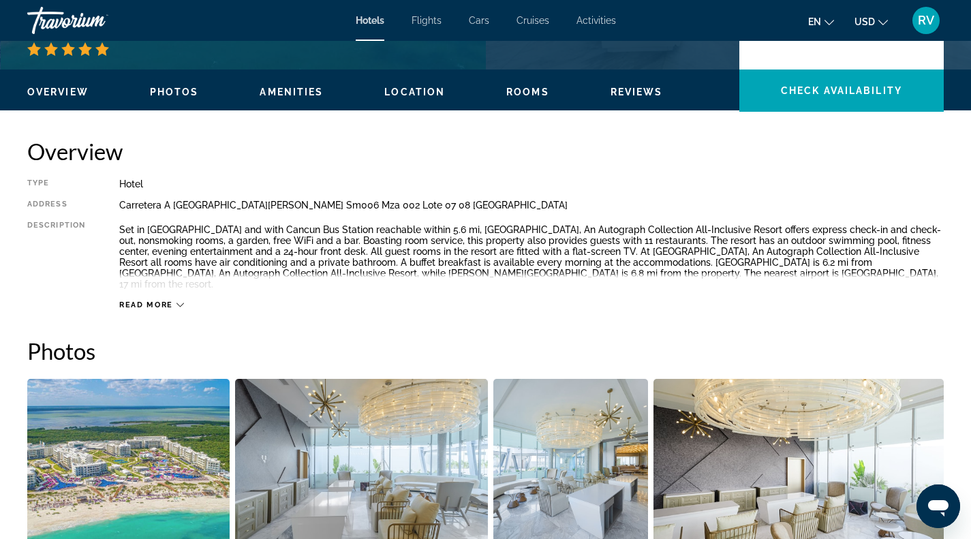
click at [152, 300] on span "Read more" at bounding box center [146, 304] width 54 height 9
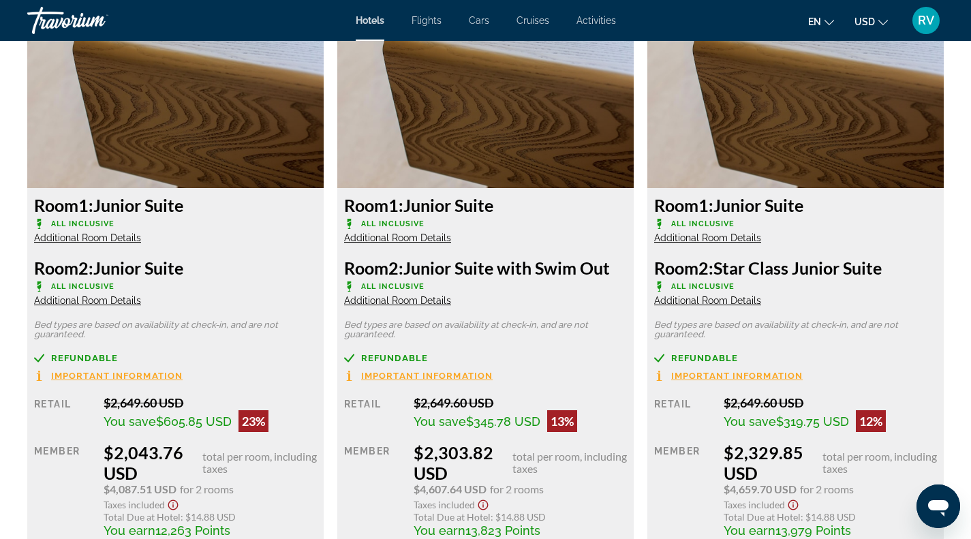
scroll to position [1939, 0]
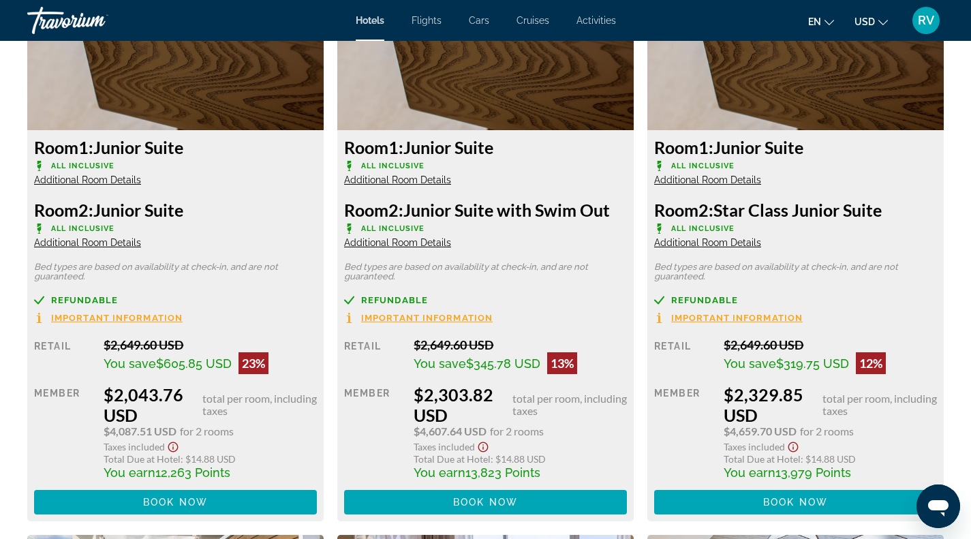
click at [100, 174] on span "Additional Room Details" at bounding box center [87, 179] width 107 height 11
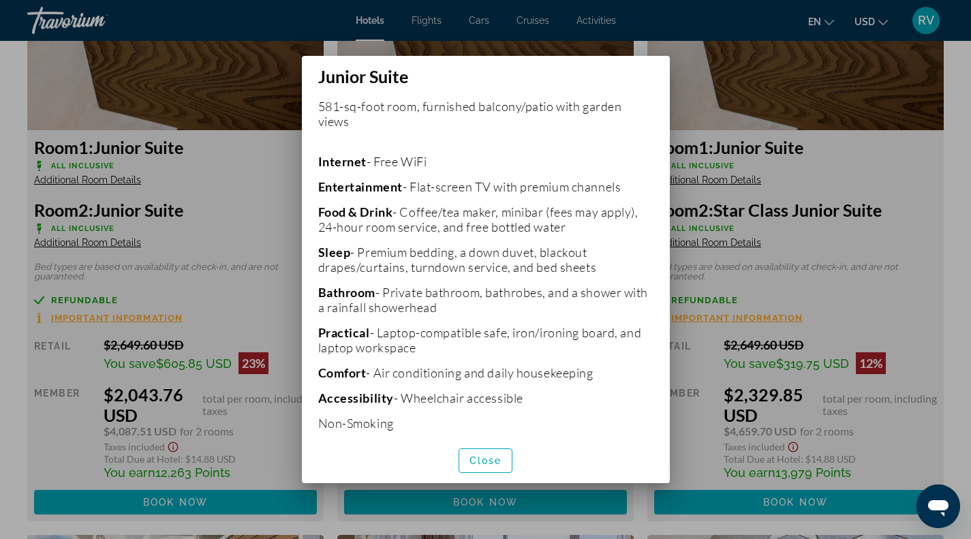
scroll to position [576, 0]
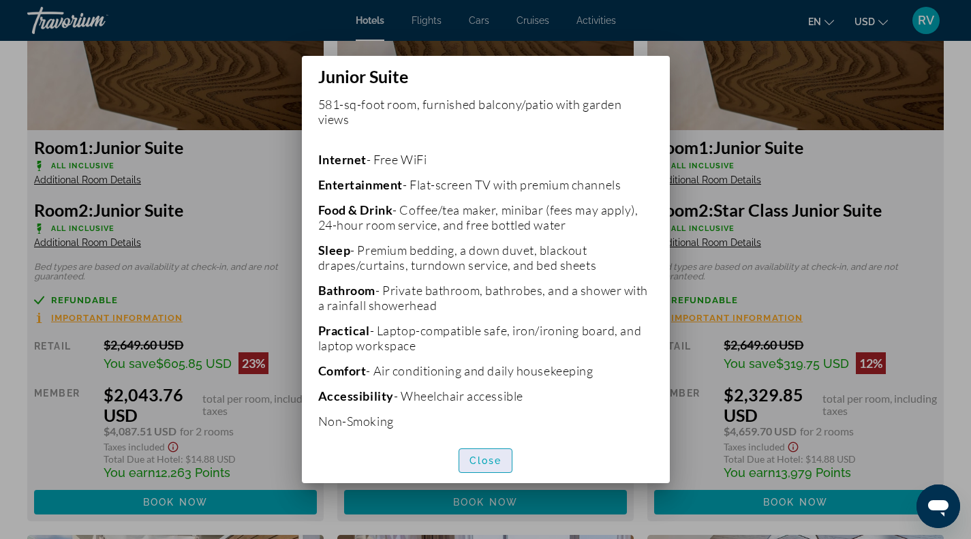
click at [486, 464] on span "Close" at bounding box center [485, 460] width 33 height 11
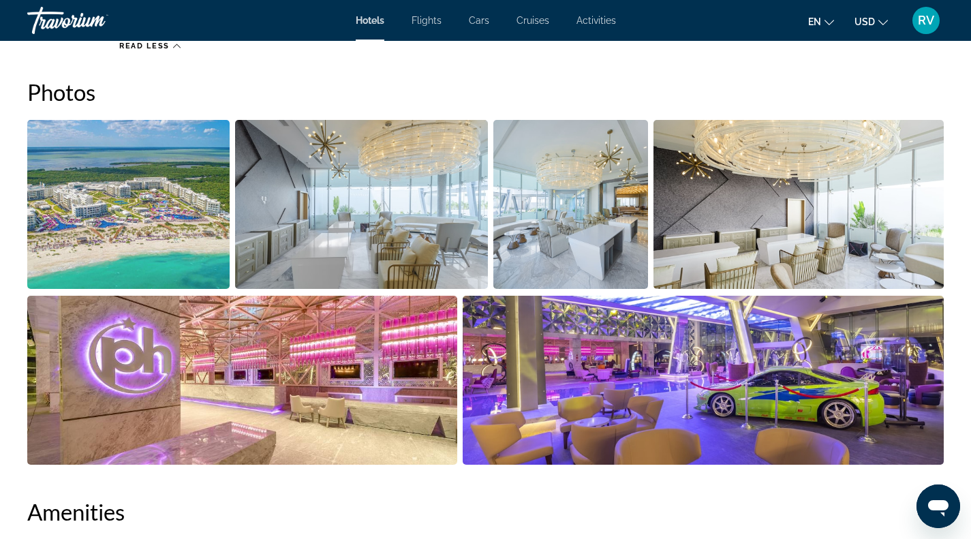
scroll to position [640, 0]
click at [871, 392] on img "Open full-screen image slider" at bounding box center [703, 379] width 481 height 169
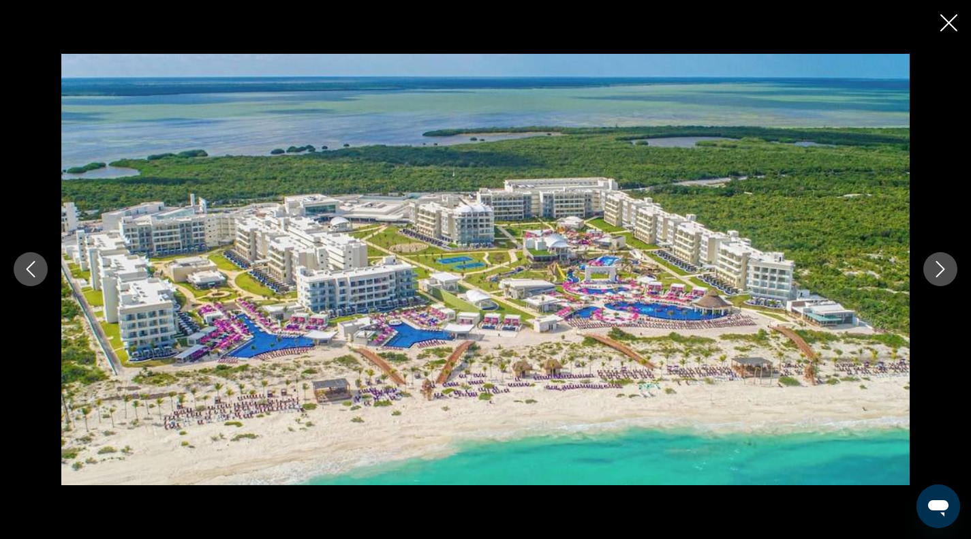
click at [913, 283] on div "prev next" at bounding box center [485, 269] width 971 height 431
click at [934, 272] on icon "Next image" at bounding box center [940, 269] width 16 height 16
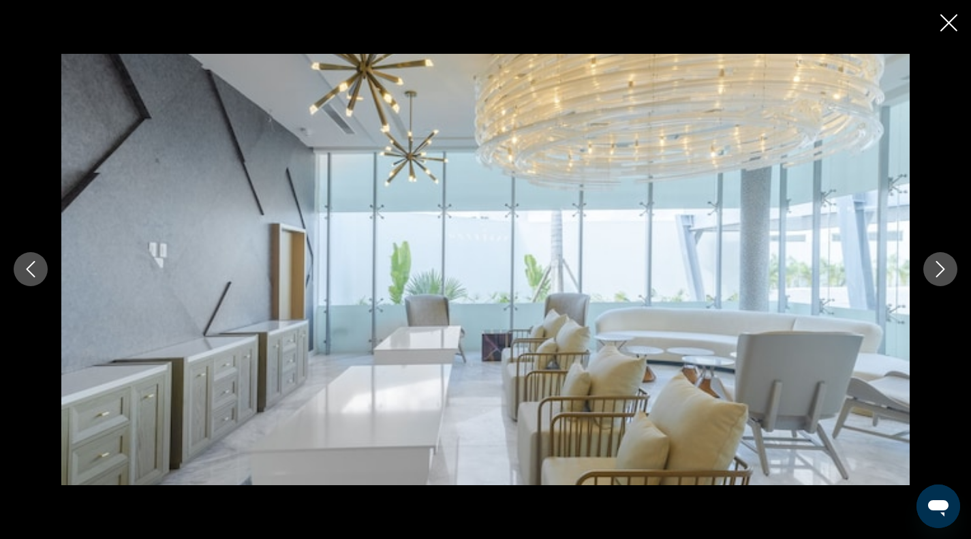
click at [935, 266] on icon "Next image" at bounding box center [940, 269] width 16 height 16
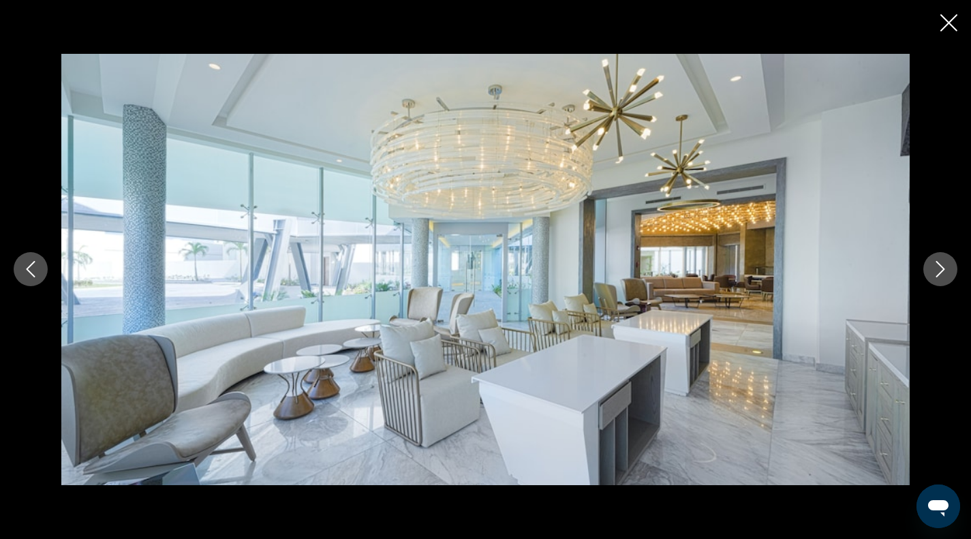
click at [937, 263] on icon "Next image" at bounding box center [940, 270] width 9 height 16
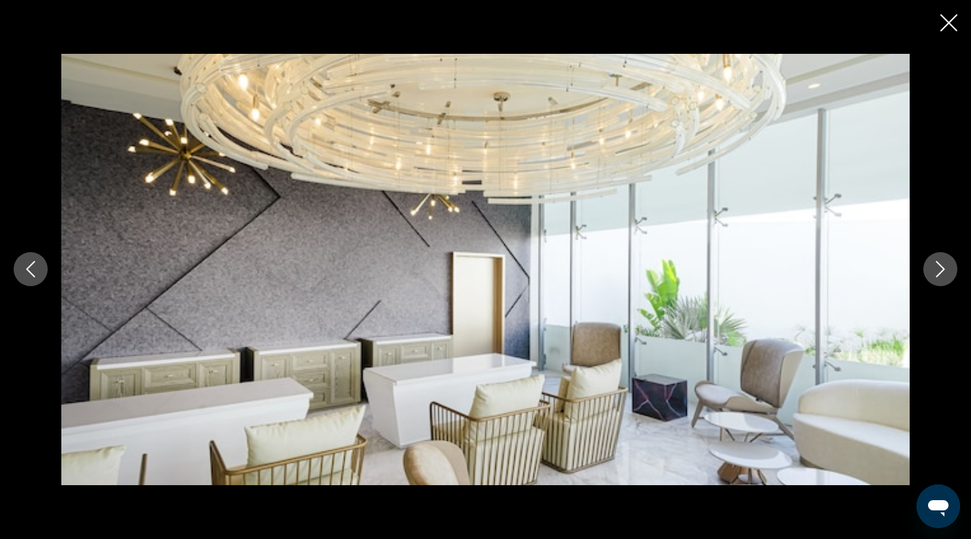
click at [935, 262] on icon "Next image" at bounding box center [940, 269] width 16 height 16
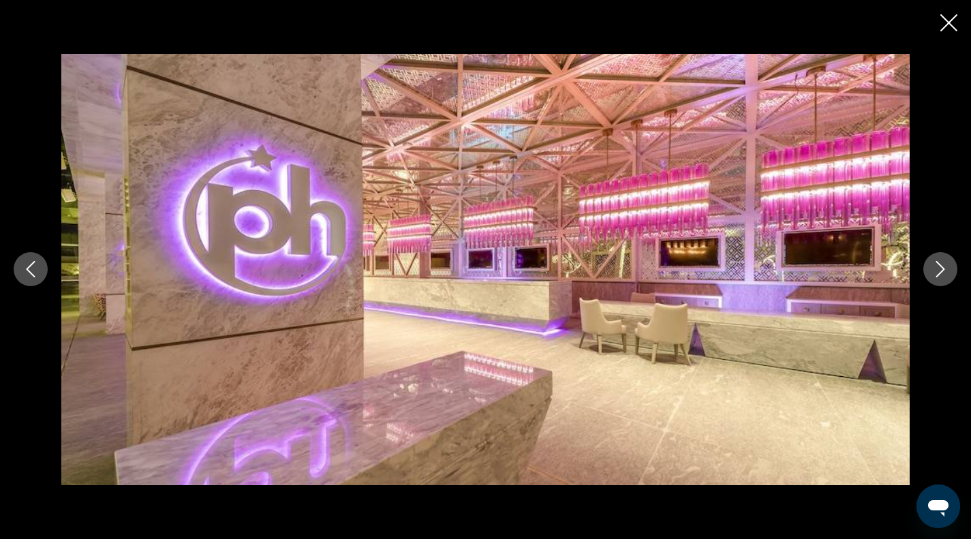
click at [931, 262] on button "Next image" at bounding box center [940, 269] width 34 height 34
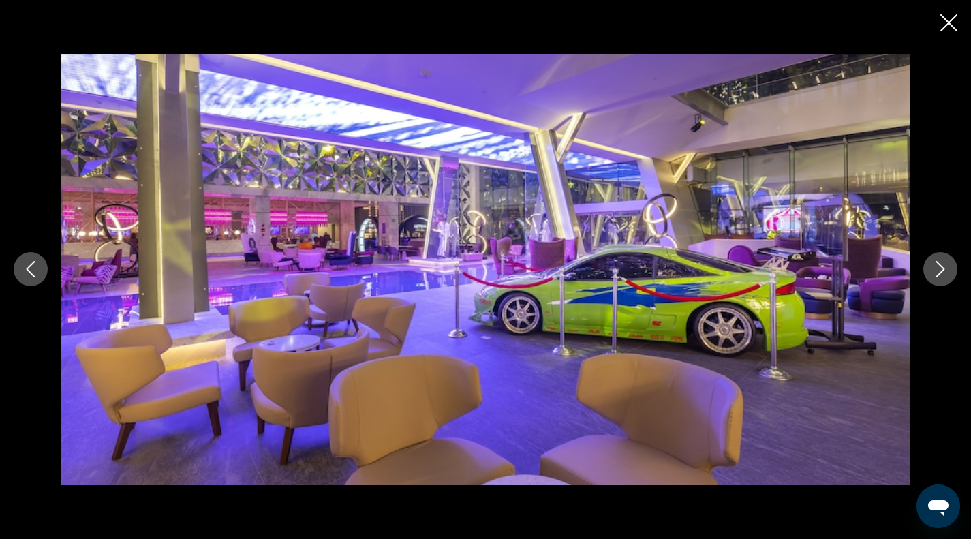
click at [929, 260] on button "Next image" at bounding box center [940, 269] width 34 height 34
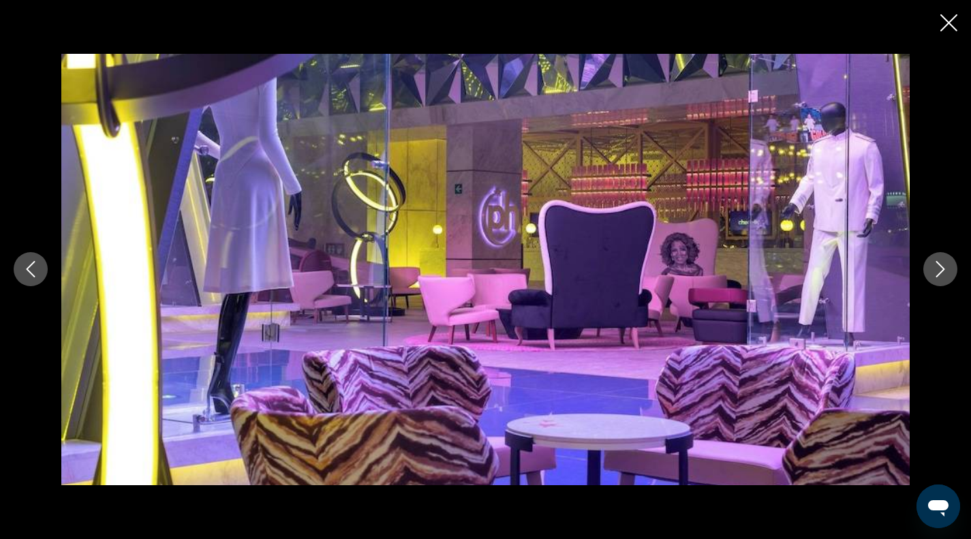
click at [926, 267] on button "Next image" at bounding box center [940, 269] width 34 height 34
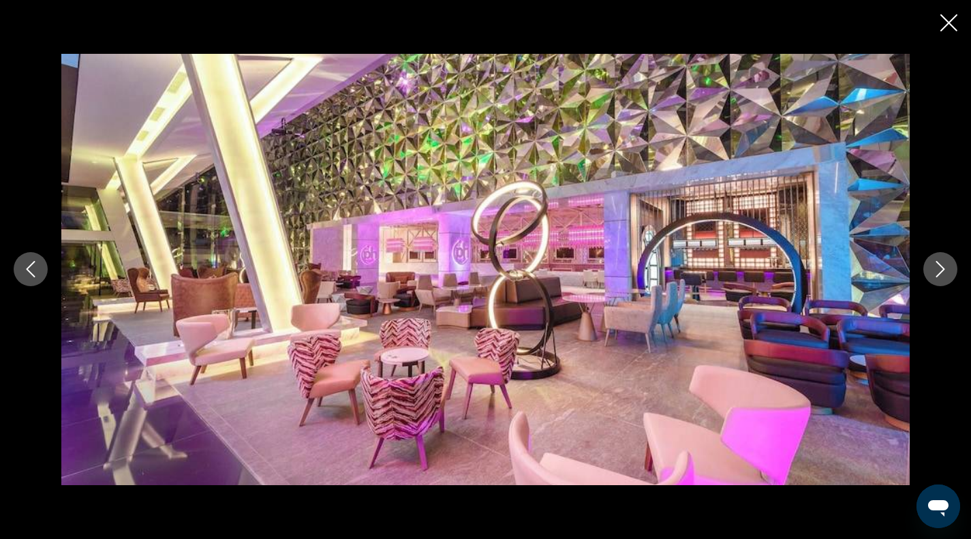
click at [928, 263] on button "Next image" at bounding box center [940, 269] width 34 height 34
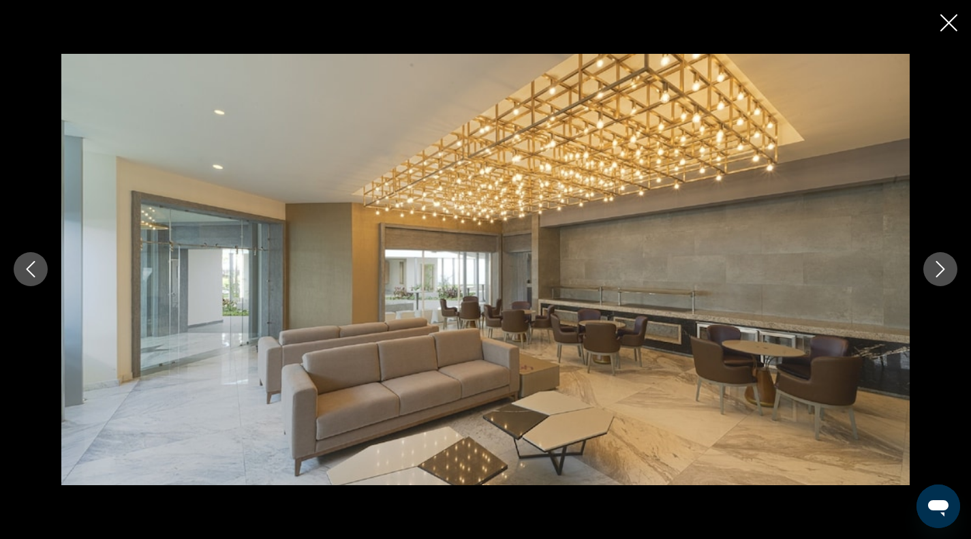
click at [924, 261] on div "prev next" at bounding box center [485, 269] width 971 height 431
click at [938, 272] on icon "Next image" at bounding box center [940, 269] width 16 height 16
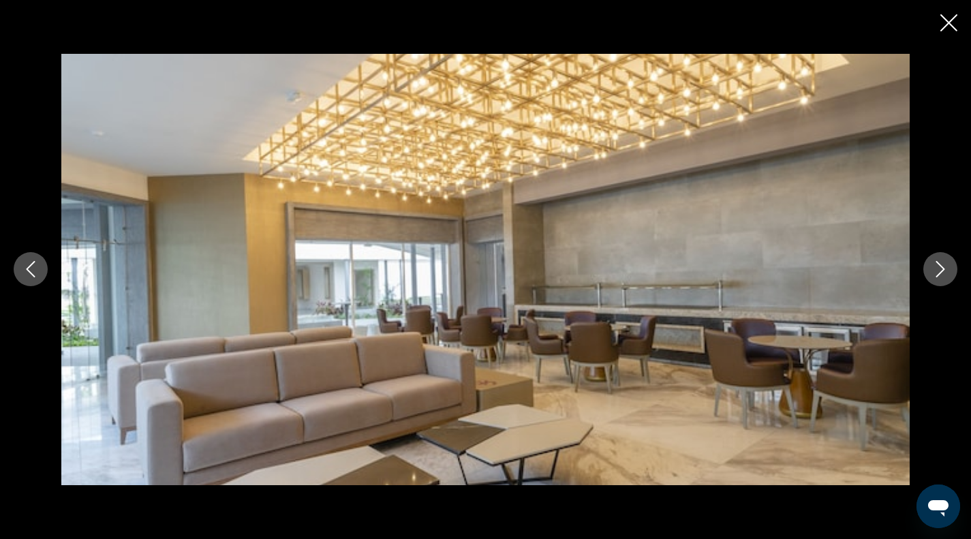
click at [938, 264] on icon "Next image" at bounding box center [940, 270] width 9 height 16
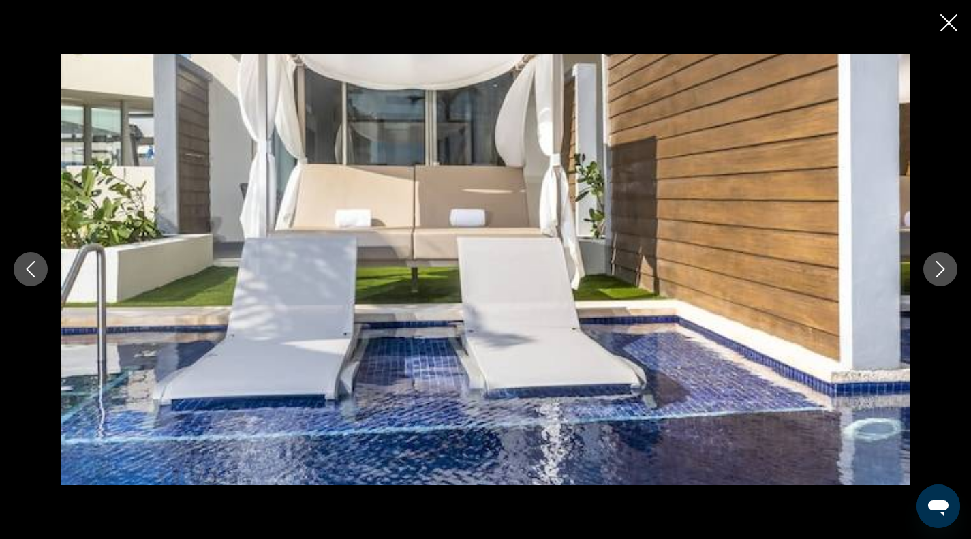
click at [934, 266] on icon "Next image" at bounding box center [940, 269] width 16 height 16
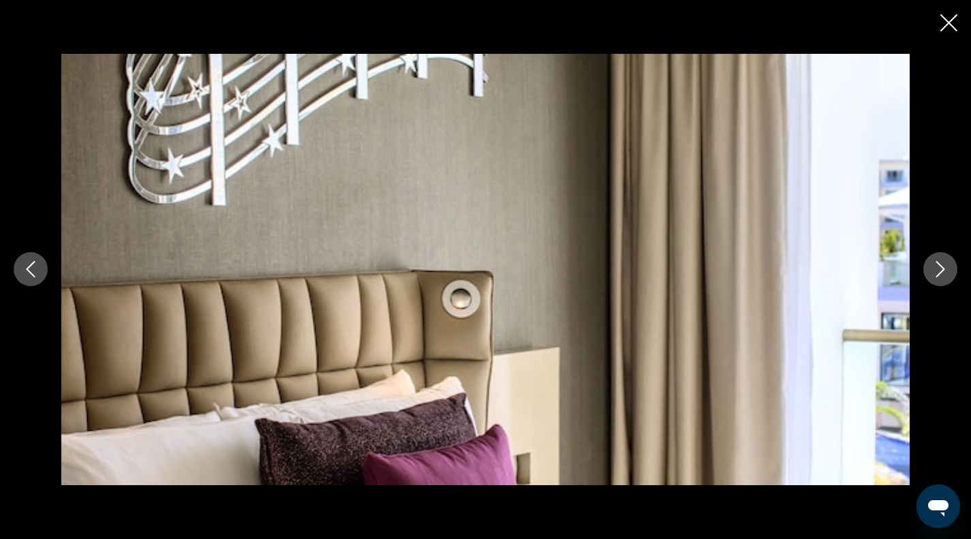
click at [30, 266] on icon "Previous image" at bounding box center [31, 270] width 9 height 16
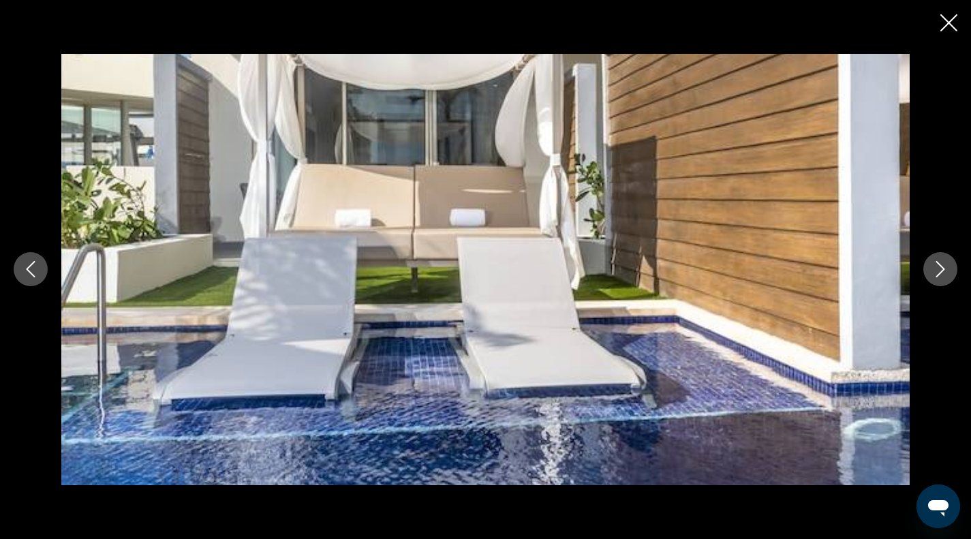
click at [941, 262] on icon "Next image" at bounding box center [940, 269] width 16 height 16
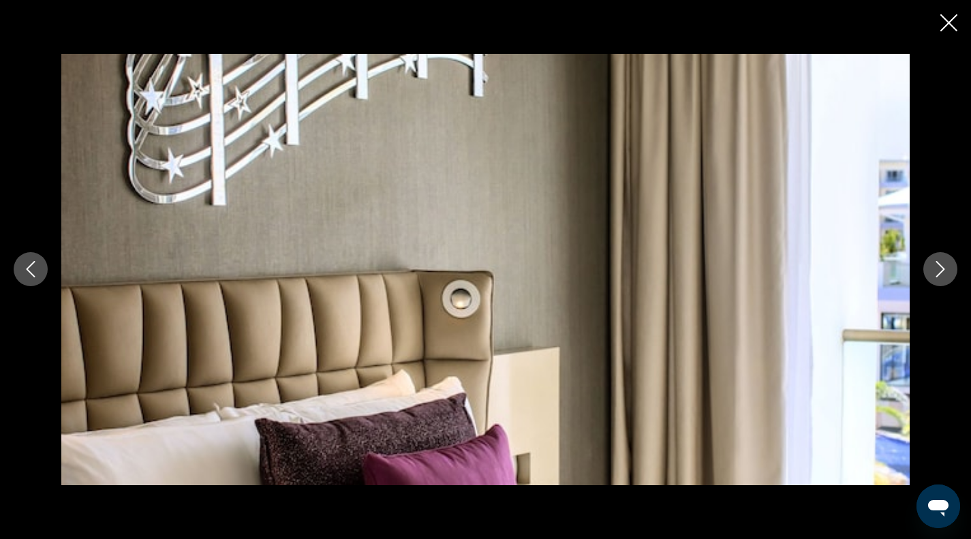
click at [928, 273] on button "Next image" at bounding box center [940, 269] width 34 height 34
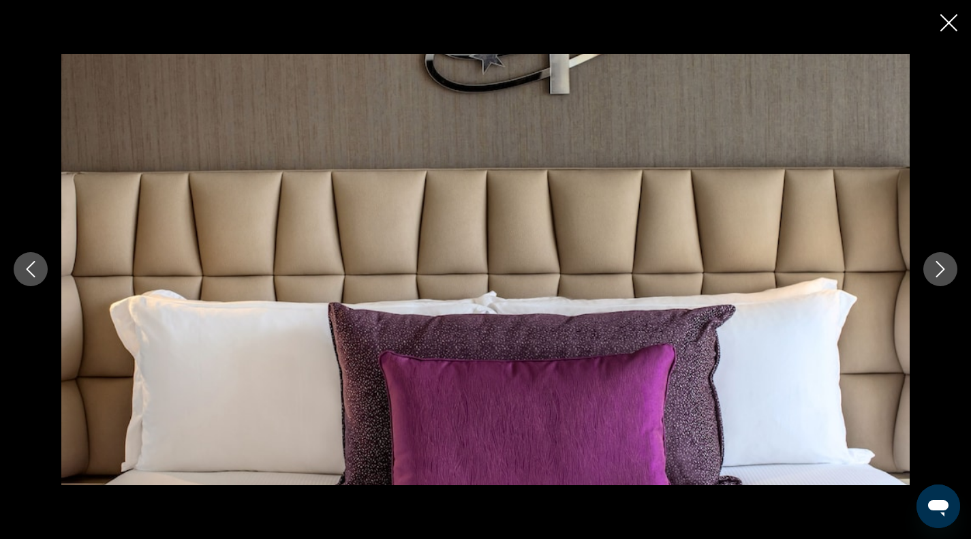
click at [927, 270] on button "Next image" at bounding box center [940, 269] width 34 height 34
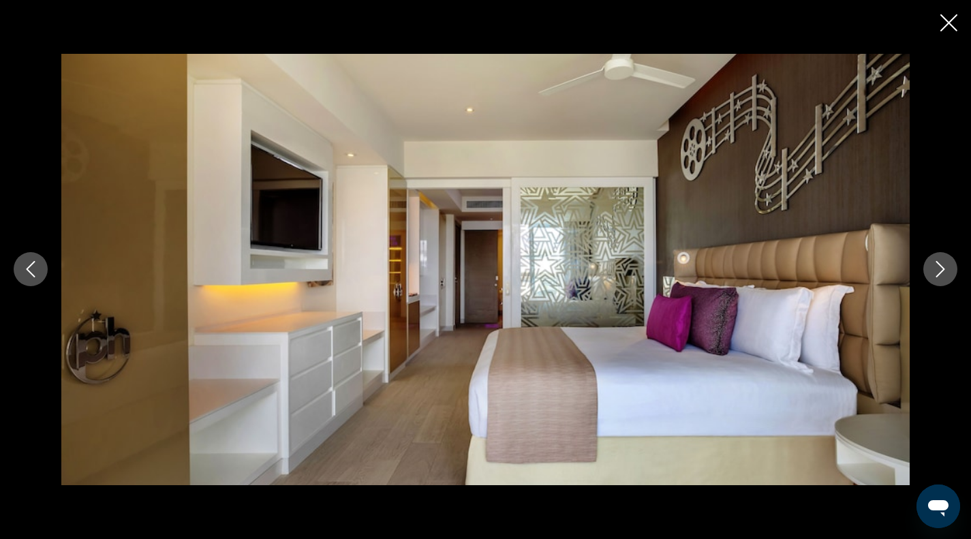
click at [925, 277] on button "Next image" at bounding box center [940, 269] width 34 height 34
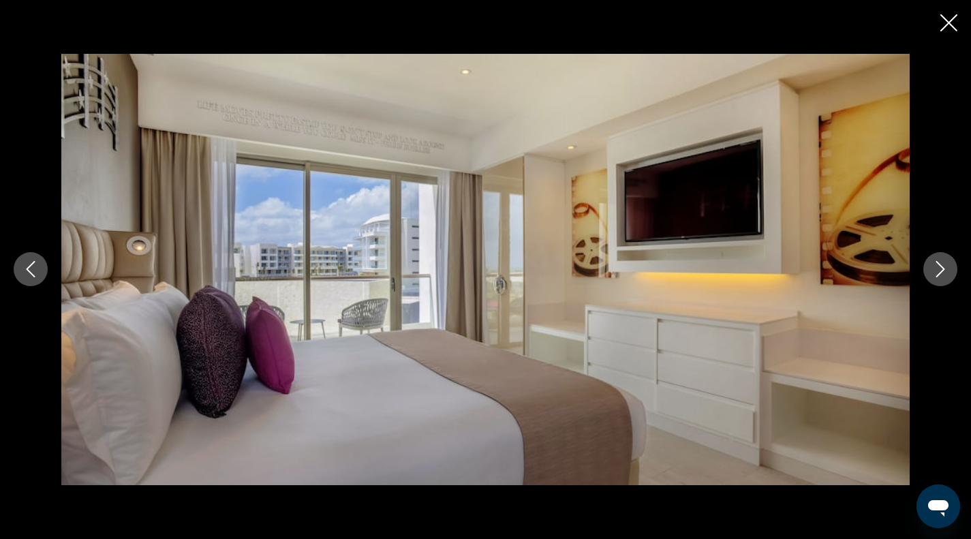
click at [22, 267] on button "Previous image" at bounding box center [31, 269] width 34 height 34
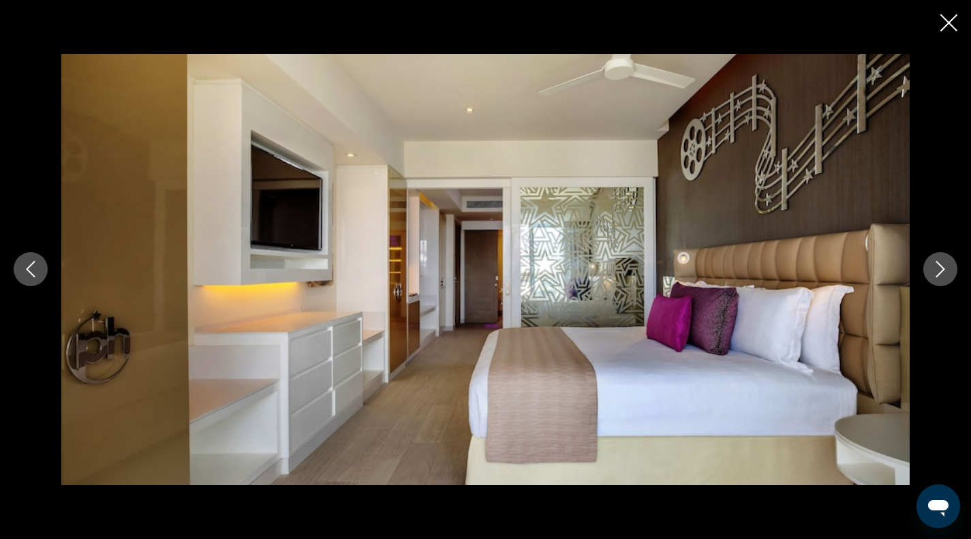
click at [934, 260] on button "Next image" at bounding box center [940, 269] width 34 height 34
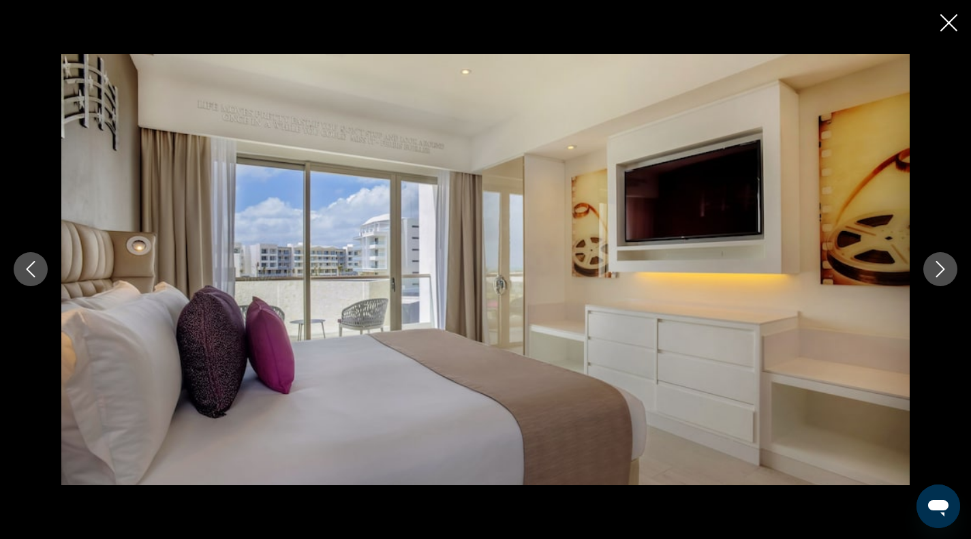
click at [927, 266] on button "Next image" at bounding box center [940, 269] width 34 height 34
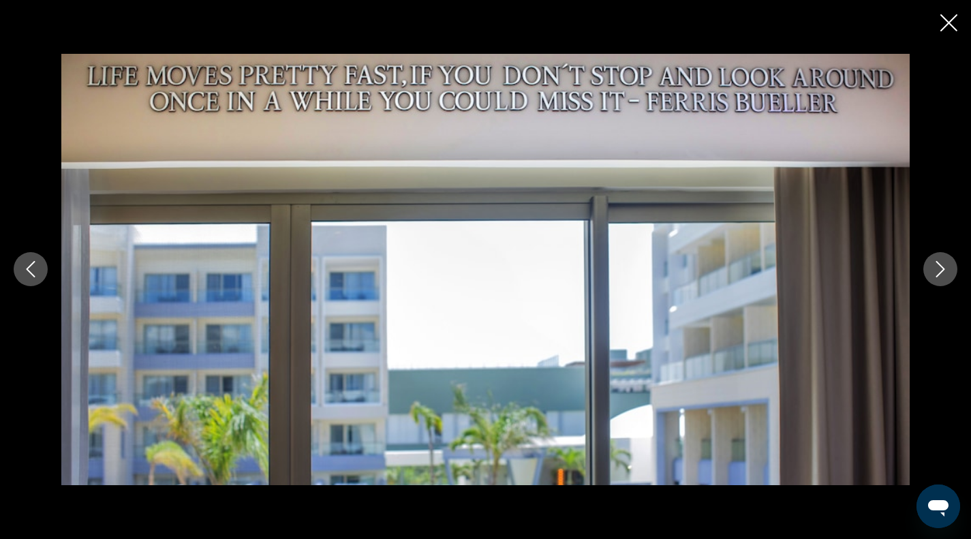
click at [938, 275] on icon "Next image" at bounding box center [940, 270] width 9 height 16
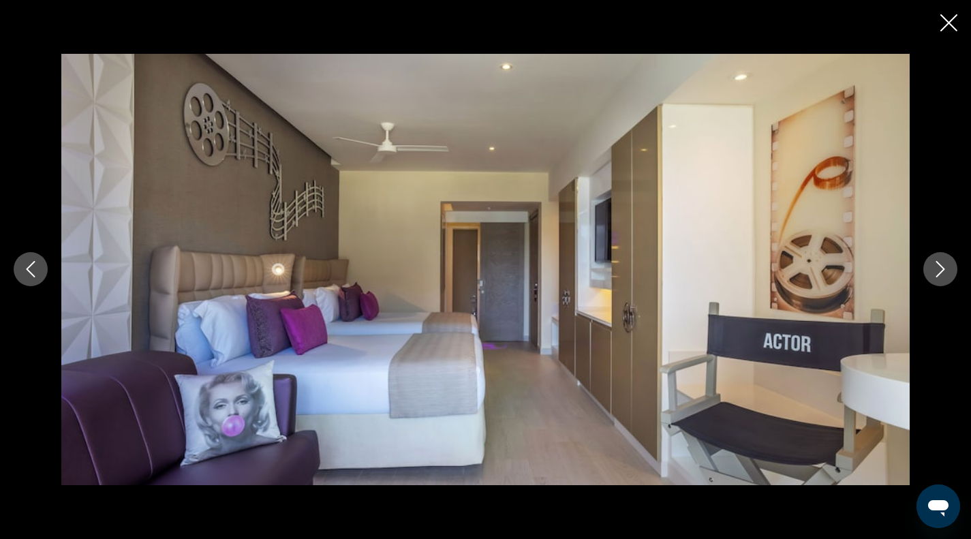
click at [929, 272] on button "Next image" at bounding box center [940, 269] width 34 height 34
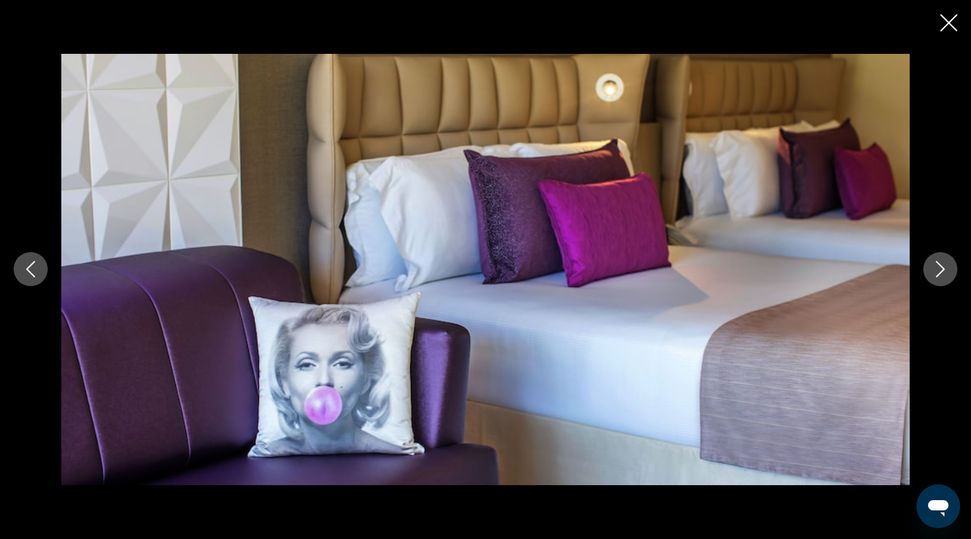
click at [926, 274] on button "Next image" at bounding box center [940, 269] width 34 height 34
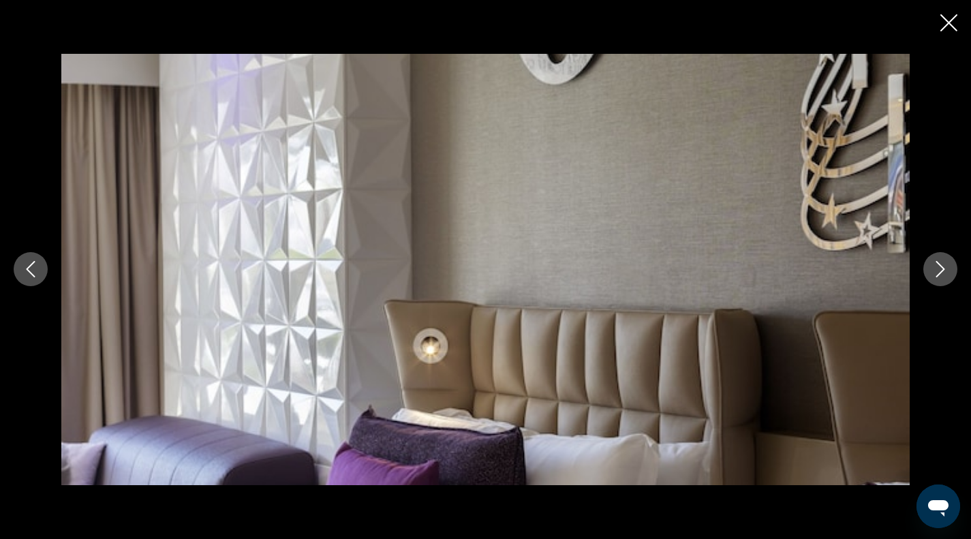
click at [925, 272] on button "Next image" at bounding box center [940, 269] width 34 height 34
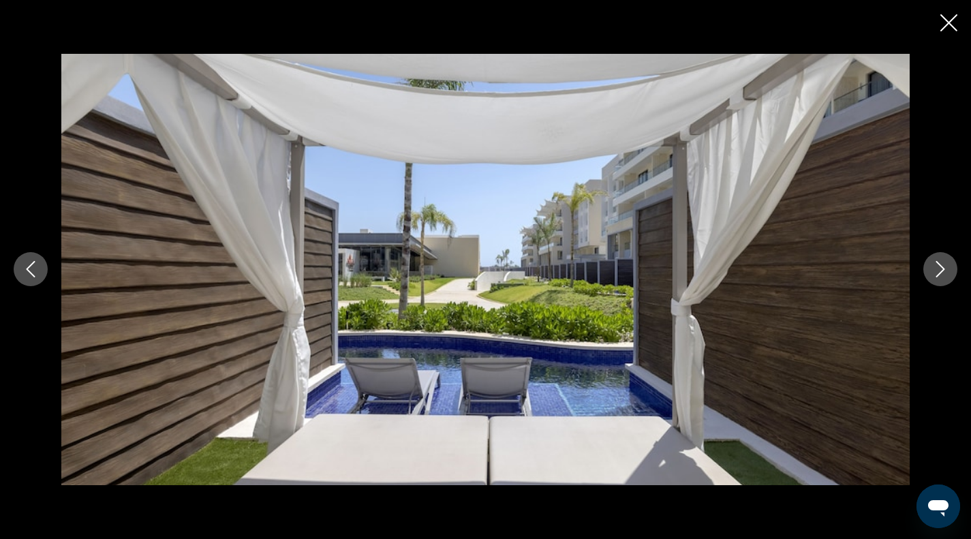
click at [931, 269] on button "Next image" at bounding box center [940, 269] width 34 height 34
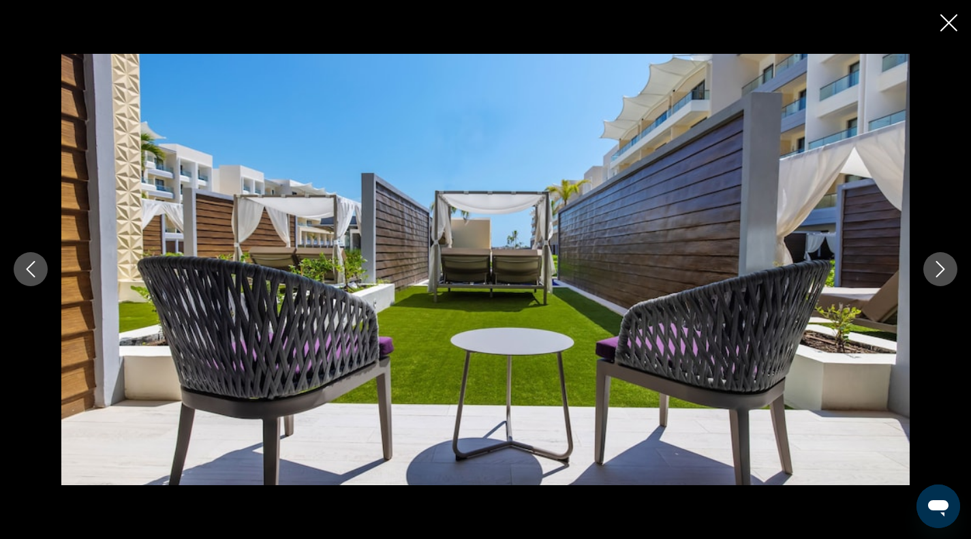
click at [22, 275] on icon "Previous image" at bounding box center [30, 269] width 16 height 16
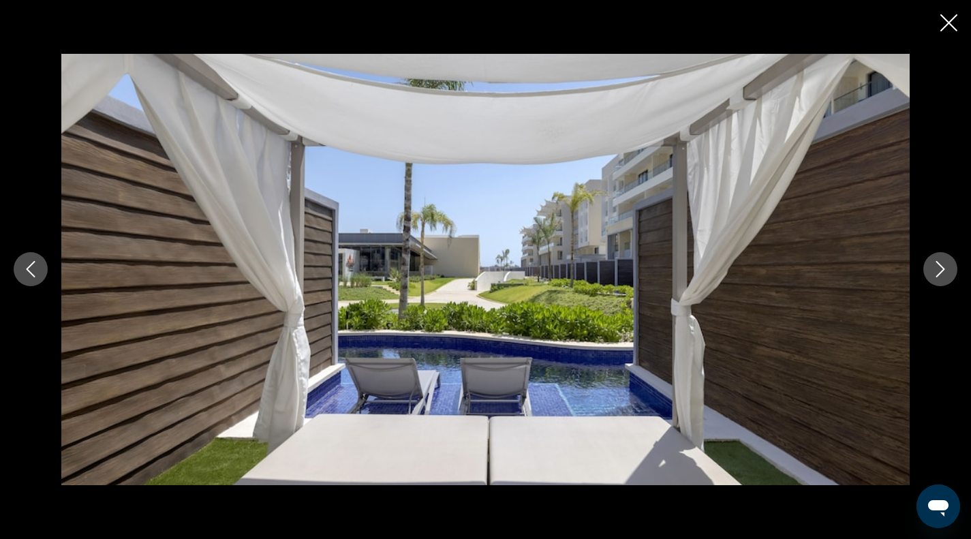
click at [942, 274] on icon "Next image" at bounding box center [940, 269] width 16 height 16
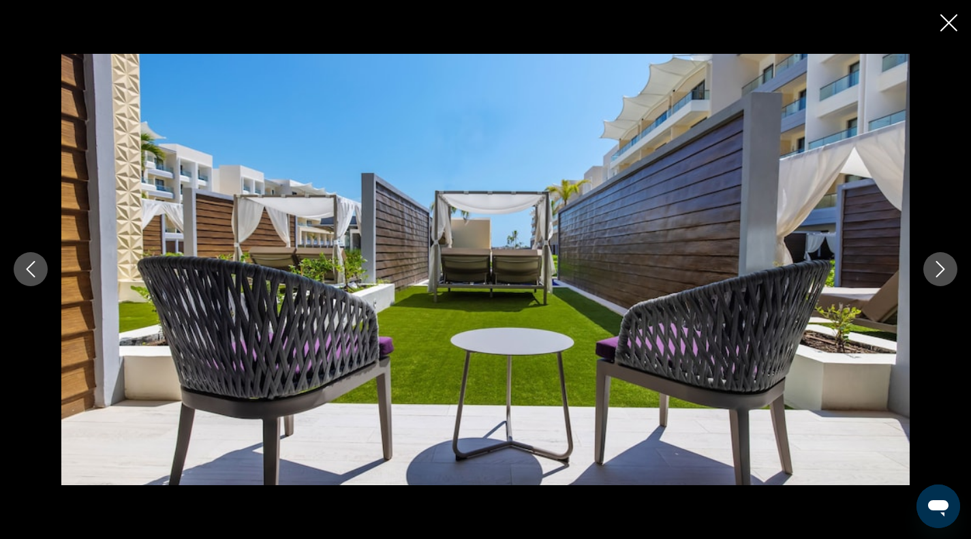
click at [933, 266] on icon "Next image" at bounding box center [940, 269] width 16 height 16
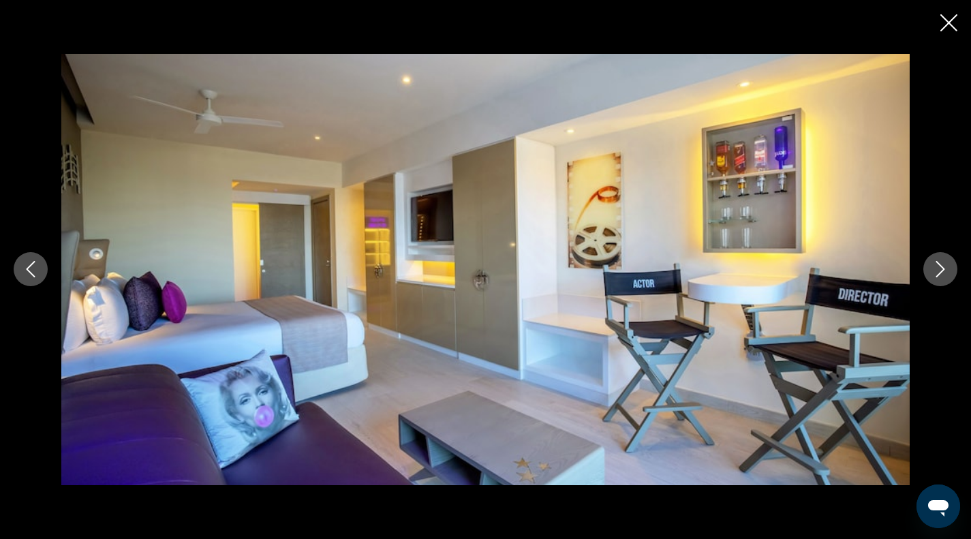
click at [928, 269] on button "Next image" at bounding box center [940, 269] width 34 height 34
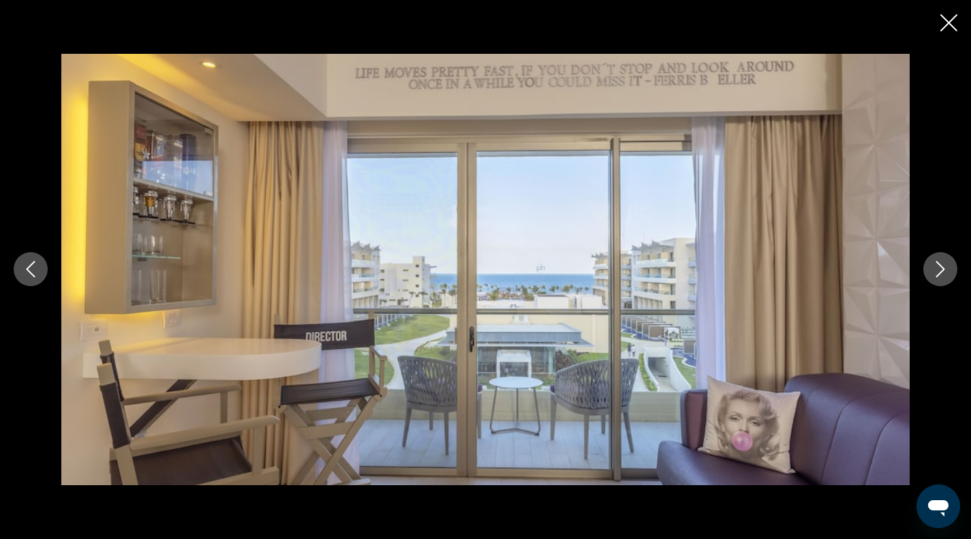
click at [928, 271] on button "Next image" at bounding box center [940, 269] width 34 height 34
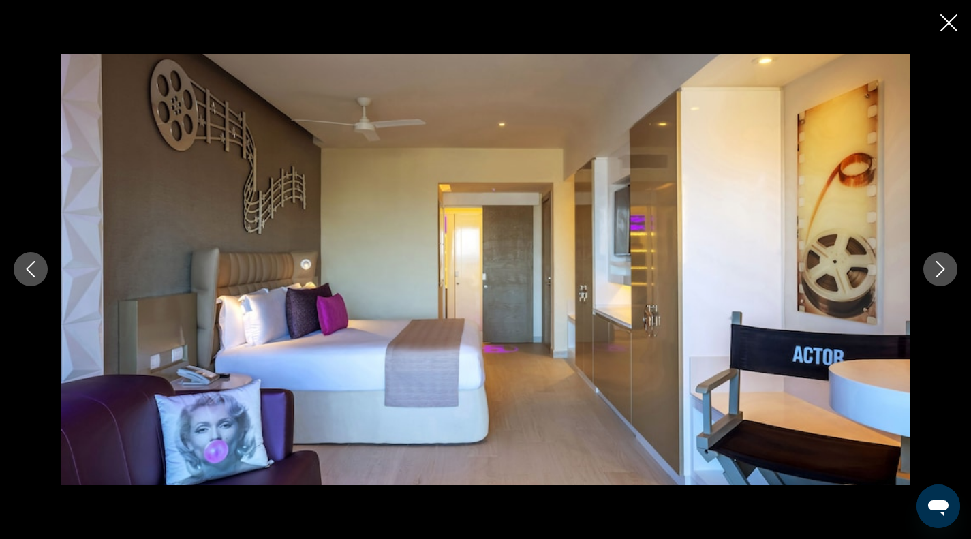
click at [926, 272] on button "Next image" at bounding box center [940, 269] width 34 height 34
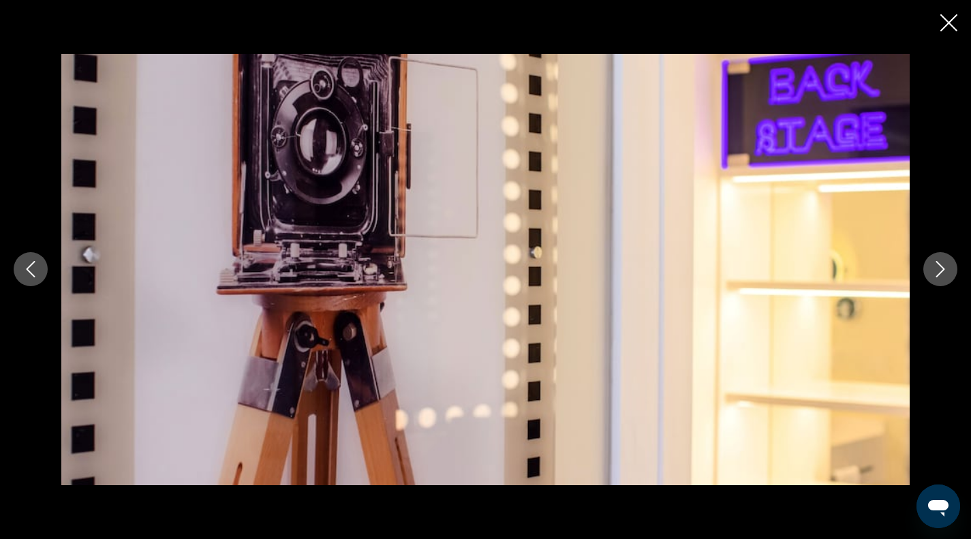
click at [925, 270] on button "Next image" at bounding box center [940, 269] width 34 height 34
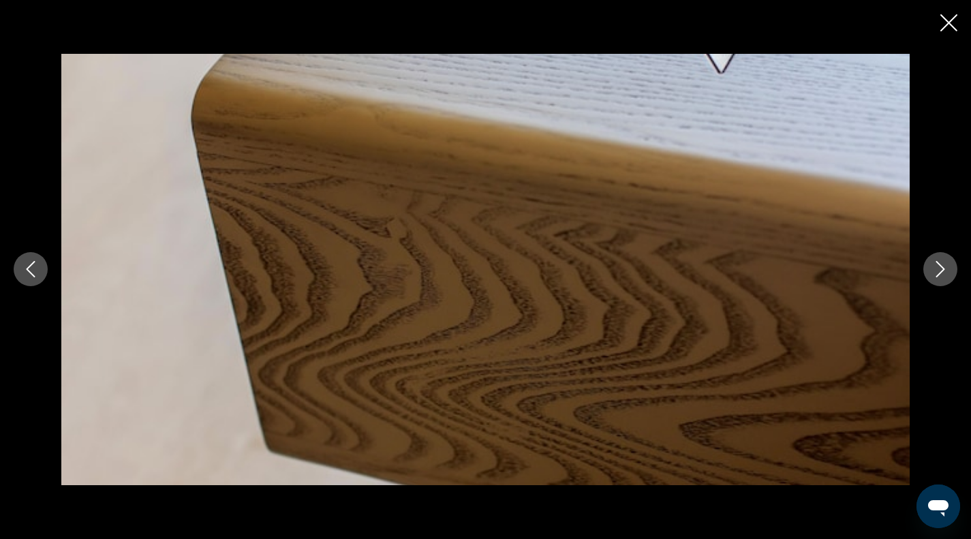
click at [925, 271] on button "Next image" at bounding box center [940, 269] width 34 height 34
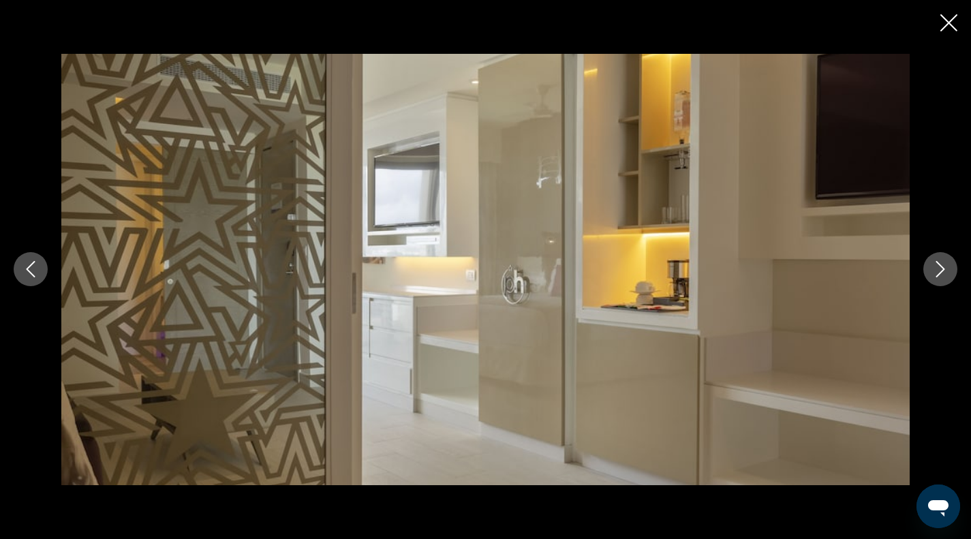
click at [925, 274] on button "Next image" at bounding box center [940, 269] width 34 height 34
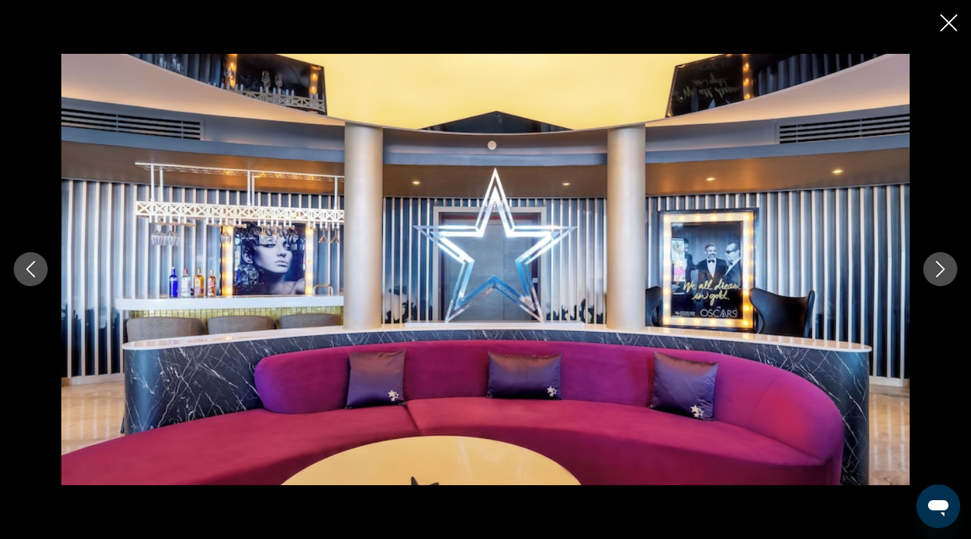
click at [26, 273] on icon "Previous image" at bounding box center [30, 269] width 16 height 16
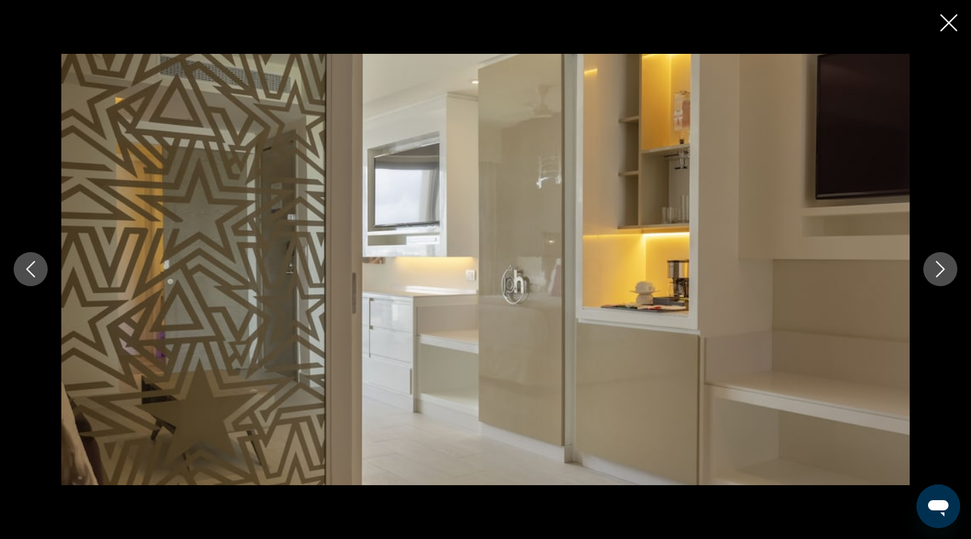
click at [949, 18] on icon "Close slideshow" at bounding box center [948, 22] width 17 height 17
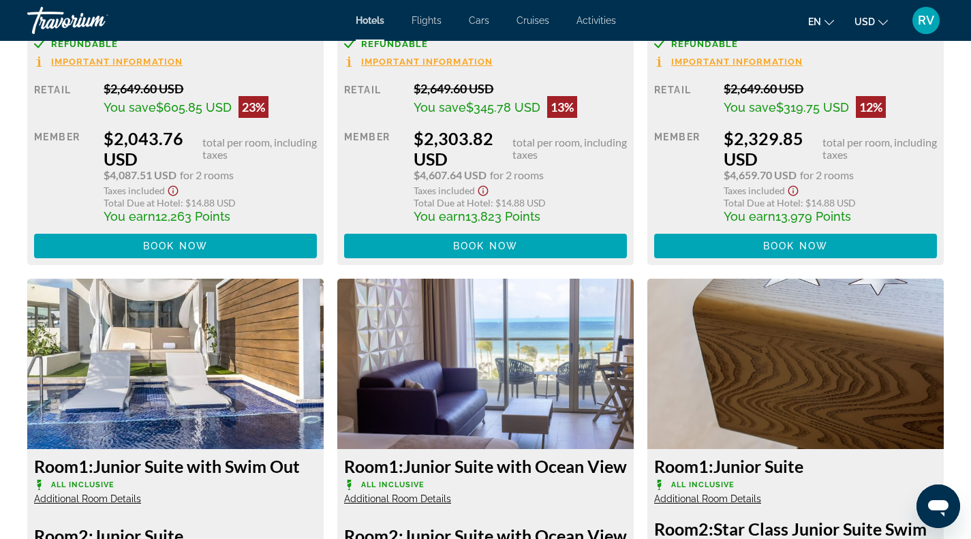
scroll to position [2206, 0]
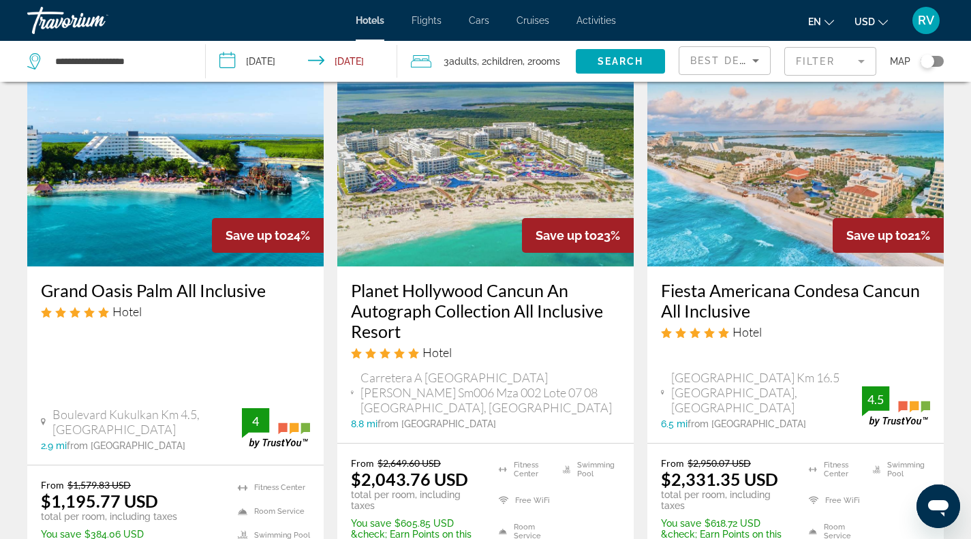
scroll to position [667, 0]
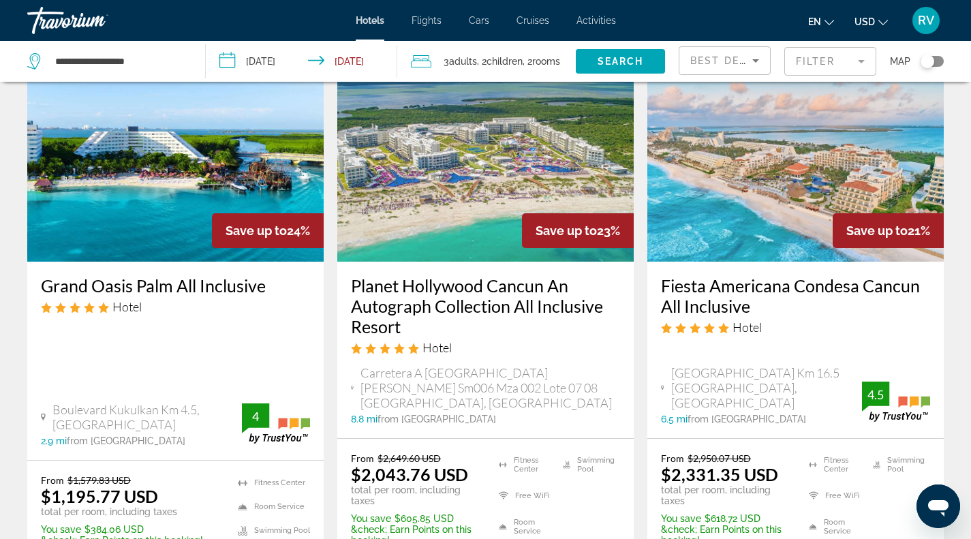
click at [776, 192] on img "Main content" at bounding box center [795, 153] width 296 height 218
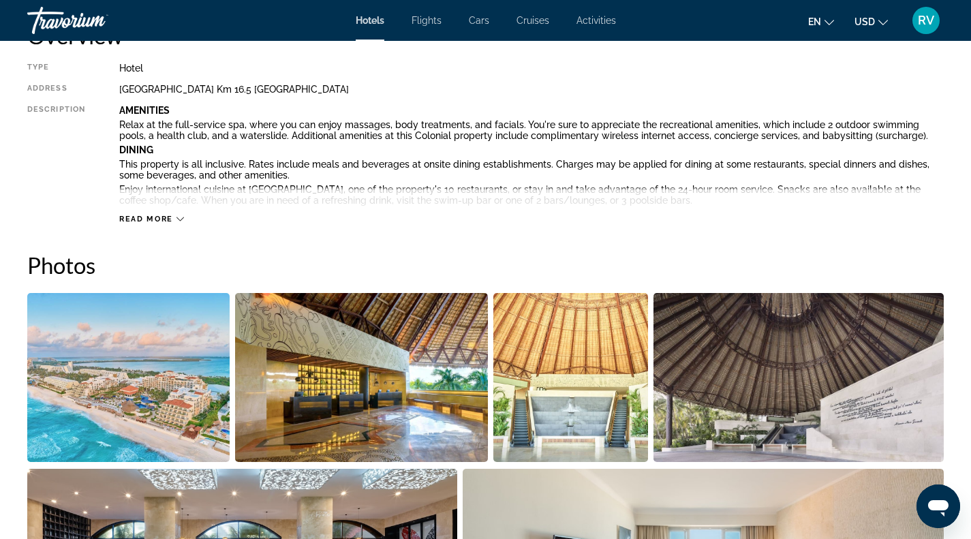
scroll to position [491, 0]
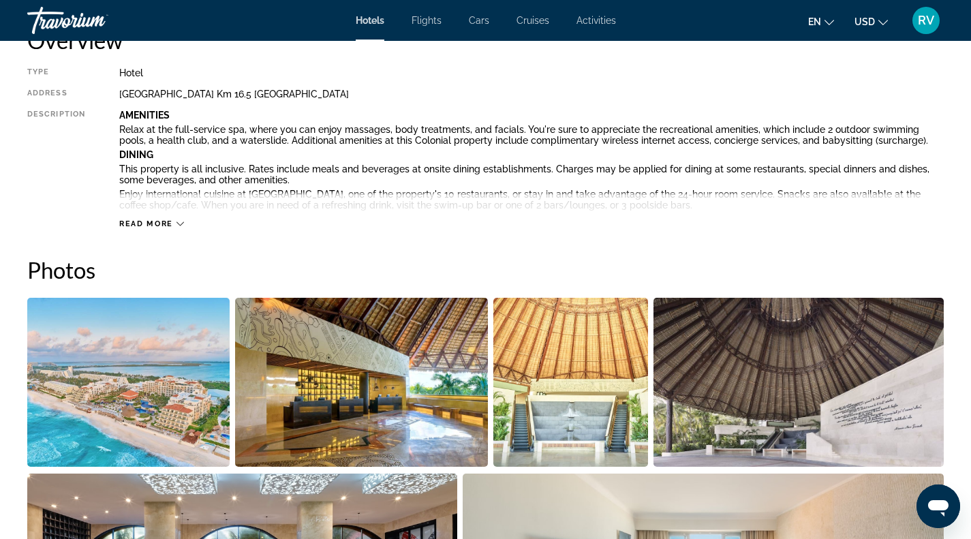
click at [159, 221] on span "Read more" at bounding box center [146, 223] width 54 height 9
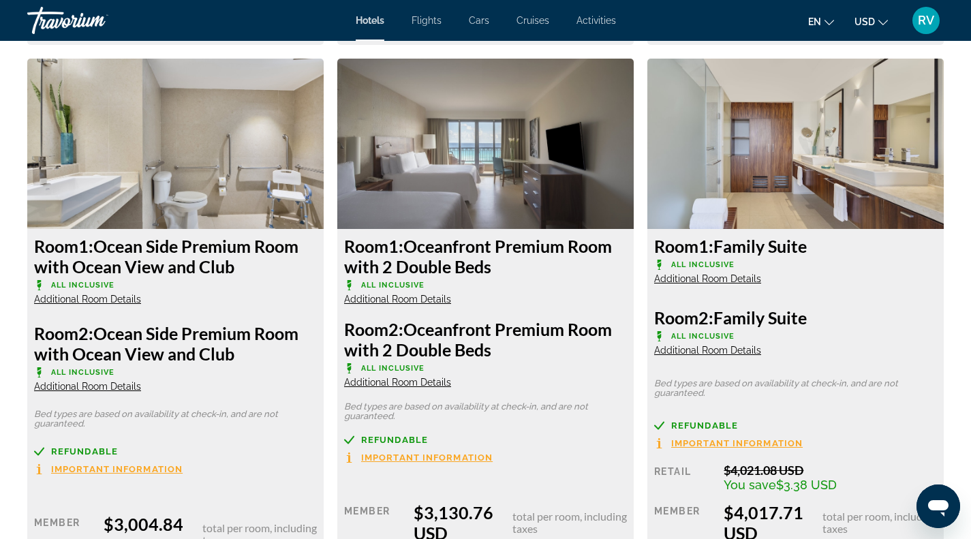
scroll to position [7446, 0]
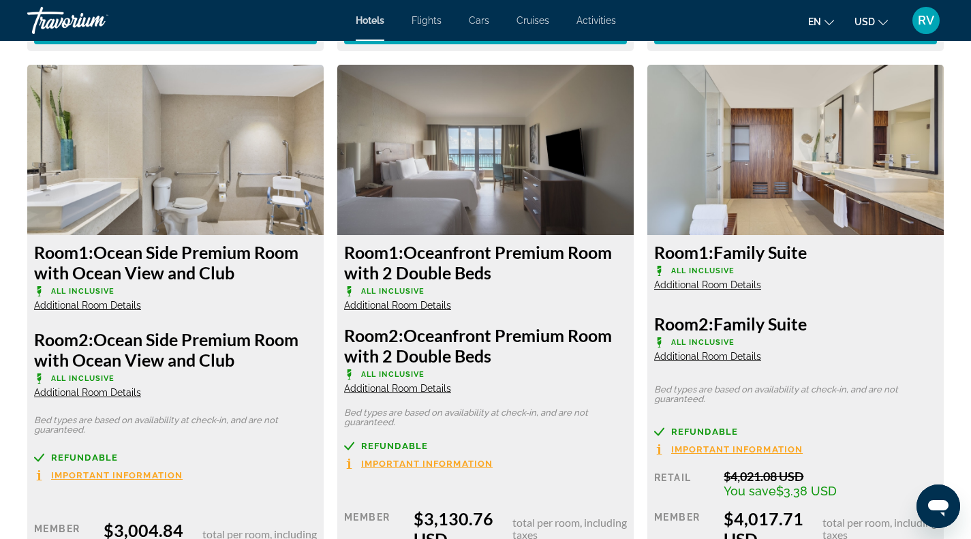
click at [713, 283] on span "Additional Room Details" at bounding box center [707, 284] width 107 height 11
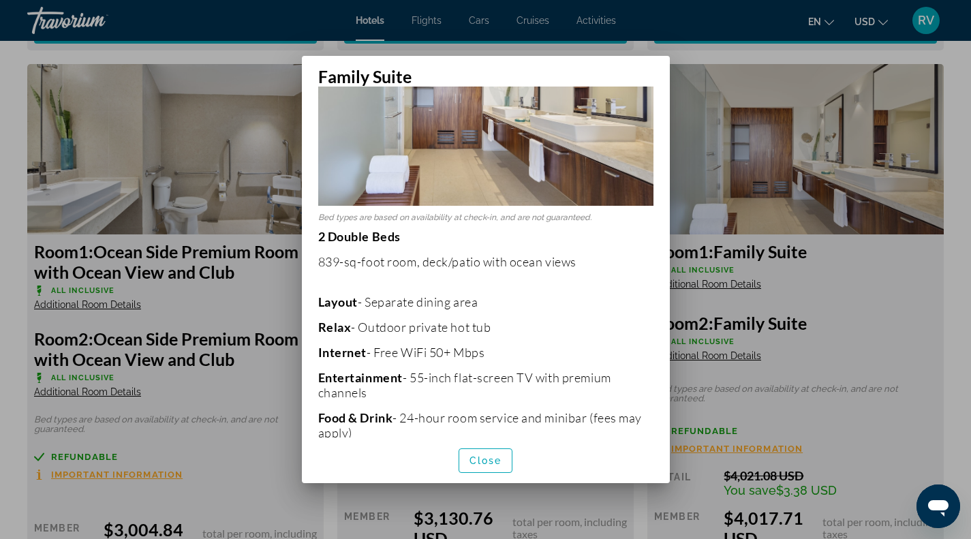
scroll to position [0, 0]
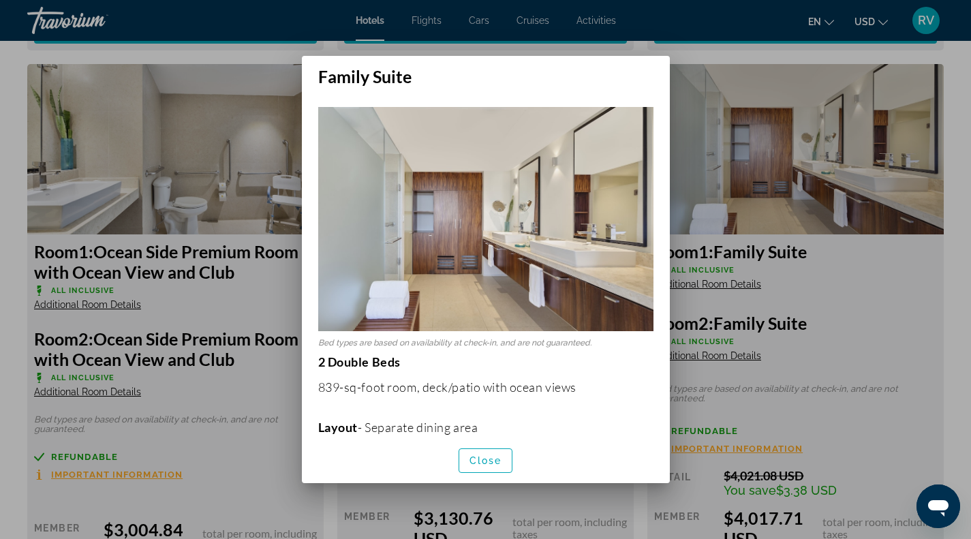
click at [950, 262] on div at bounding box center [485, 269] width 971 height 539
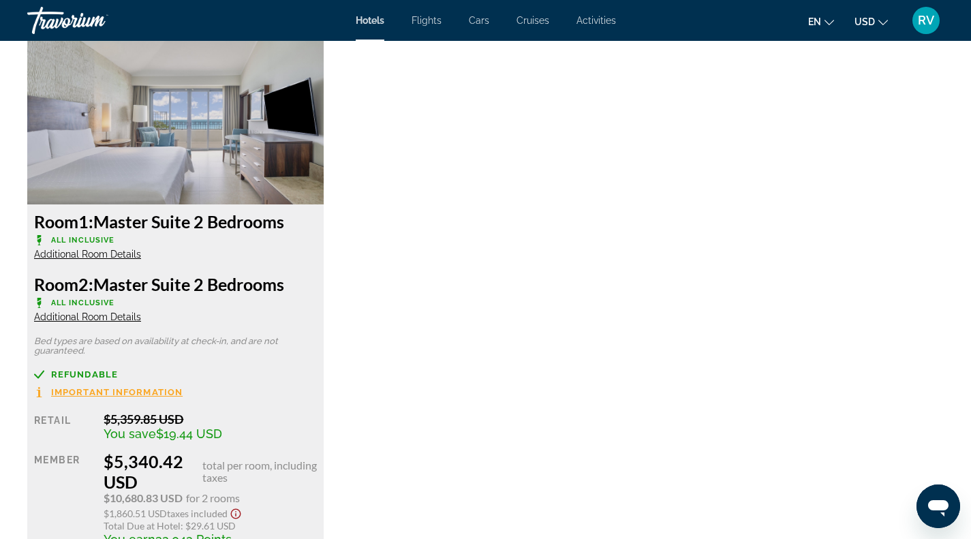
scroll to position [8076, 0]
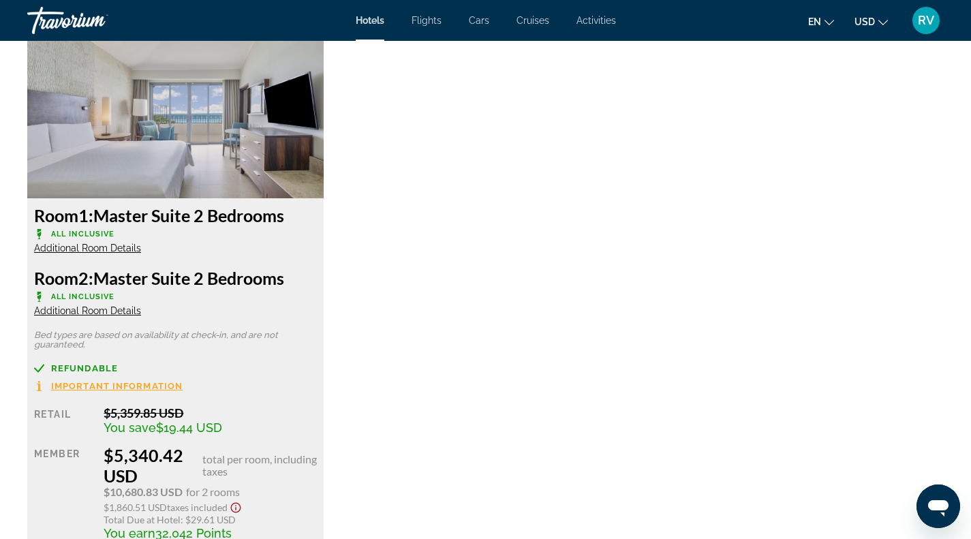
click at [106, 242] on div "Room 1: Master Suite 2 Bedrooms All Inclusive Additional Room Details" at bounding box center [175, 229] width 283 height 49
click at [106, 245] on span "Additional Room Details" at bounding box center [87, 248] width 107 height 11
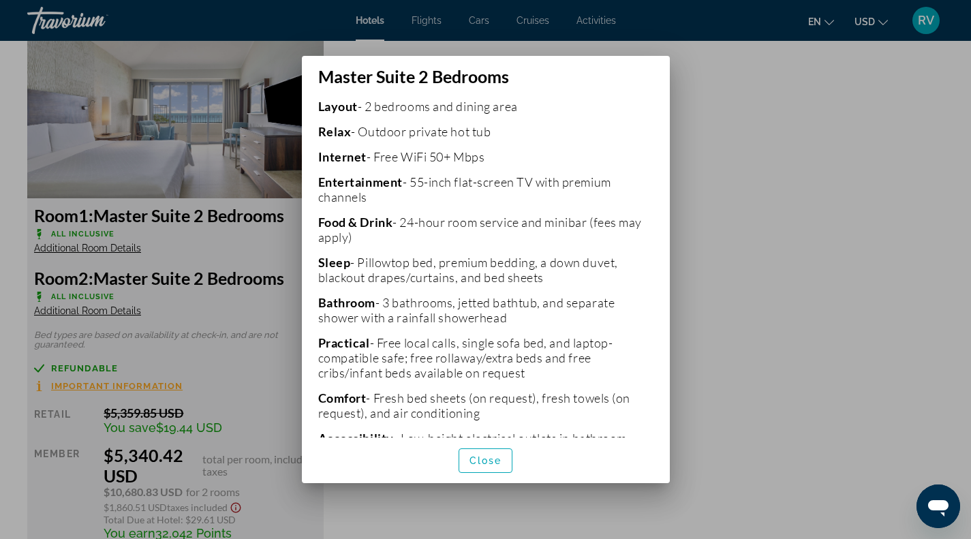
scroll to position [322, 0]
click at [764, 328] on div at bounding box center [485, 269] width 971 height 539
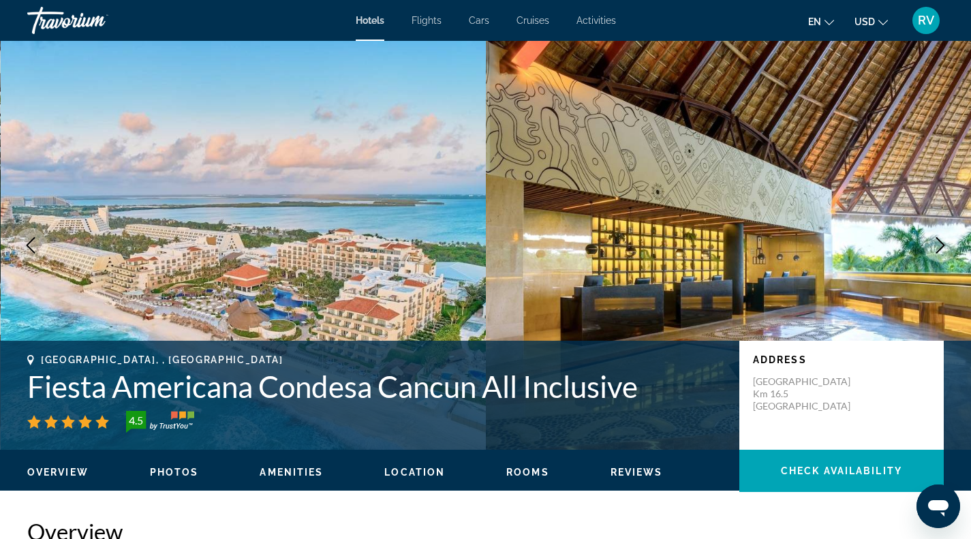
scroll to position [8076, 0]
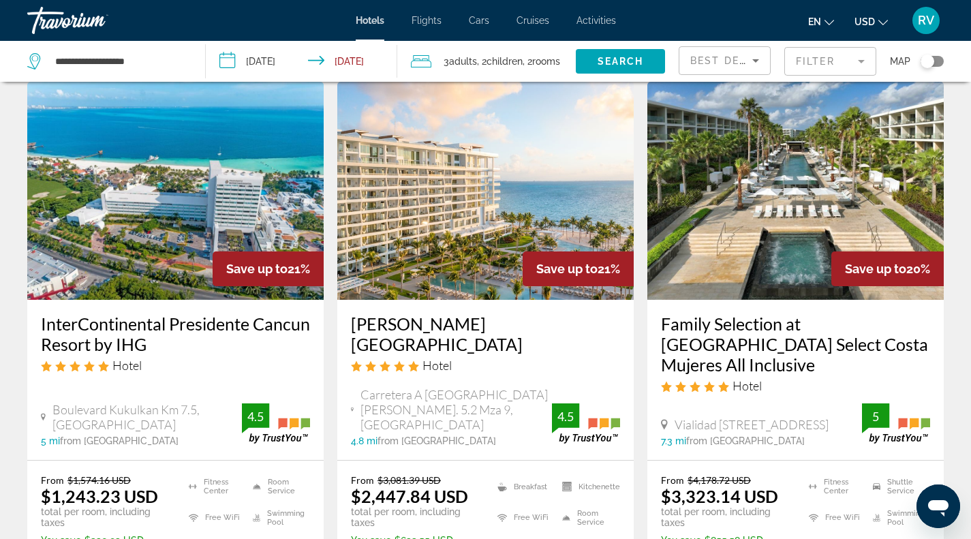
scroll to position [1256, 0]
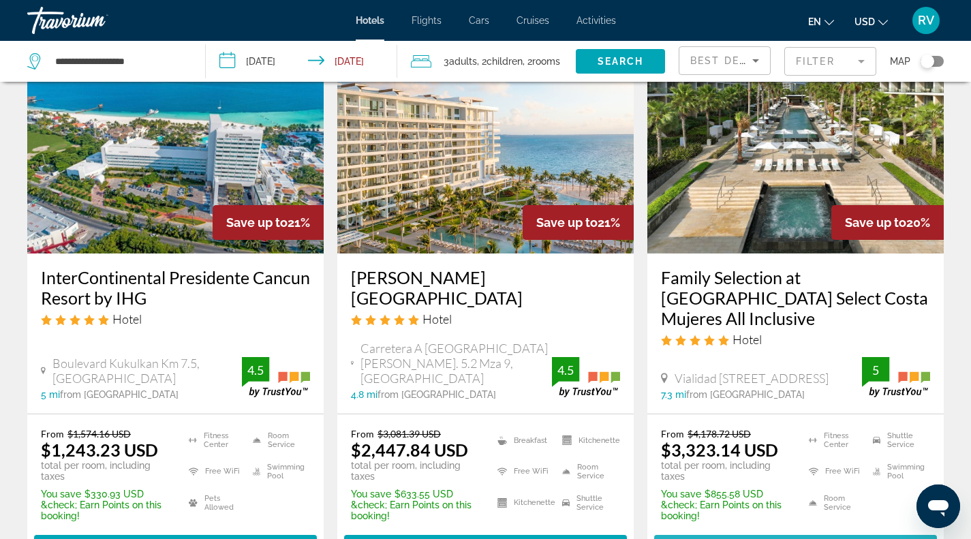
click at [799, 538] on span "Select Room" at bounding box center [795, 547] width 82 height 11
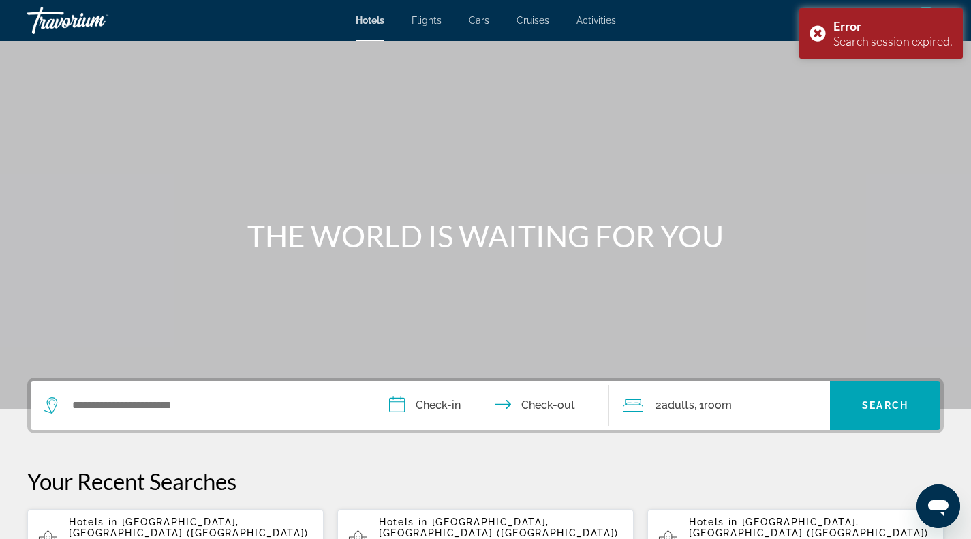
click at [182, 529] on div "Hotels in [GEOGRAPHIC_DATA], [GEOGRAPHIC_DATA] ([GEOGRAPHIC_DATA]) [DATE] - [DA…" at bounding box center [191, 540] width 244 height 48
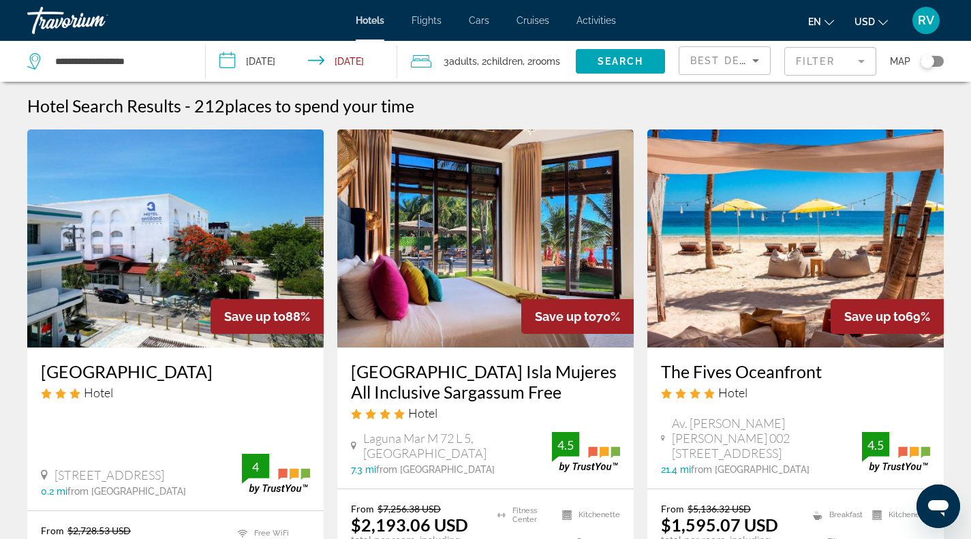
click at [823, 66] on mat-form-field "Filter" at bounding box center [830, 61] width 92 height 29
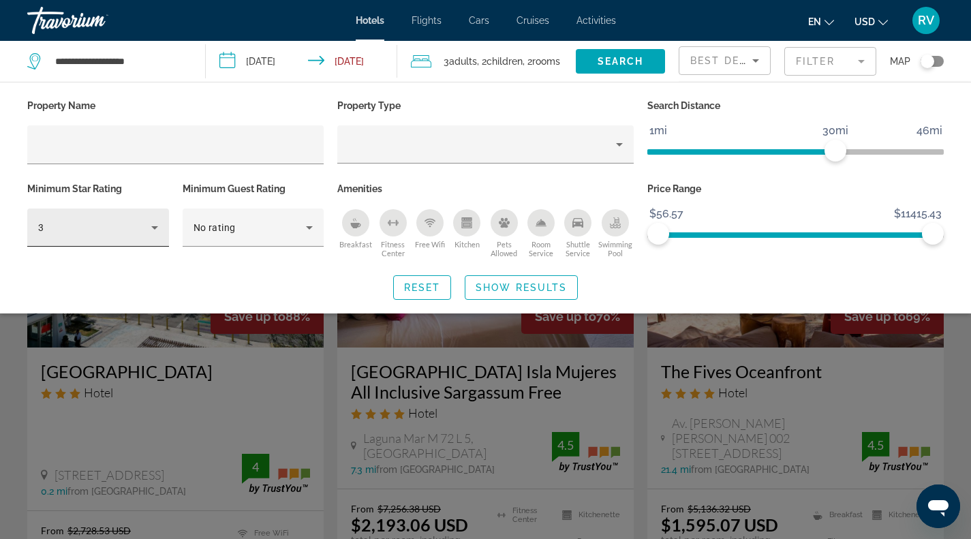
click at [138, 240] on div "3" at bounding box center [98, 227] width 120 height 38
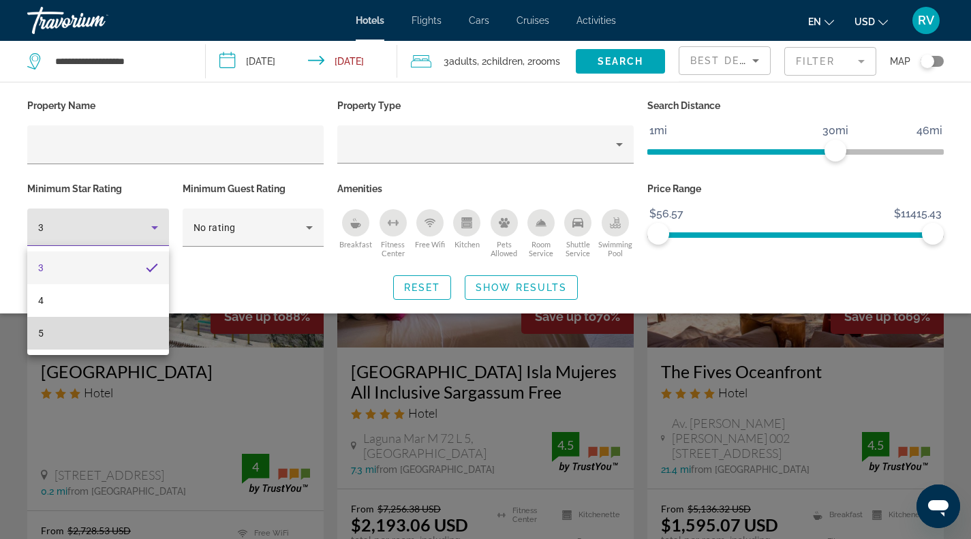
click at [117, 337] on mat-option "5" at bounding box center [98, 333] width 142 height 33
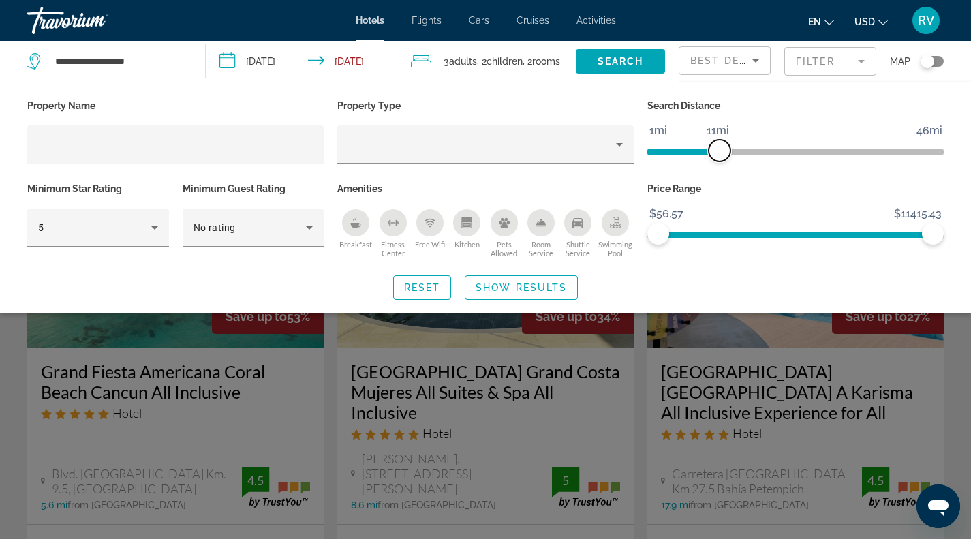
drag, startPoint x: 831, startPoint y: 157, endPoint x: 722, endPoint y: 146, distance: 109.5
click at [722, 146] on span "ngx-slider" at bounding box center [719, 151] width 22 height 22
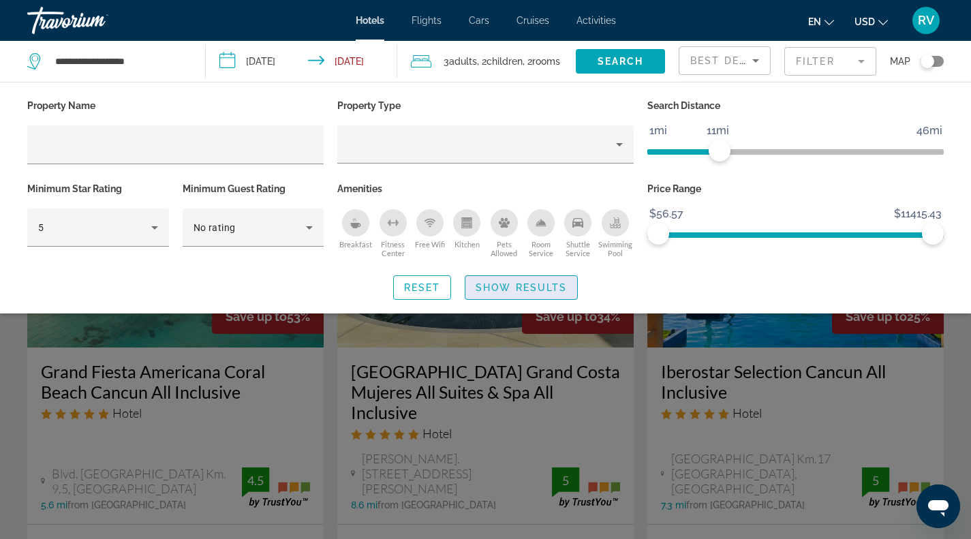
click at [531, 282] on span "Show Results" at bounding box center [520, 287] width 91 height 11
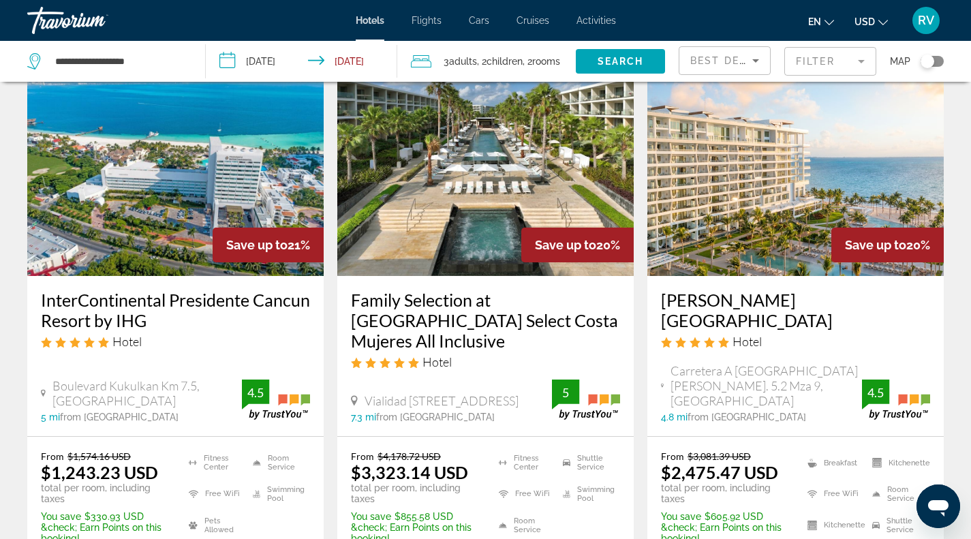
scroll to position [1225, 0]
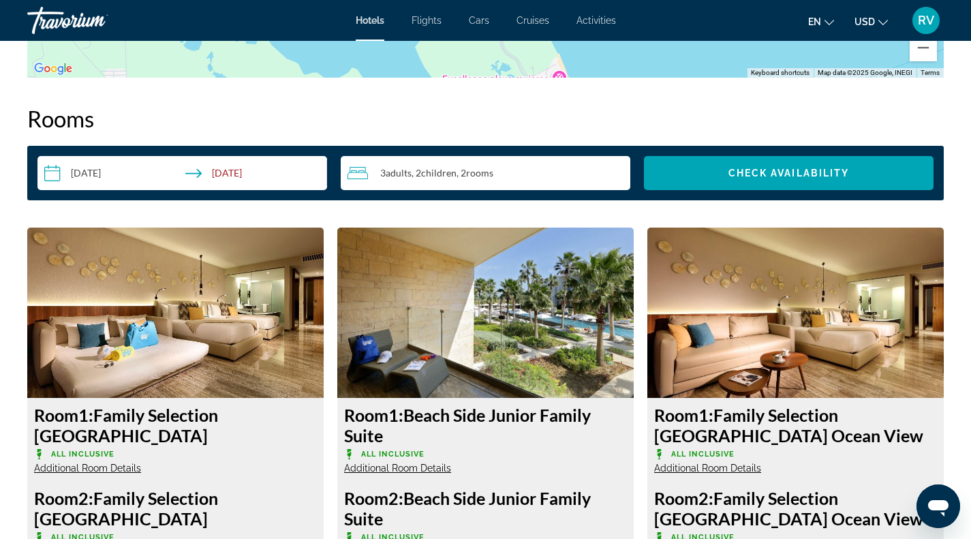
scroll to position [1609, 0]
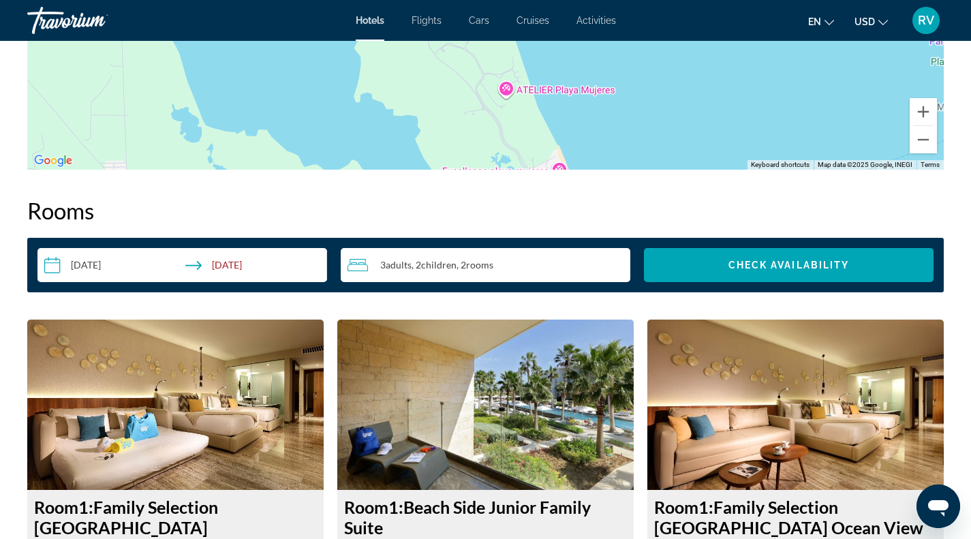
click at [540, 271] on div "3 Adult Adults , 2 Child Children , 2 Room rooms" at bounding box center [488, 265] width 283 height 16
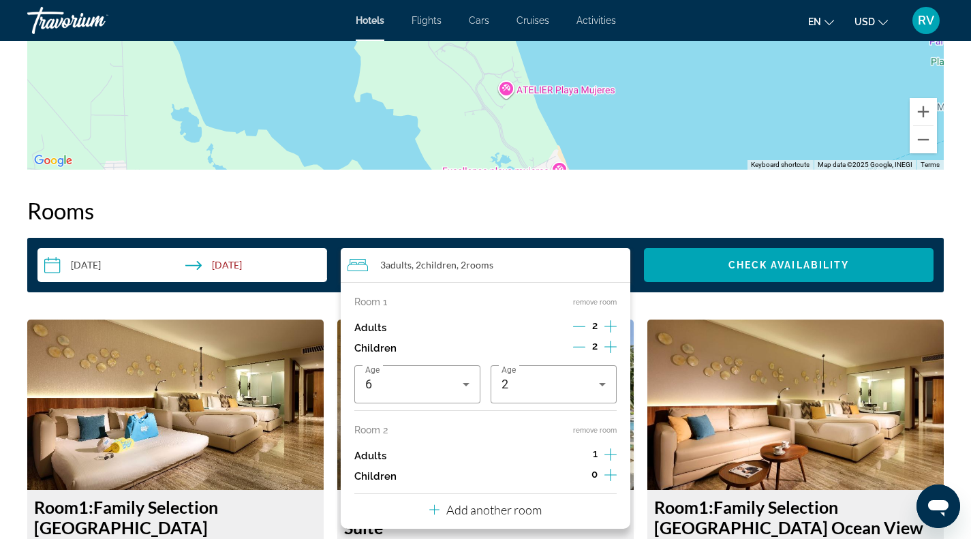
click at [599, 431] on button "remove room" at bounding box center [595, 430] width 44 height 9
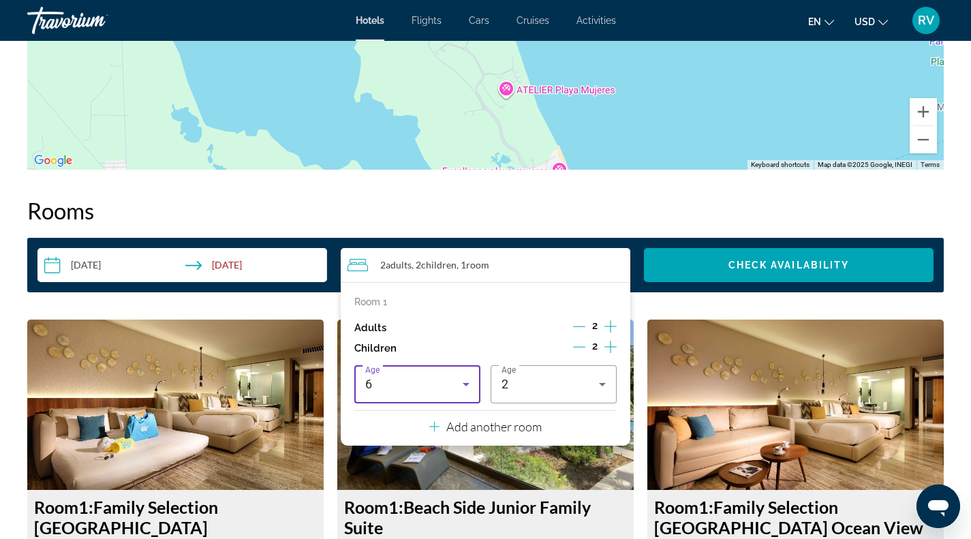
click at [469, 386] on icon "Travelers: 2 adults, 2 children" at bounding box center [466, 384] width 16 height 16
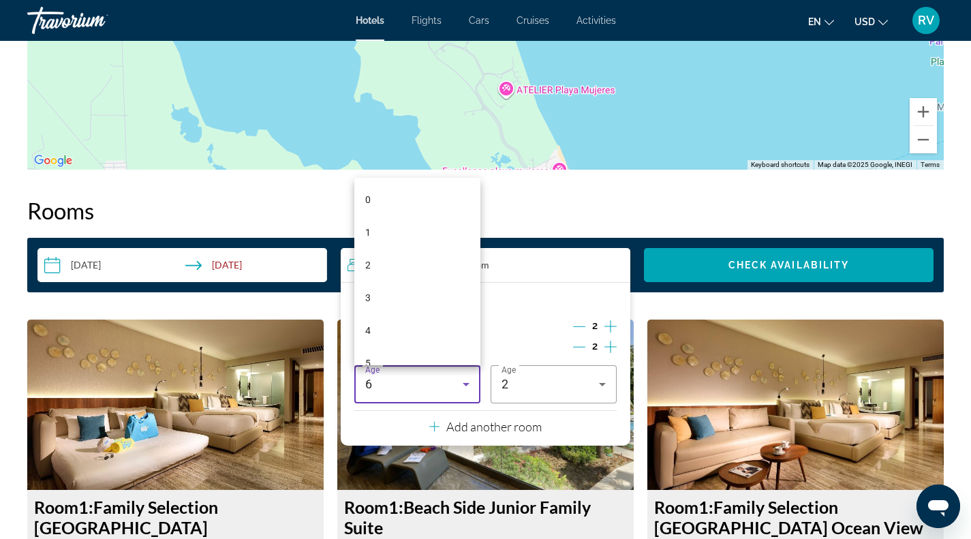
scroll to position [47, 0]
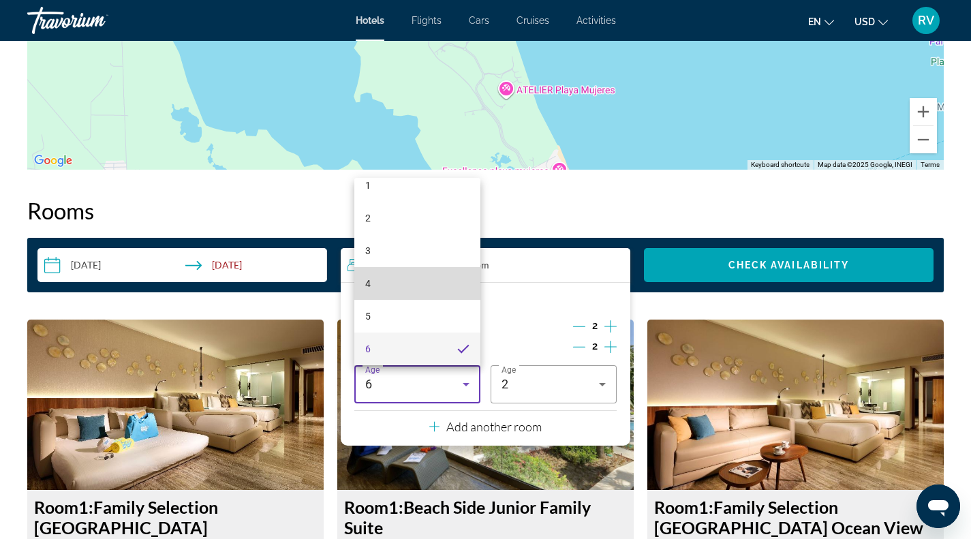
click at [448, 292] on mat-option "4" at bounding box center [417, 283] width 126 height 33
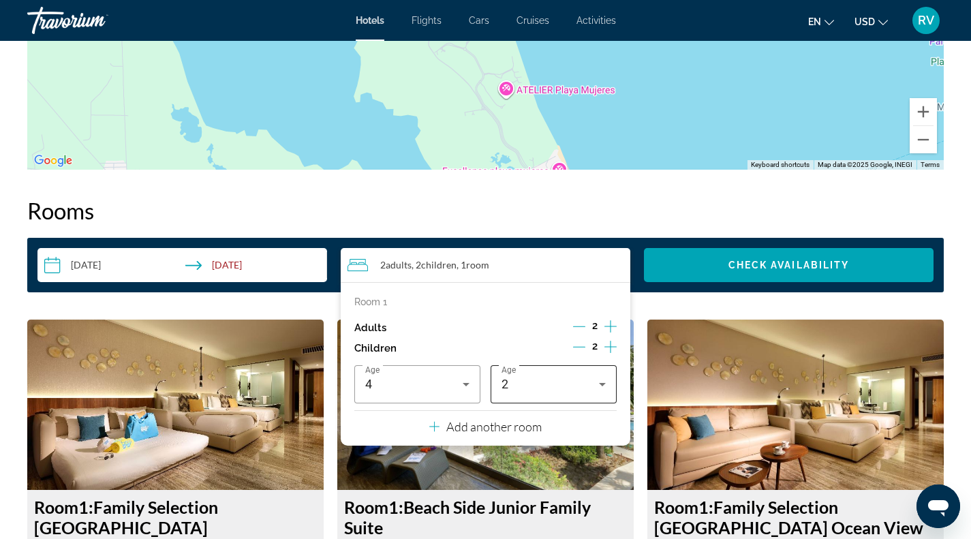
click at [553, 393] on div "2" at bounding box center [553, 384] width 104 height 38
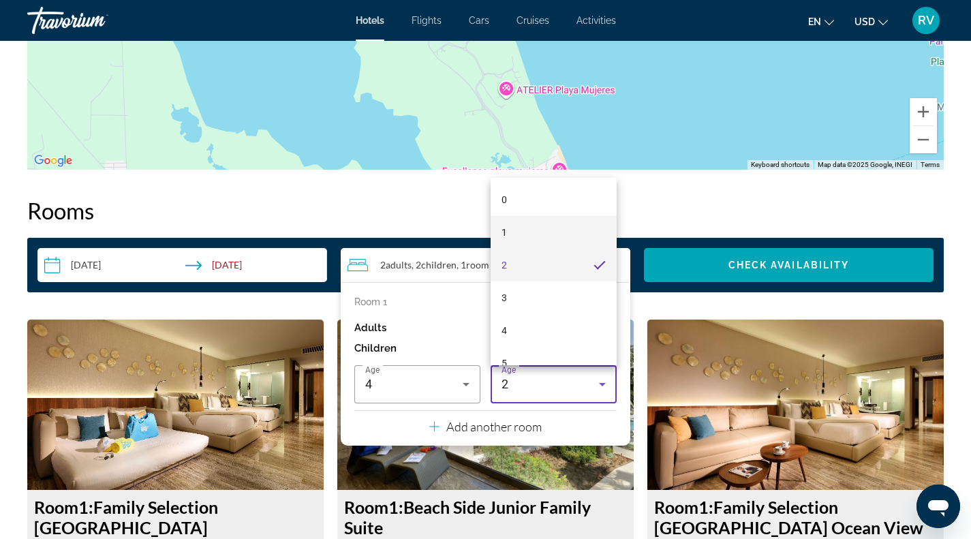
click at [542, 235] on mat-option "1" at bounding box center [553, 232] width 126 height 33
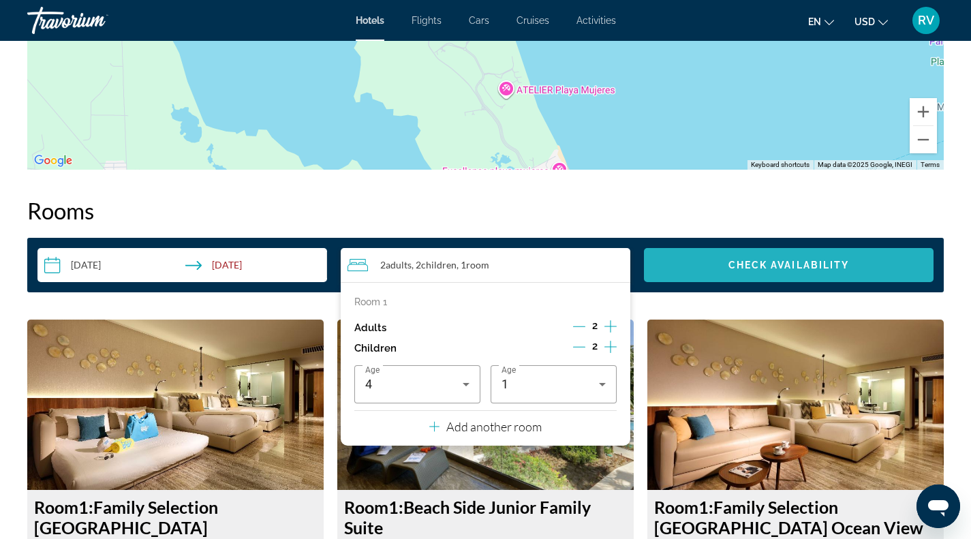
click at [783, 259] on span "Search widget" at bounding box center [789, 265] width 290 height 33
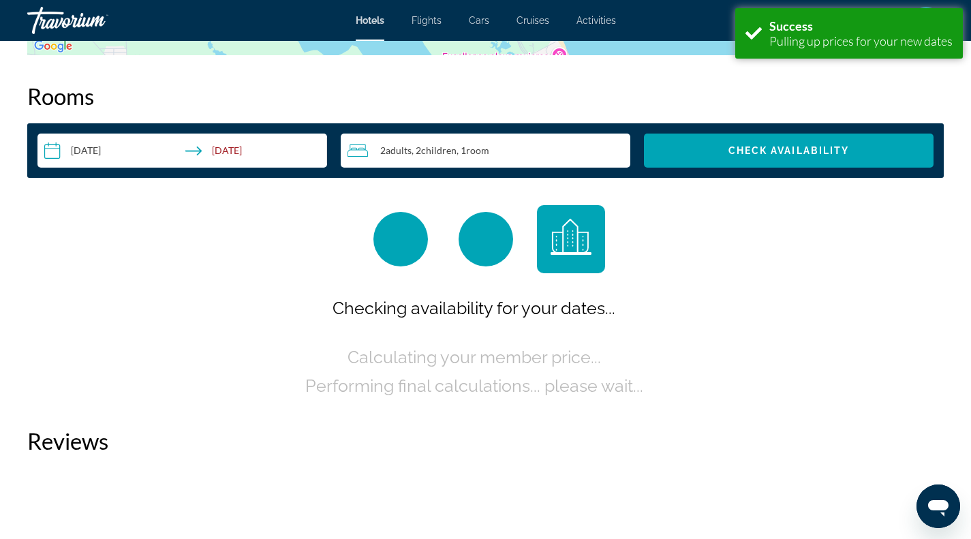
scroll to position [1724, 0]
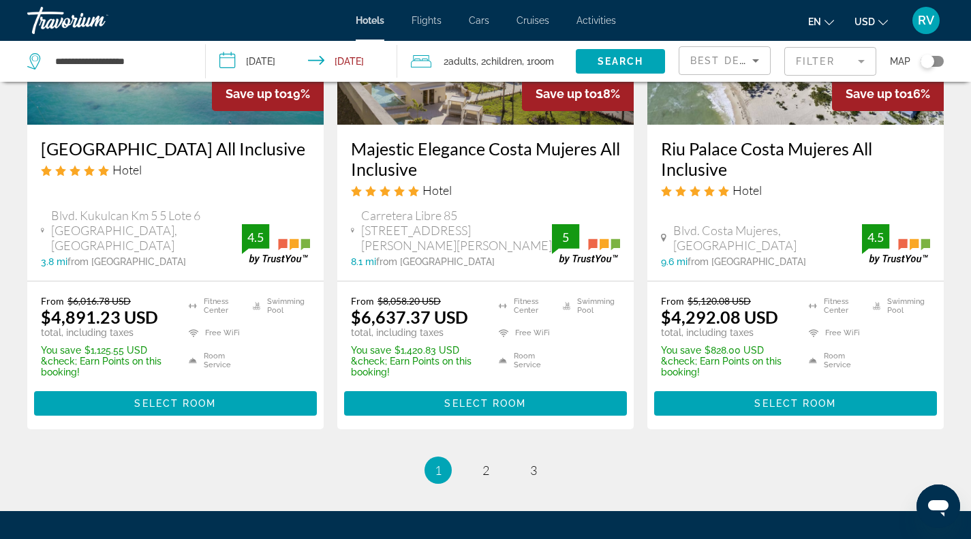
scroll to position [1899, 0]
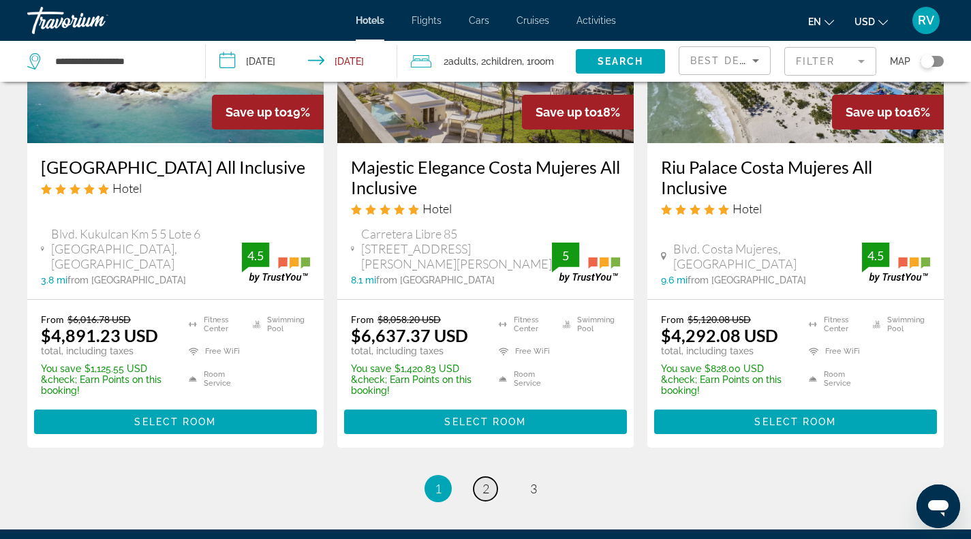
click at [488, 481] on span "2" at bounding box center [485, 488] width 7 height 15
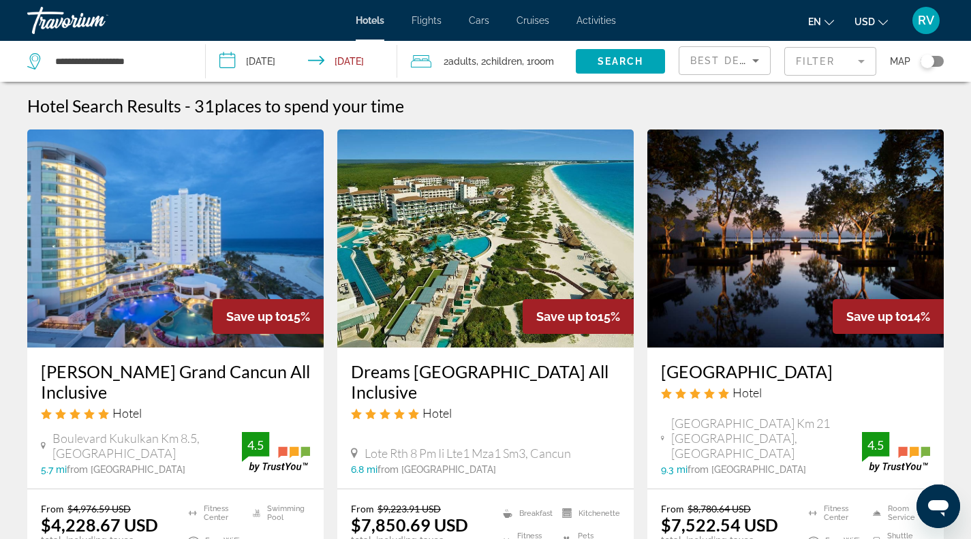
click at [493, 52] on span ", 2 Child Children" at bounding box center [499, 61] width 46 height 19
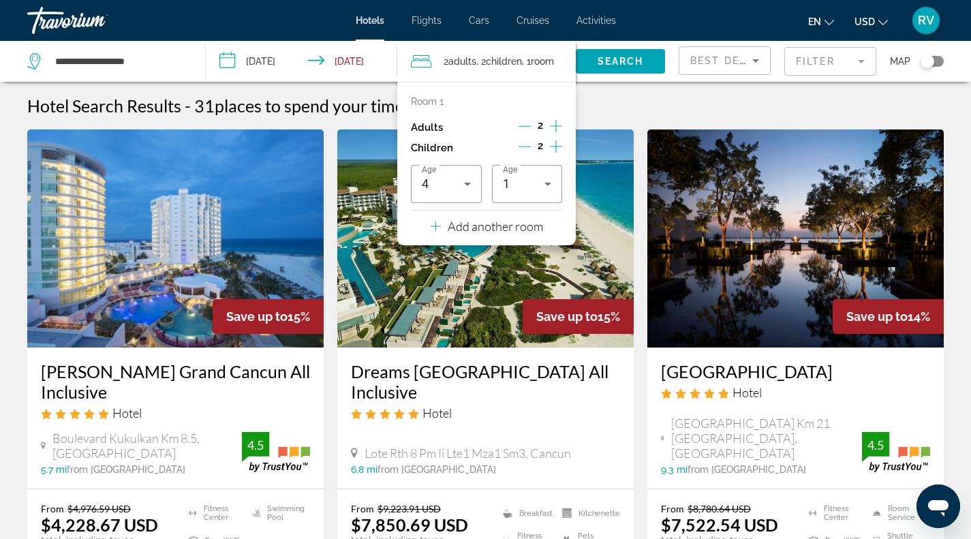
click at [537, 234] on button "Add another room" at bounding box center [487, 224] width 112 height 28
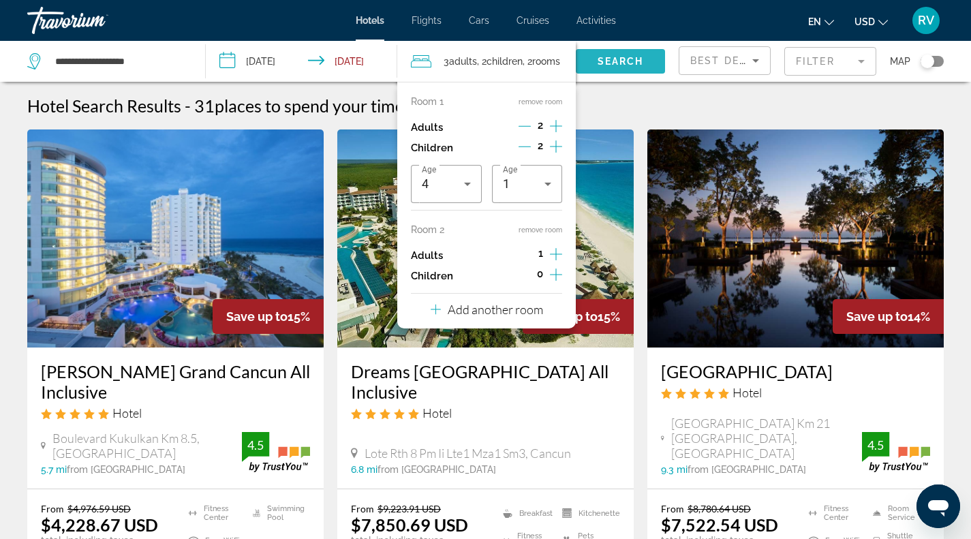
click at [604, 69] on span "Search widget" at bounding box center [620, 61] width 89 height 33
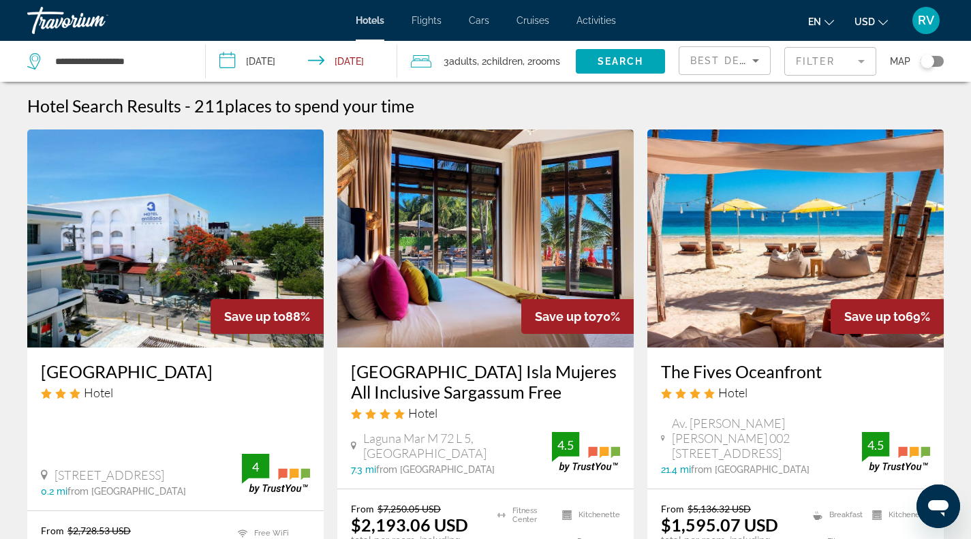
click at [829, 63] on mat-form-field "Filter" at bounding box center [830, 61] width 92 height 29
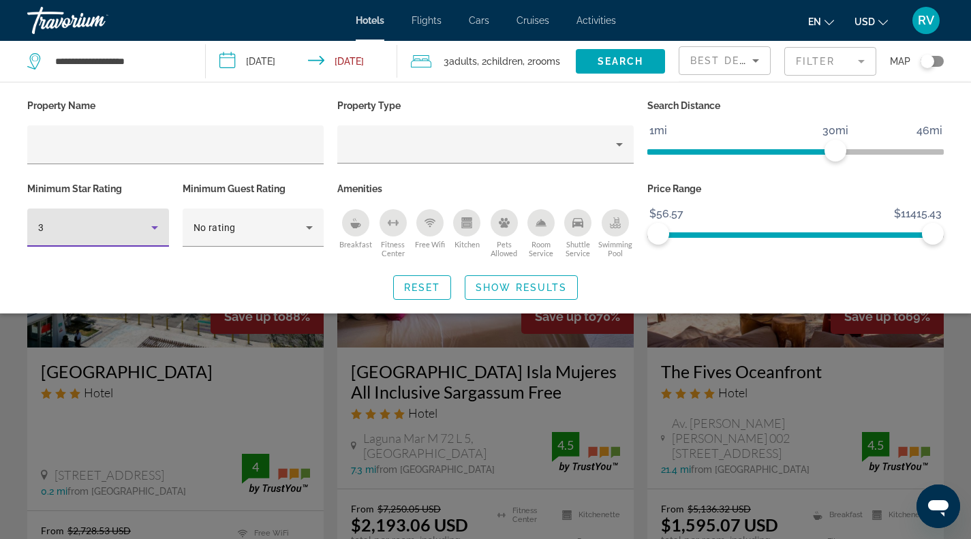
click at [148, 234] on icon "Hotel Filters" at bounding box center [154, 227] width 16 height 16
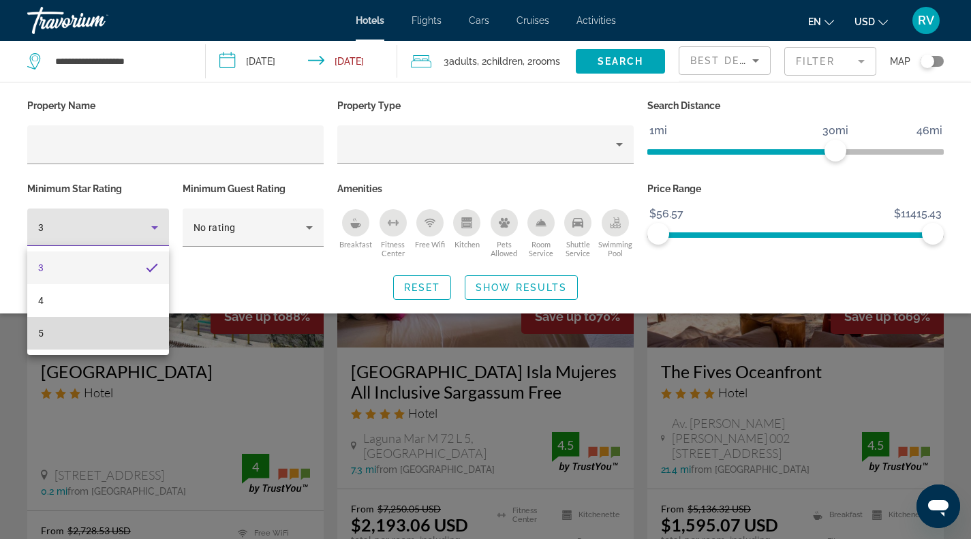
click at [127, 326] on mat-option "5" at bounding box center [98, 333] width 142 height 33
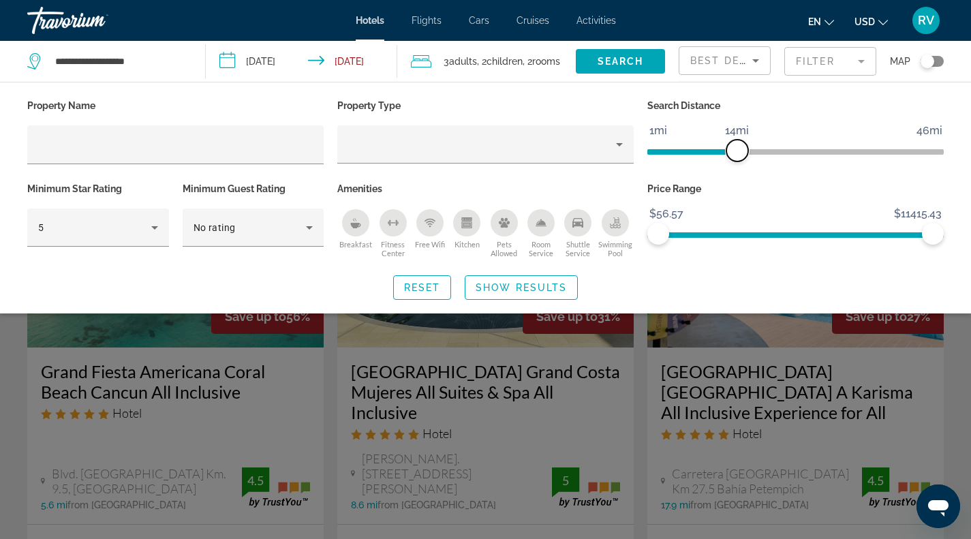
drag, startPoint x: 836, startPoint y: 151, endPoint x: 735, endPoint y: 143, distance: 101.1
click at [735, 143] on span "ngx-slider" at bounding box center [737, 151] width 22 height 22
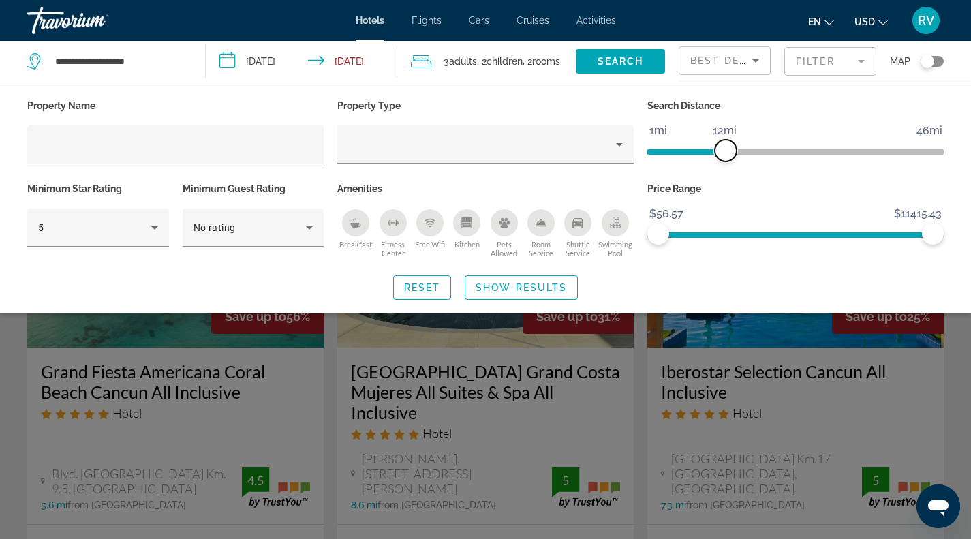
drag, startPoint x: 739, startPoint y: 148, endPoint x: 727, endPoint y: 148, distance: 12.3
click at [727, 148] on span "ngx-slider" at bounding box center [726, 151] width 22 height 22
click at [515, 280] on span "Search widget" at bounding box center [521, 287] width 112 height 33
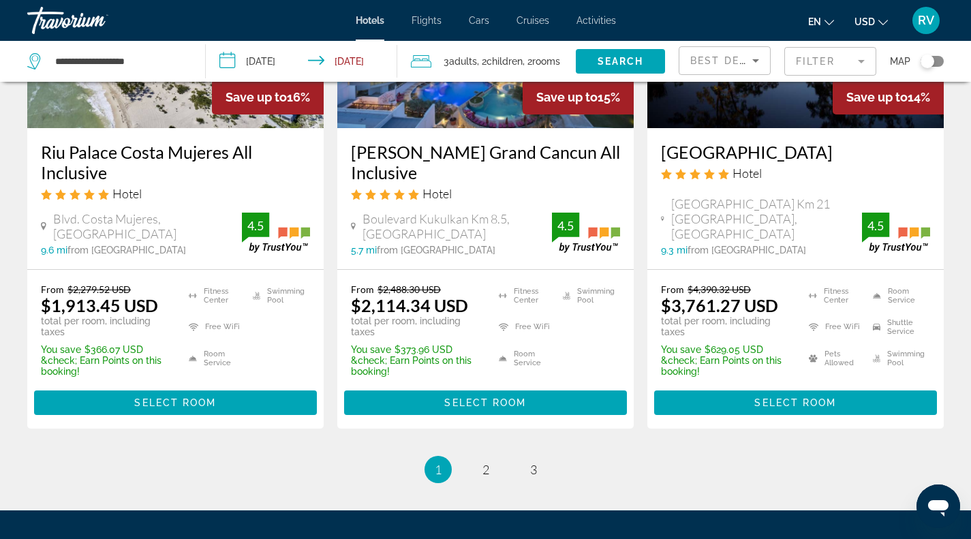
scroll to position [1990, 0]
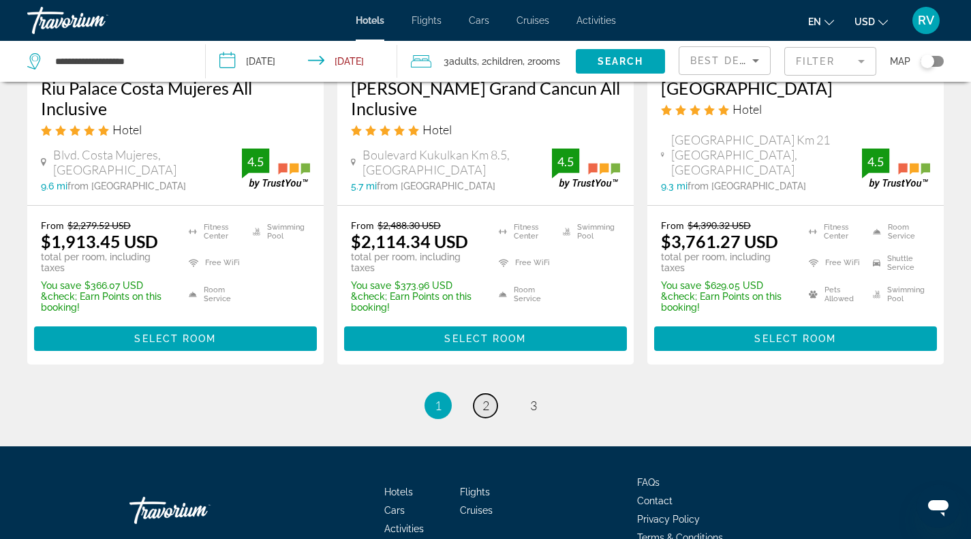
click at [493, 394] on link "page 2" at bounding box center [485, 406] width 24 height 24
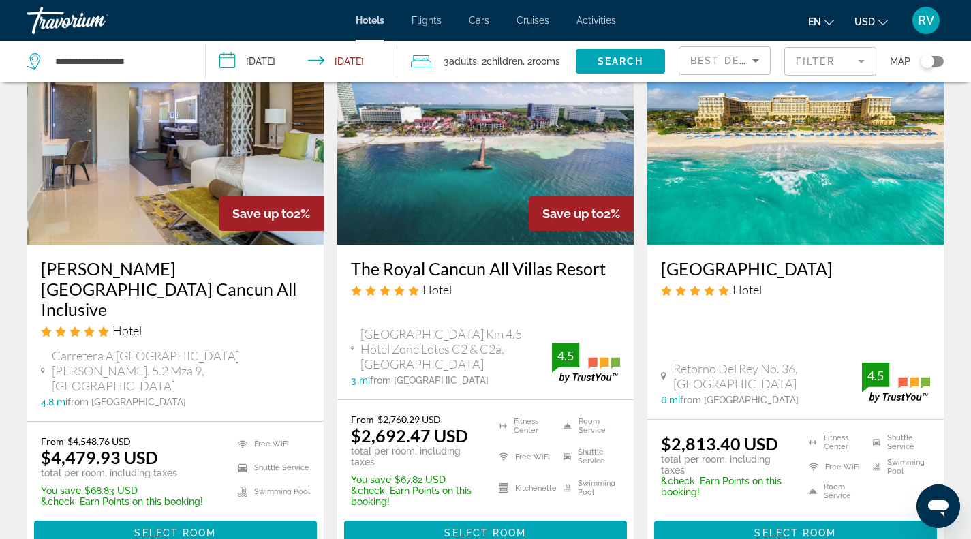
scroll to position [124, 0]
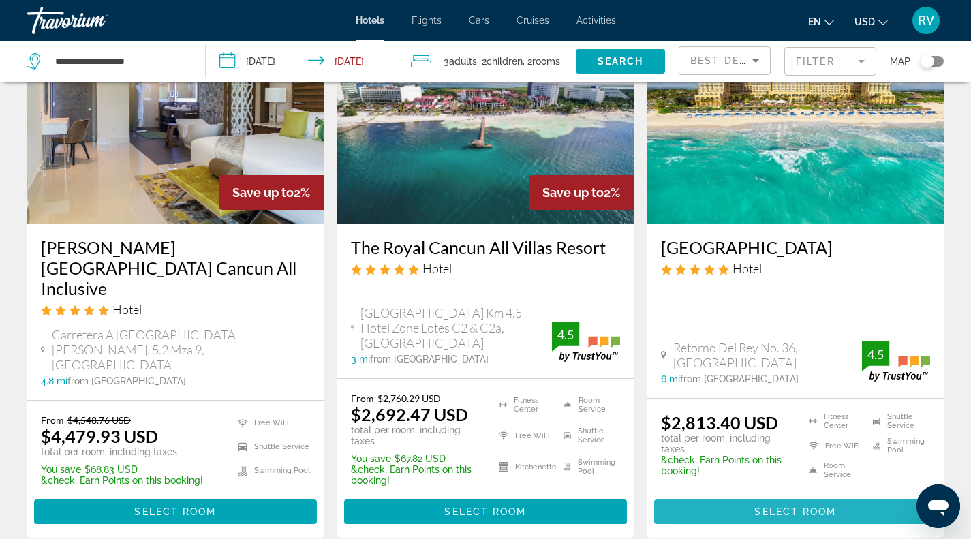
click at [785, 506] on span "Select Room" at bounding box center [795, 511] width 82 height 11
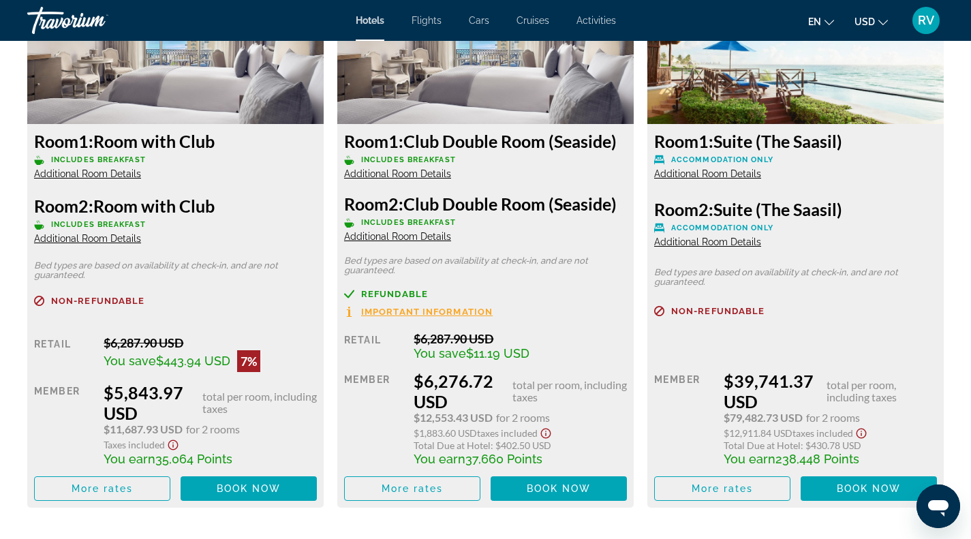
scroll to position [2547, 0]
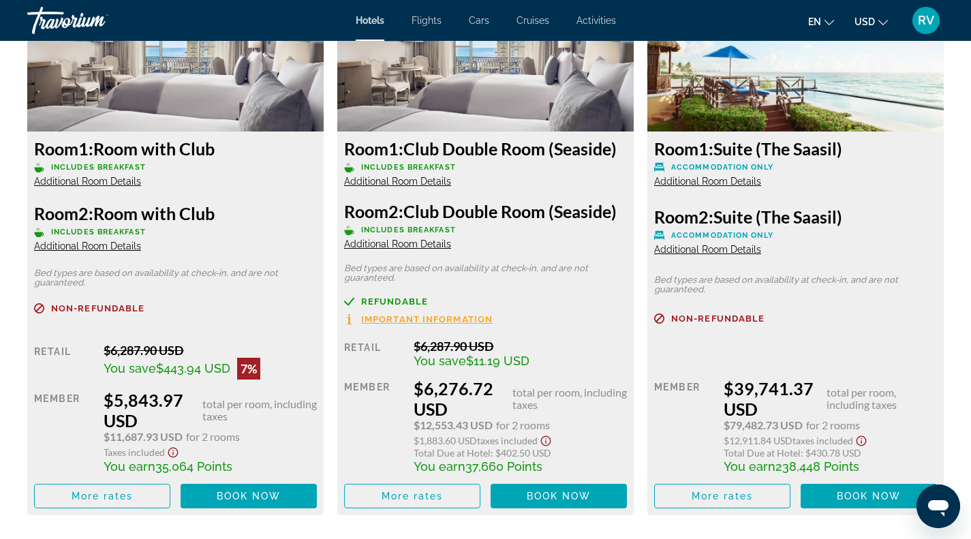
click at [718, 181] on span "Additional Room Details" at bounding box center [707, 181] width 107 height 11
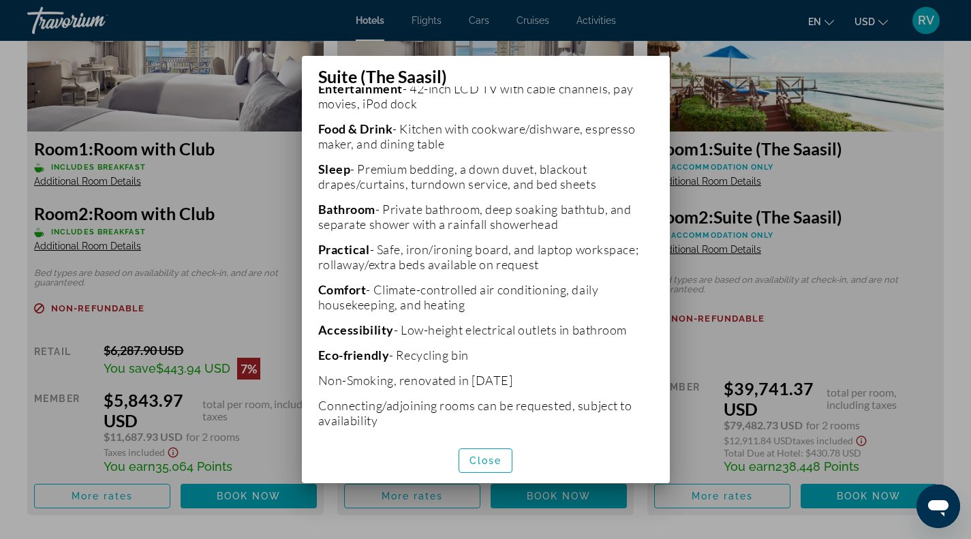
scroll to position [436, 0]
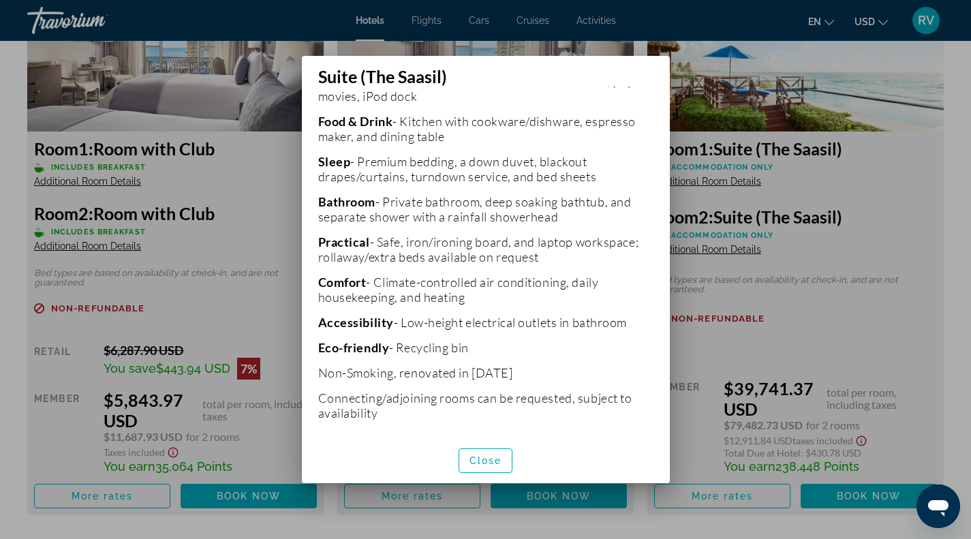
click at [903, 225] on div at bounding box center [485, 269] width 971 height 539
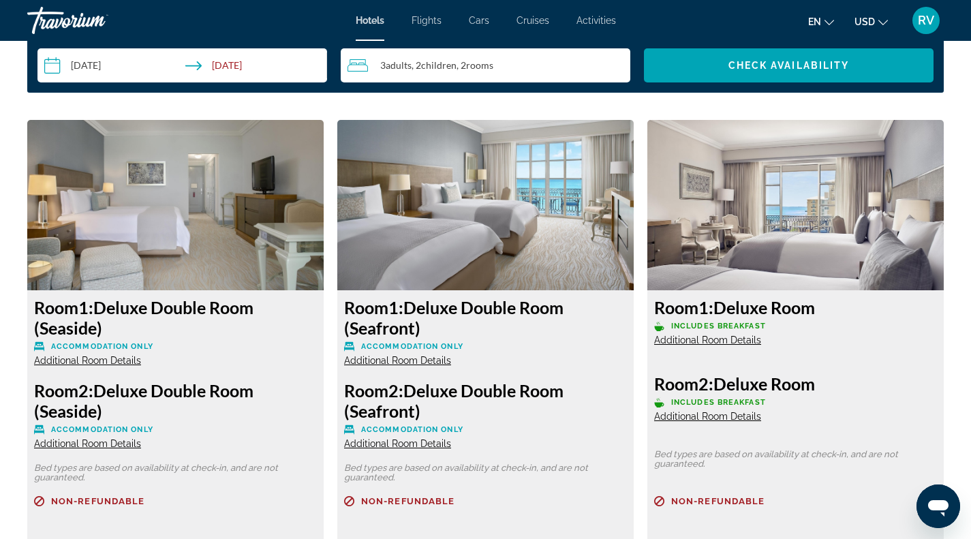
scroll to position [1803, 0]
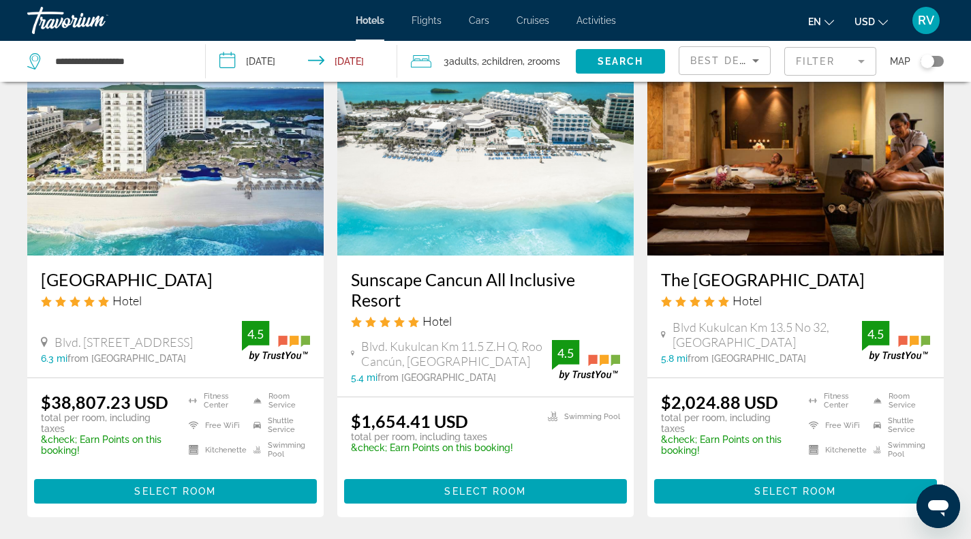
scroll to position [658, 0]
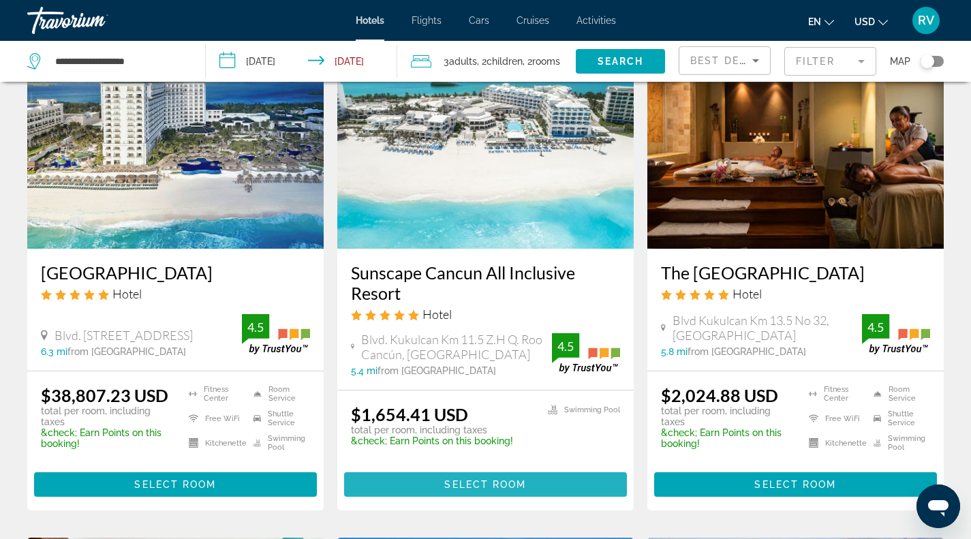
click at [529, 468] on span "Main content" at bounding box center [485, 484] width 283 height 33
